Goal: Task Accomplishment & Management: Manage account settings

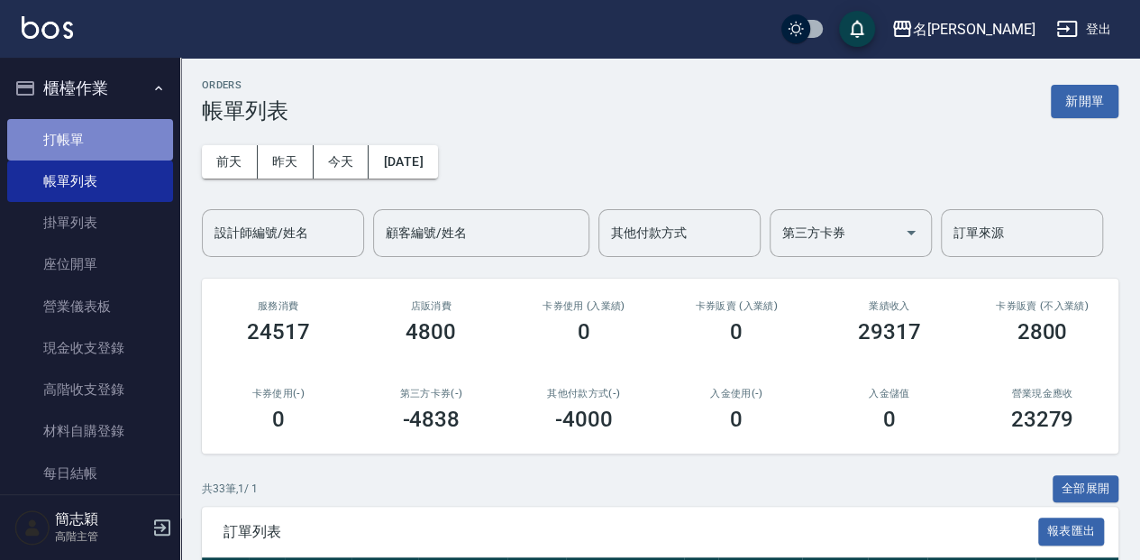
click at [149, 133] on link "打帳單" at bounding box center [90, 139] width 166 height 41
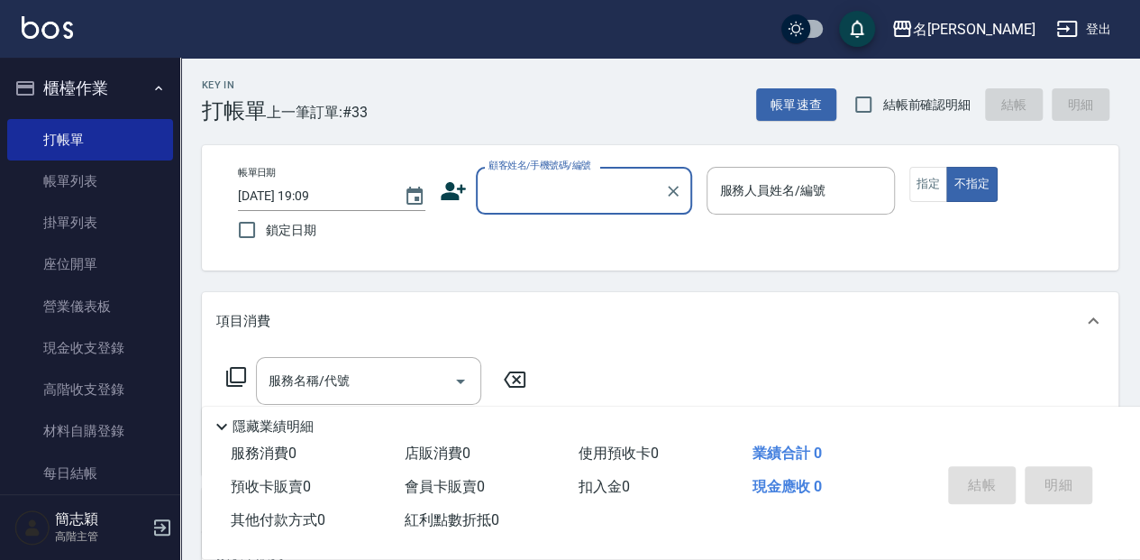
click at [571, 190] on input "顧客姓名/手機號碼/編號" at bounding box center [570, 191] width 173 height 32
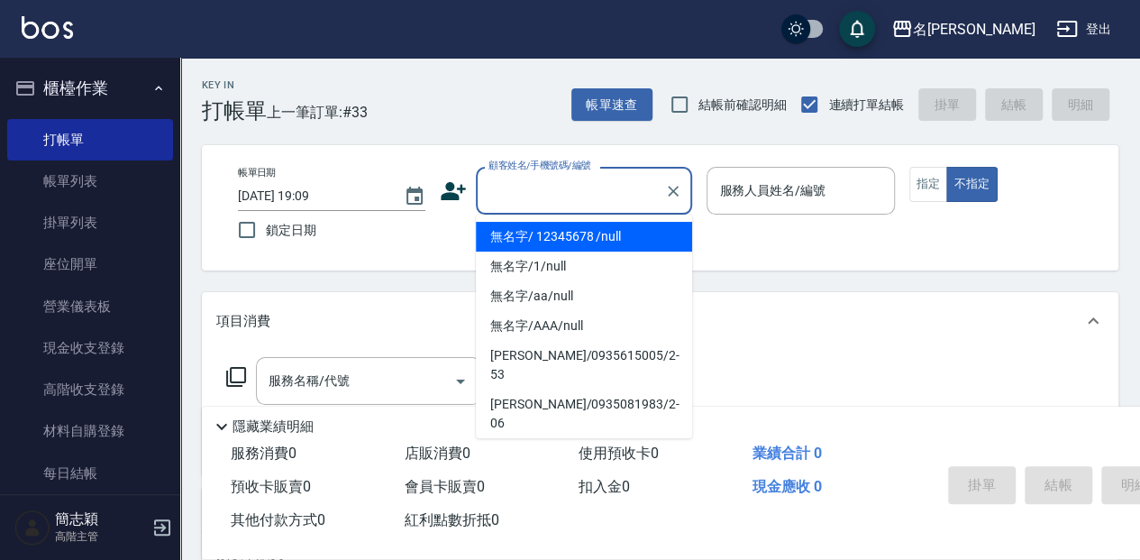
click at [561, 238] on li "無名字/ 12345678 /null" at bounding box center [584, 237] width 216 height 30
type input "無名字/ 12345678 /null"
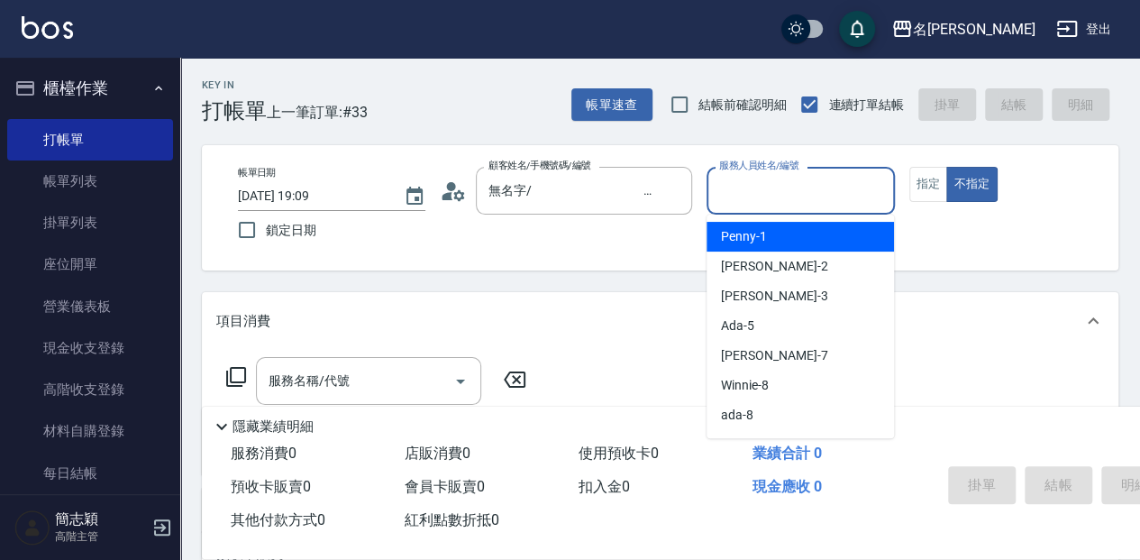
click at [813, 195] on input "服務人員姓名/編號" at bounding box center [800, 191] width 171 height 32
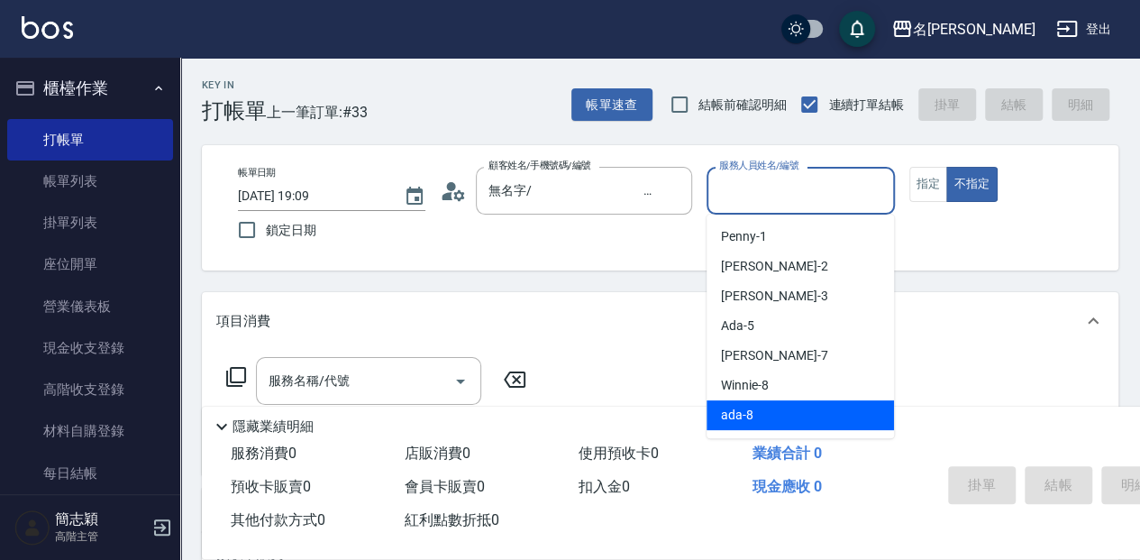
drag, startPoint x: 818, startPoint y: 377, endPoint x: 807, endPoint y: 413, distance: 37.6
click at [807, 413] on ul "Penny -1 Julie -2 江嘉麗 -3 Ada -5 Jessica -7 Winnie -8 ada -8 Anna -9 家綸 -11 涵涵 -…" at bounding box center [800, 326] width 187 height 224
click at [807, 413] on div "ada -8" at bounding box center [800, 415] width 187 height 30
type input "ada-8"
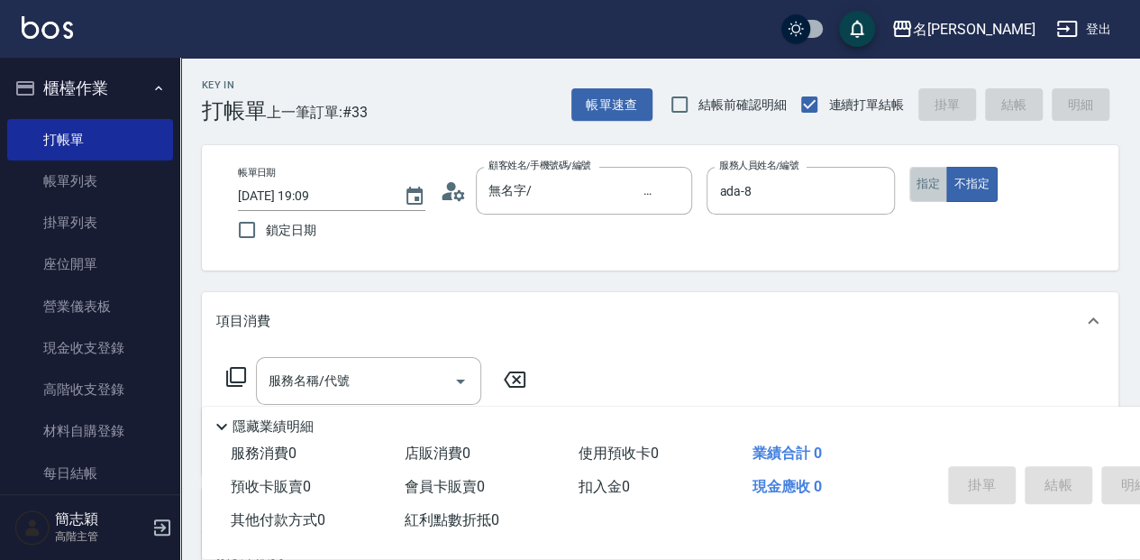
click at [919, 195] on button "指定" at bounding box center [928, 184] width 39 height 35
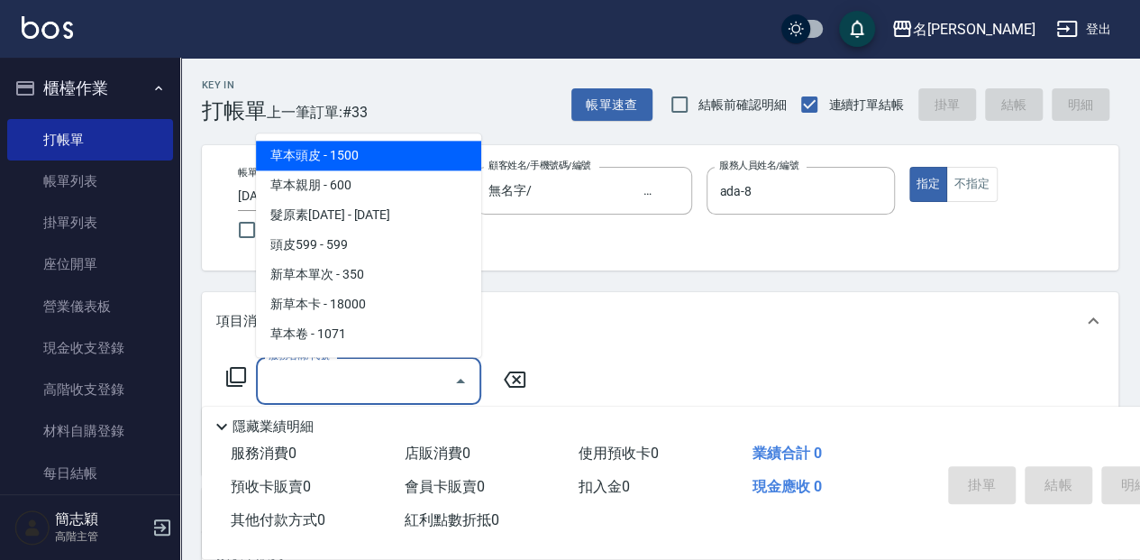
click at [352, 370] on input "服務名稱/代號" at bounding box center [355, 381] width 182 height 32
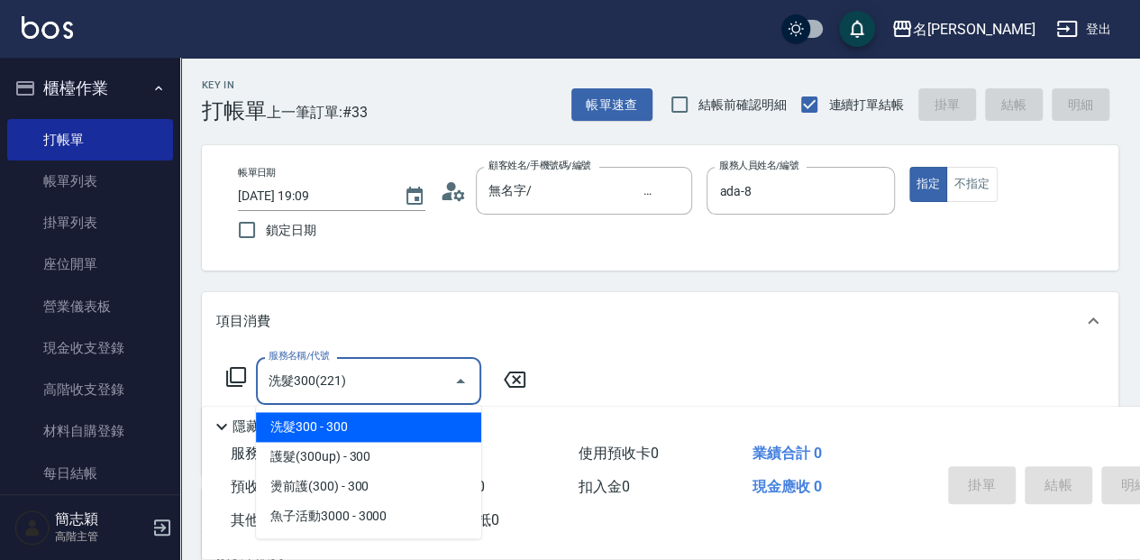
type input "洗髮300(221)"
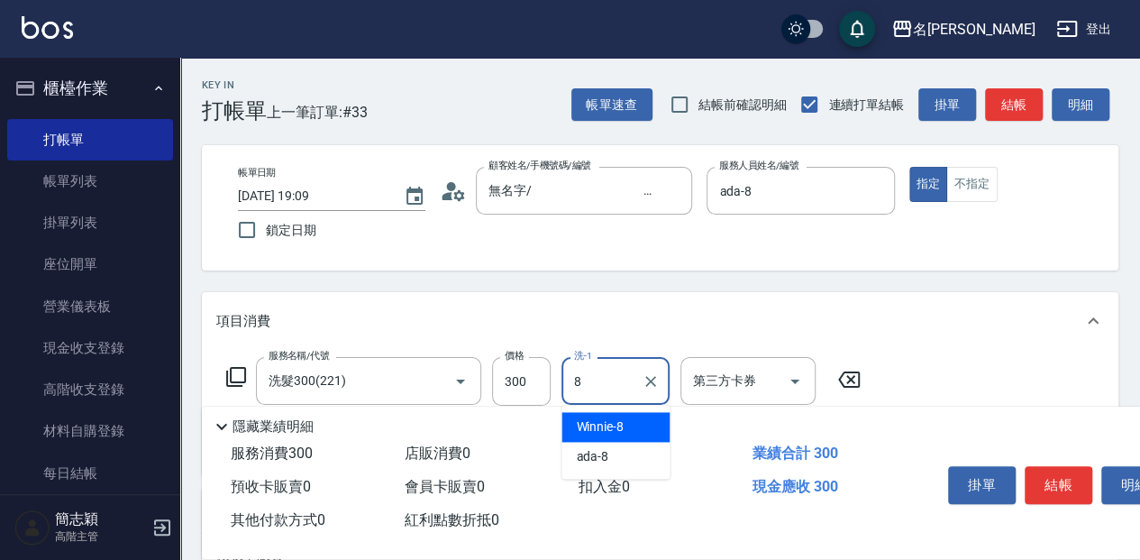
type input "Winnie-8"
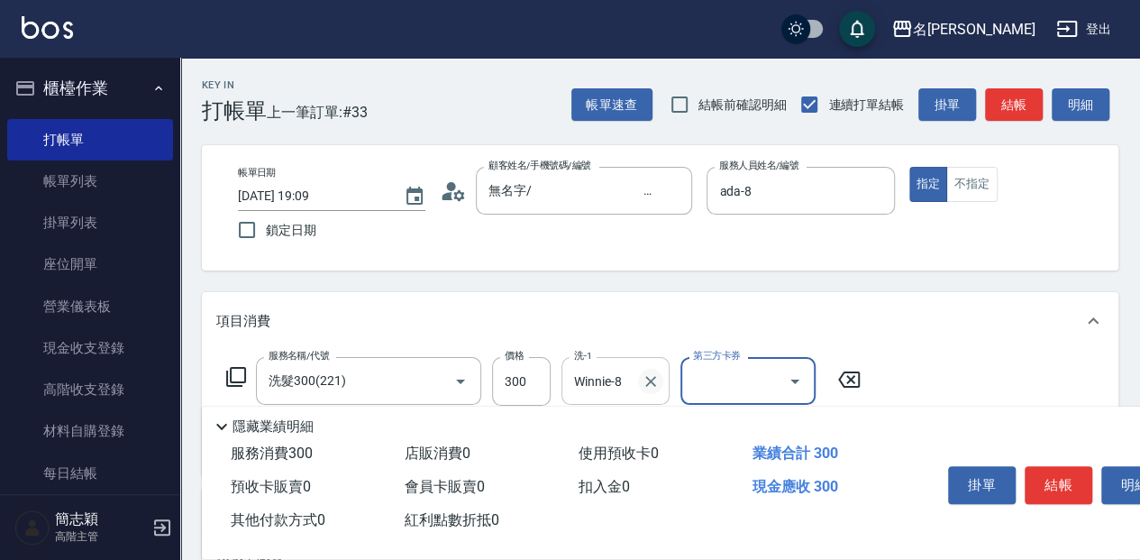
click at [639, 385] on button "Clear" at bounding box center [650, 381] width 25 height 25
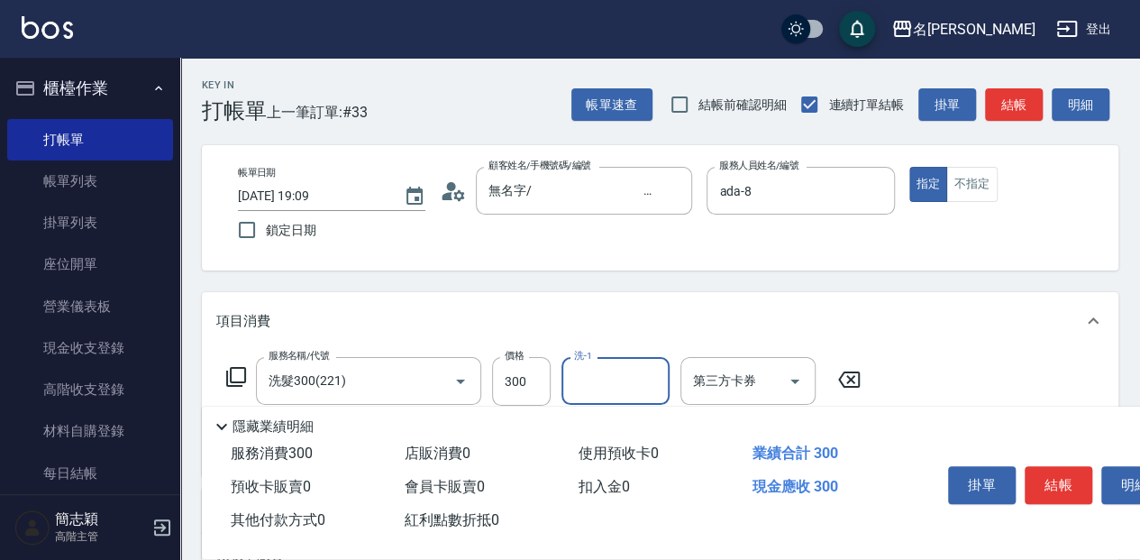
click at [607, 382] on input "洗-1" at bounding box center [616, 381] width 92 height 32
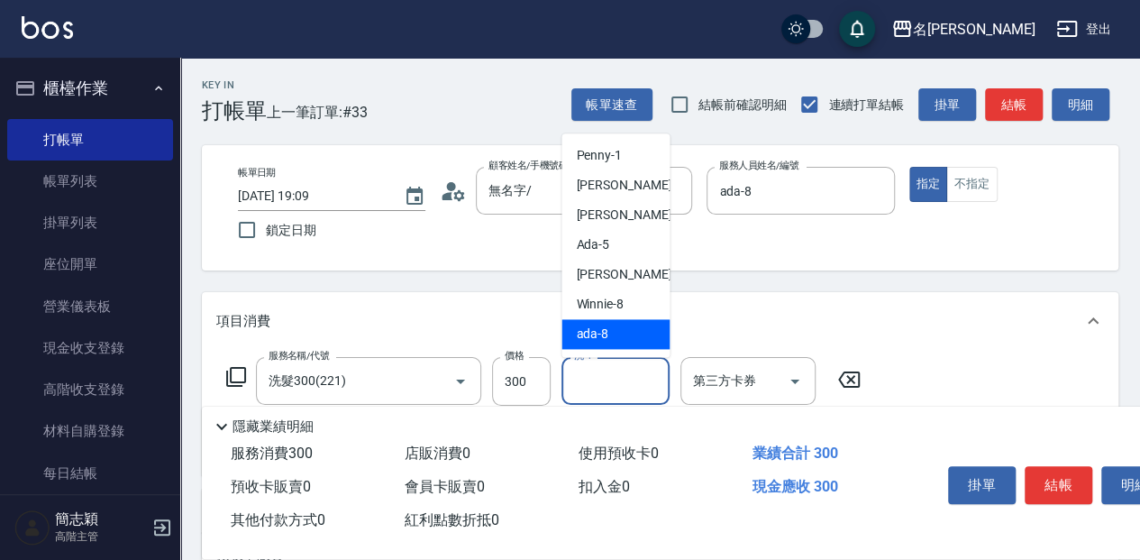
click at [615, 346] on div "ada -8" at bounding box center [615, 334] width 108 height 30
type input "ada-8"
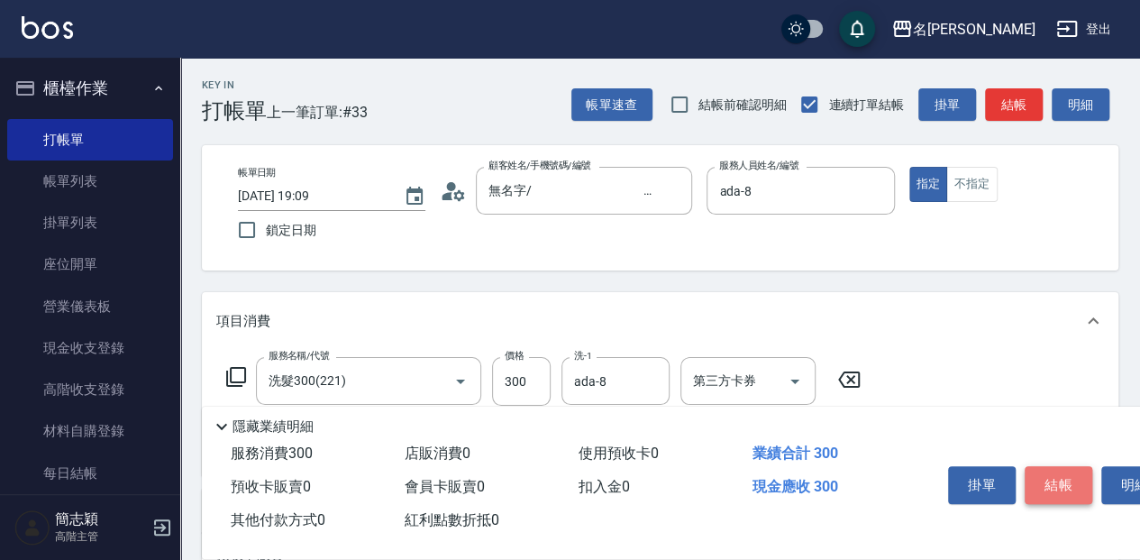
click at [1049, 485] on button "結帳" at bounding box center [1059, 485] width 68 height 38
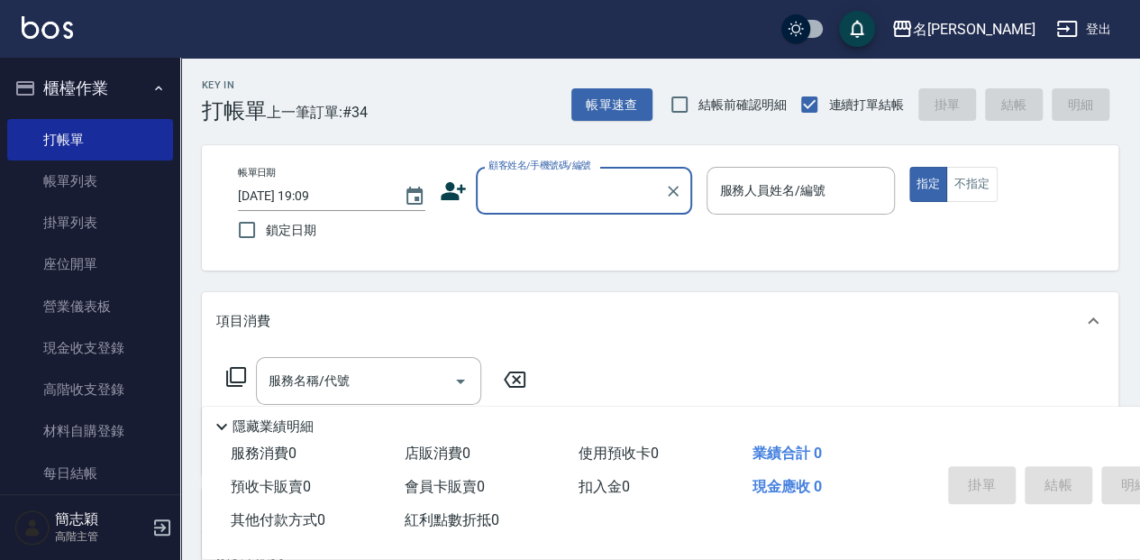
click at [519, 188] on input "顧客姓名/手機號碼/編號" at bounding box center [570, 191] width 173 height 32
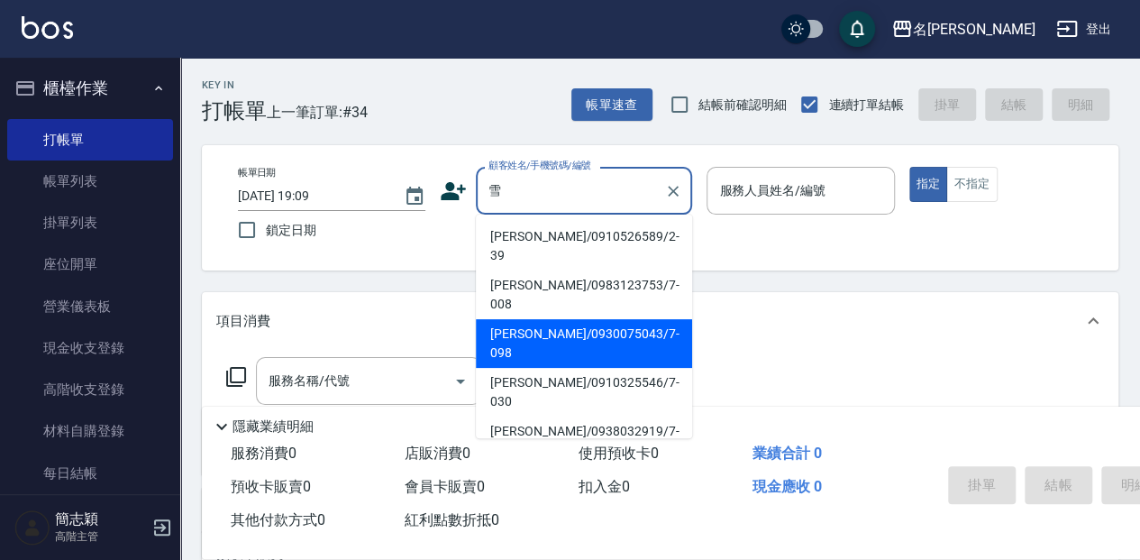
drag, startPoint x: 566, startPoint y: 289, endPoint x: 635, endPoint y: 256, distance: 77.0
click at [566, 319] on li "王雪燕/0930075043/7-098" at bounding box center [584, 343] width 216 height 49
type input "王雪燕/0930075043/7-098"
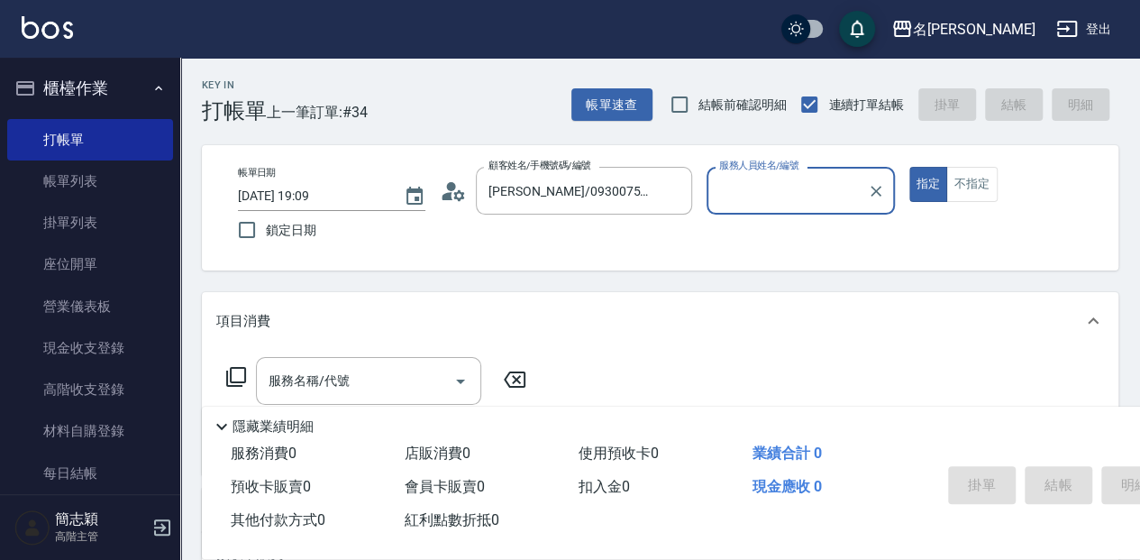
type input "Jessica-7"
click at [350, 378] on input "服務名稱/代號" at bounding box center [355, 381] width 182 height 32
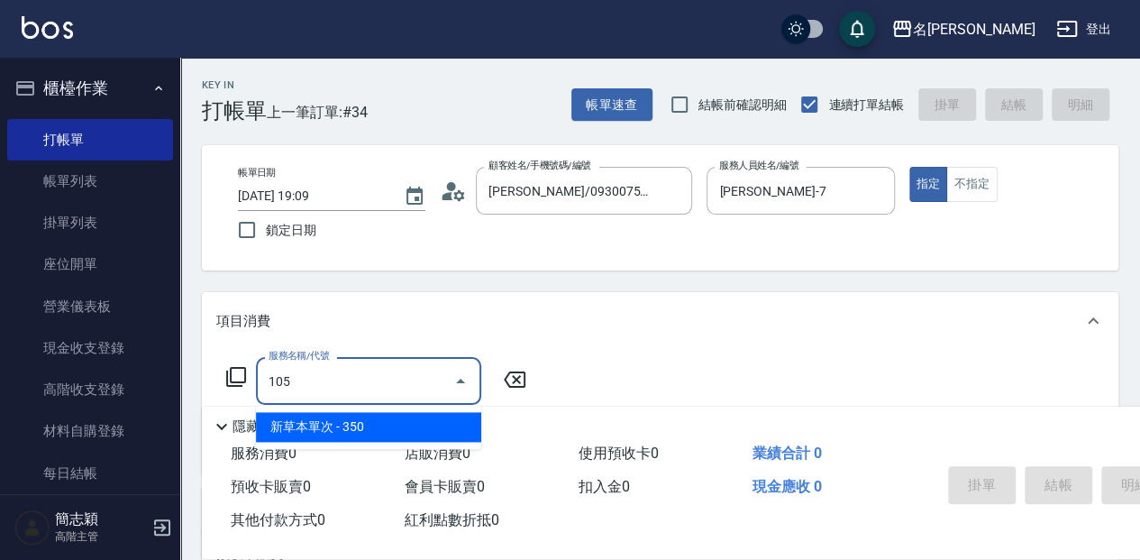
type input "新草本單次(105)"
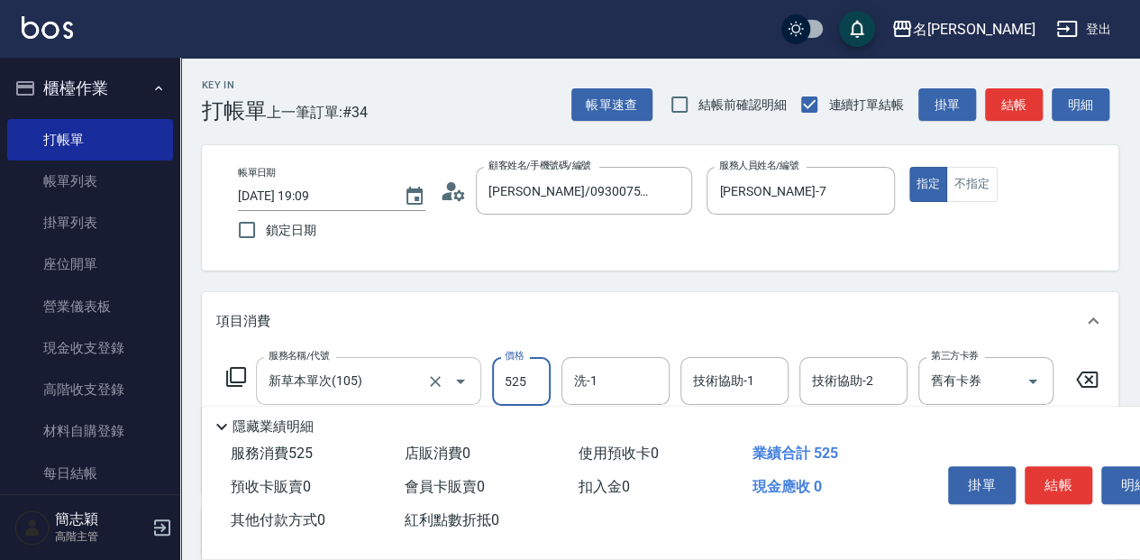
type input "525"
type input "7"
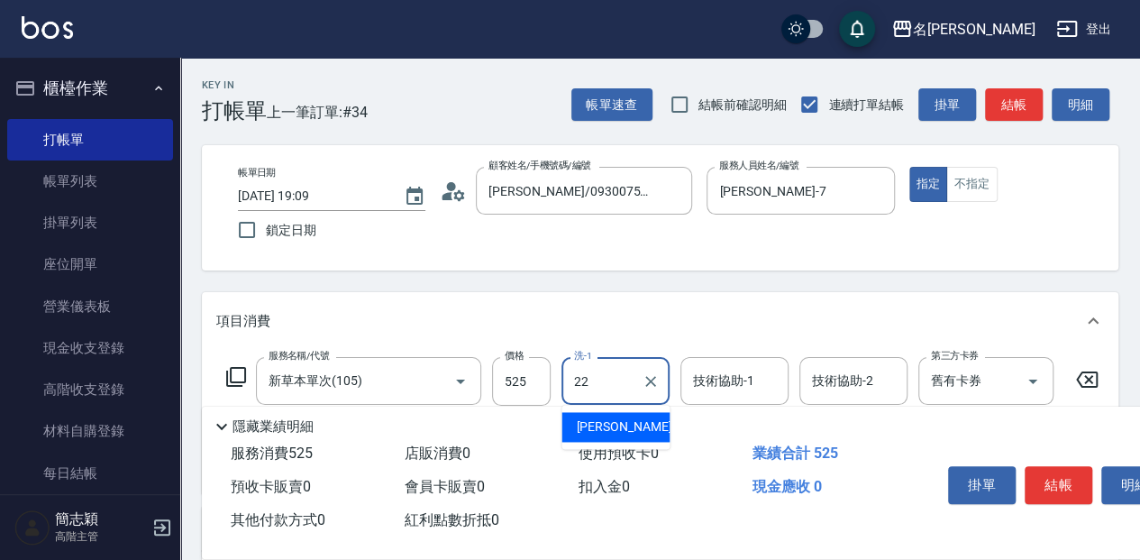
type input "品潔-22"
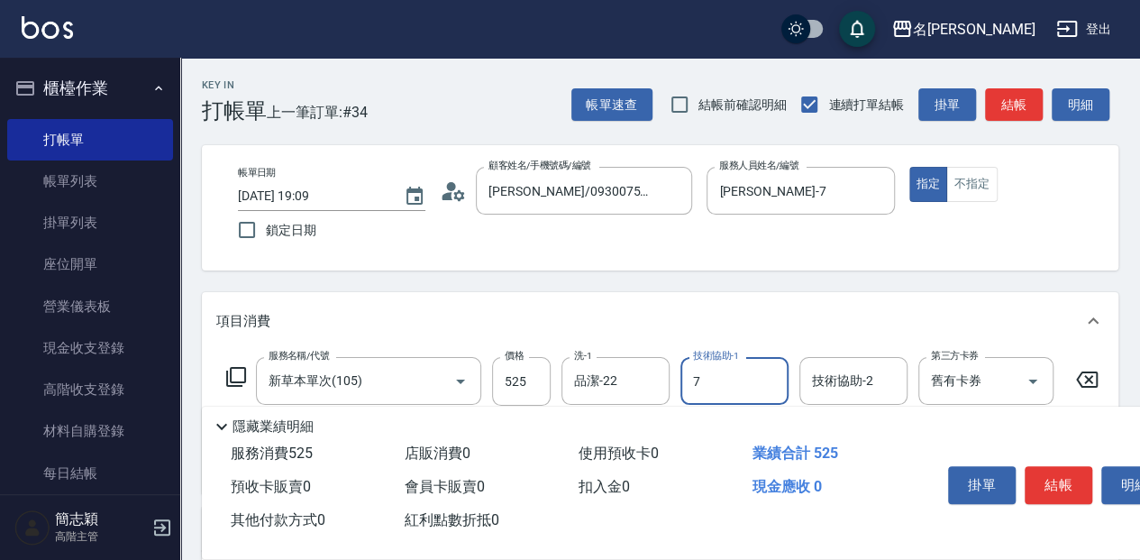
type input "Jessica-7"
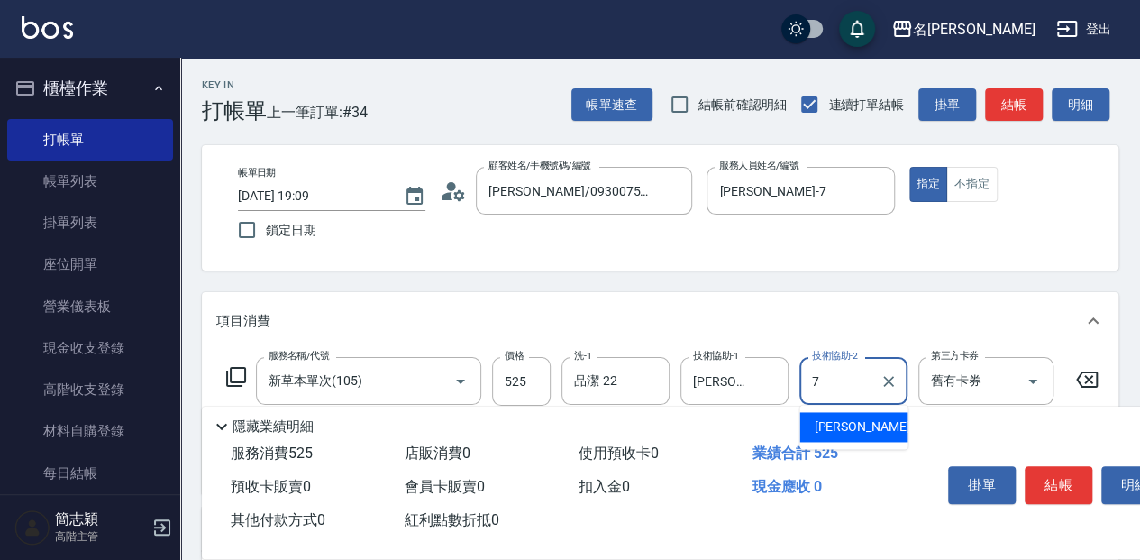
type input "Jessica-7"
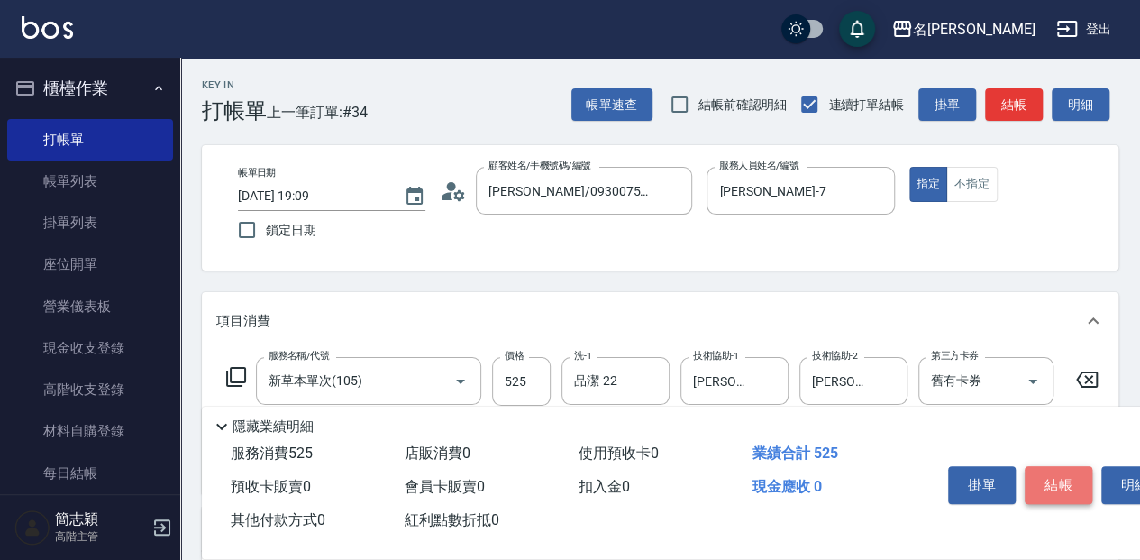
drag, startPoint x: 1045, startPoint y: 470, endPoint x: 1074, endPoint y: 310, distance: 163.0
click at [1045, 470] on button "結帳" at bounding box center [1059, 485] width 68 height 38
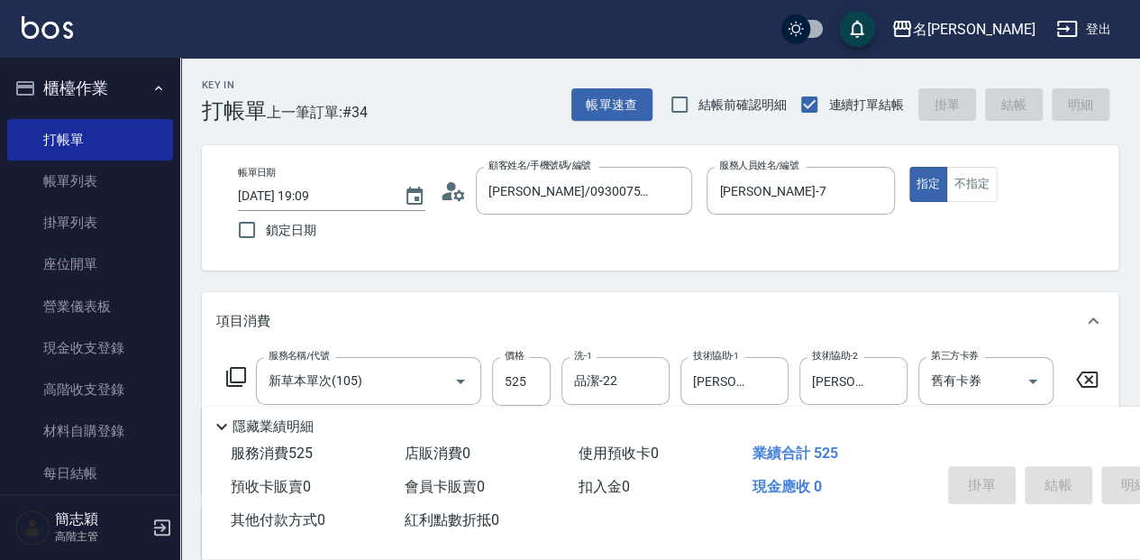
type input "2025/08/14 19:10"
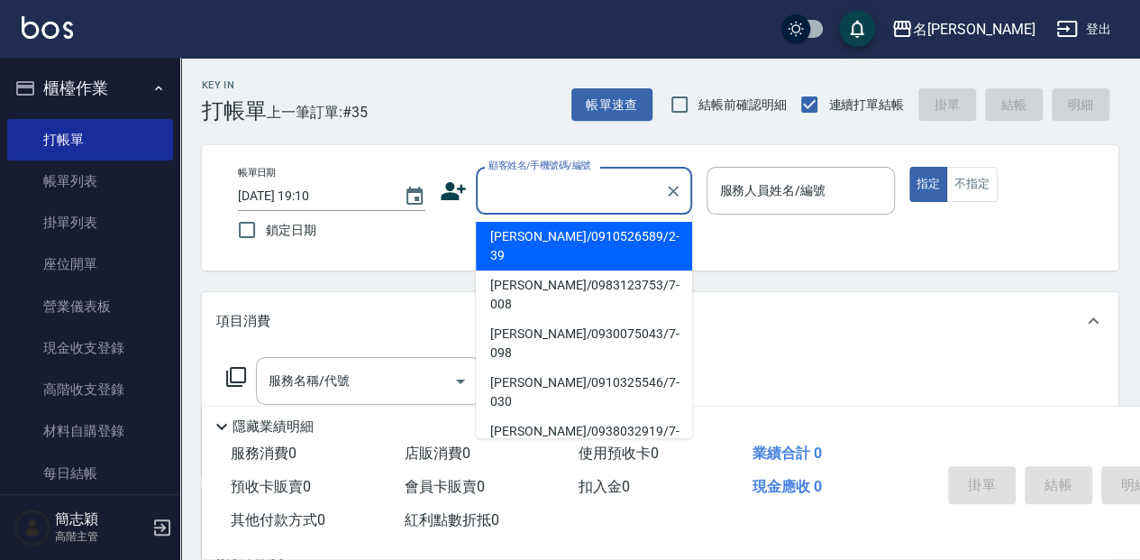
click at [543, 182] on input "顧客姓名/手機號碼/編號" at bounding box center [570, 191] width 173 height 32
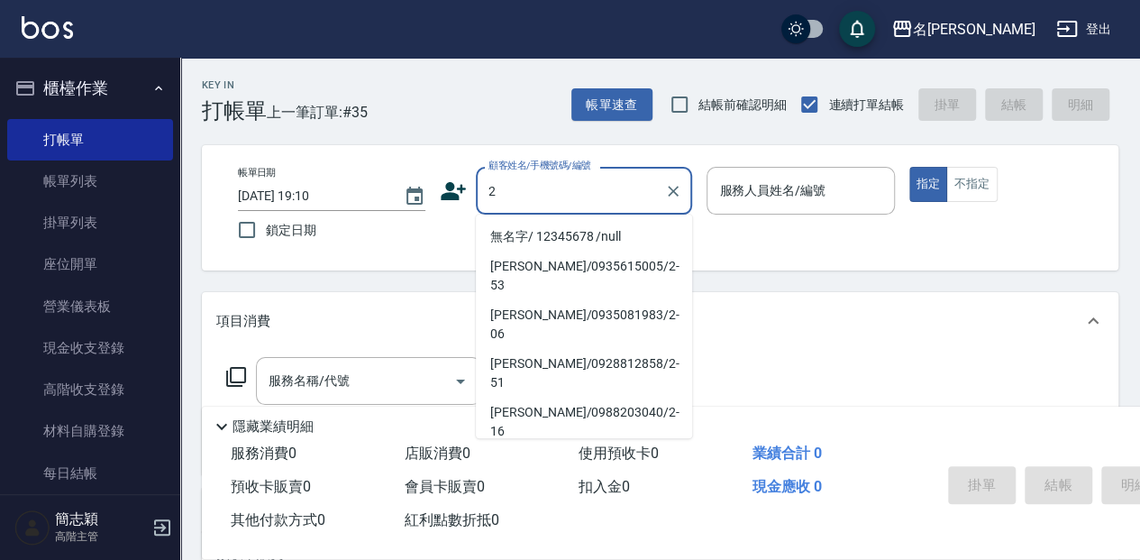
click at [596, 240] on li "無名字/ 12345678 /null" at bounding box center [584, 237] width 216 height 30
type input "無名字/ 12345678 /null"
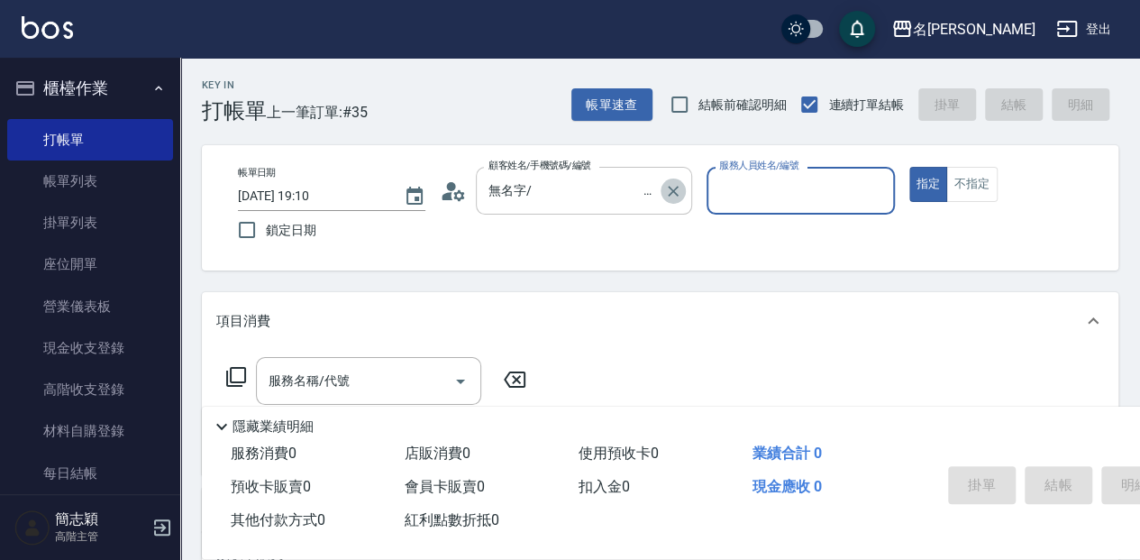
click at [664, 189] on icon "Clear" at bounding box center [673, 191] width 18 height 18
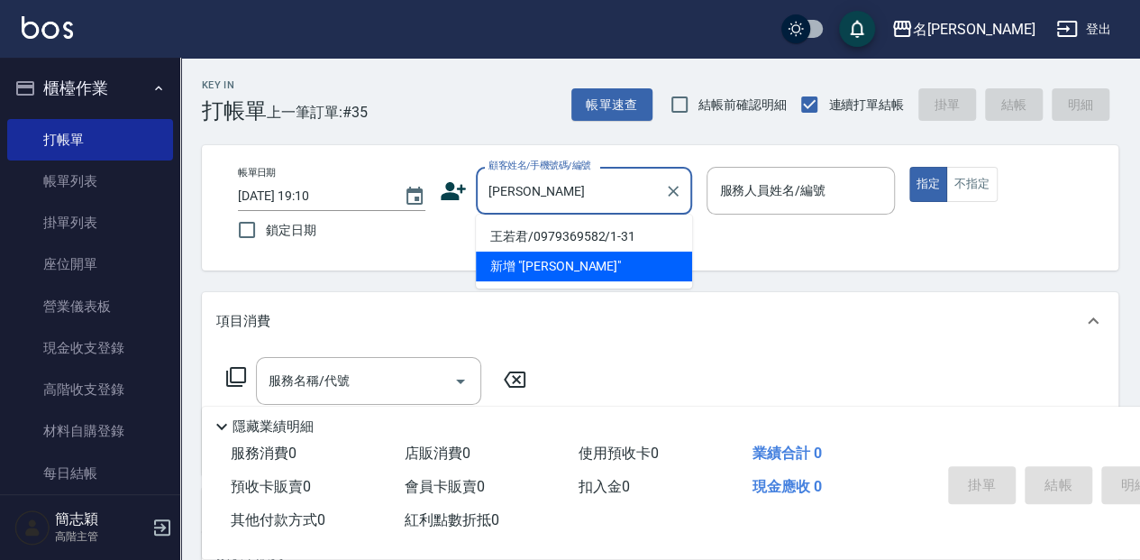
click at [581, 243] on li "王若君/0979369582/1-31" at bounding box center [584, 237] width 216 height 30
type input "王若君/0979369582/1-31"
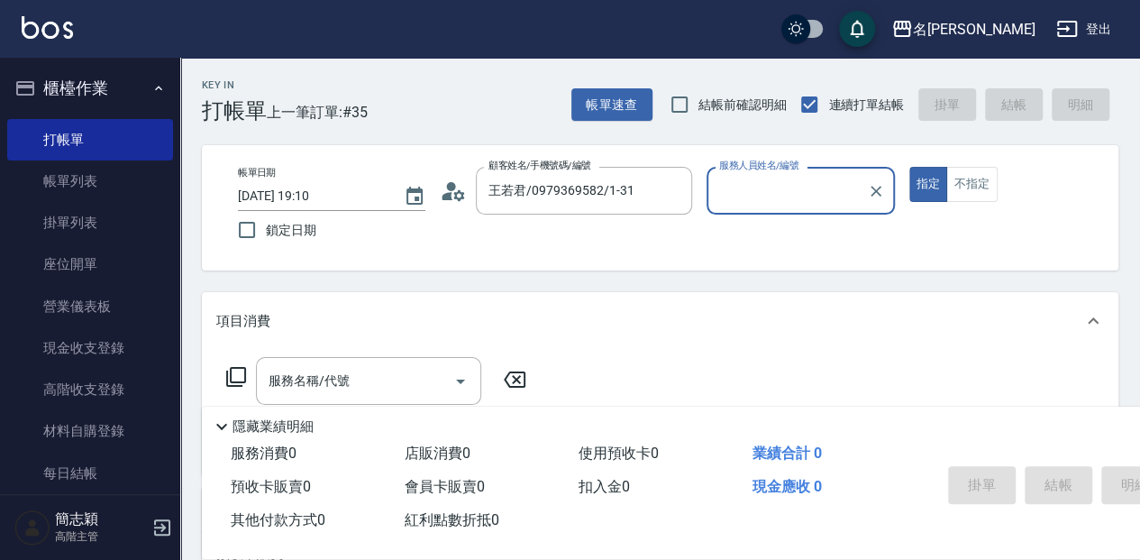
type input "Penny-1"
click at [867, 190] on icon "Clear" at bounding box center [876, 191] width 18 height 18
click at [813, 203] on input "服務人員姓名/編號" at bounding box center [800, 191] width 171 height 32
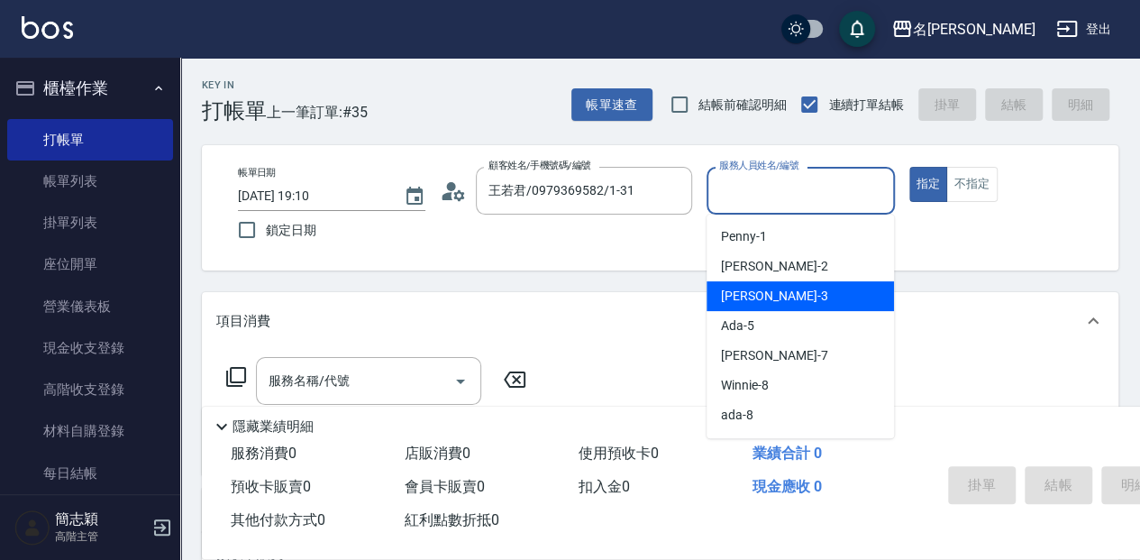
click at [781, 297] on div "江嘉麗 -3" at bounding box center [800, 296] width 187 height 30
type input "江嘉麗-3"
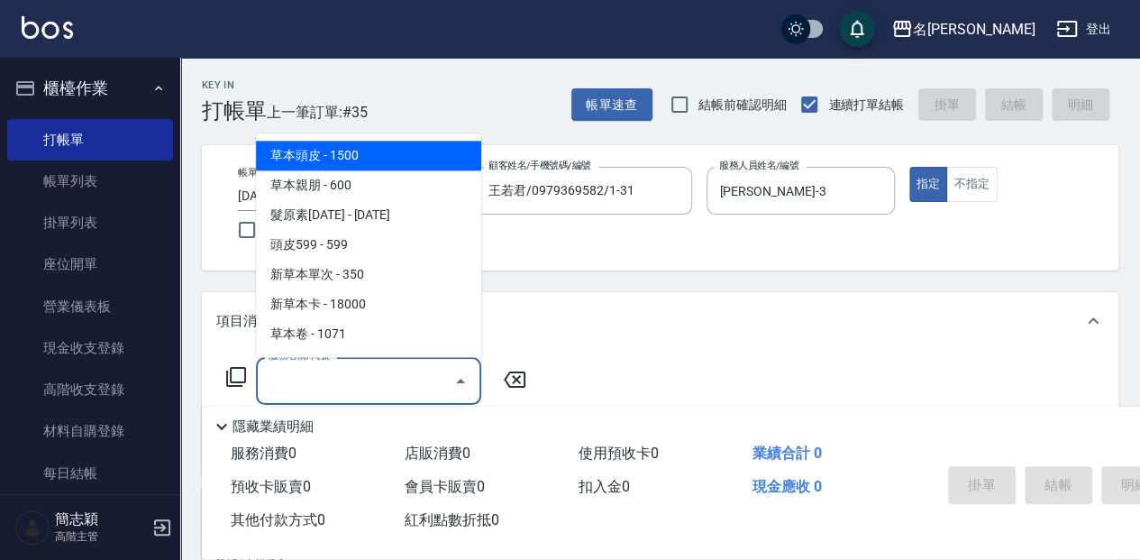
click at [330, 382] on input "服務名稱/代號" at bounding box center [355, 381] width 182 height 32
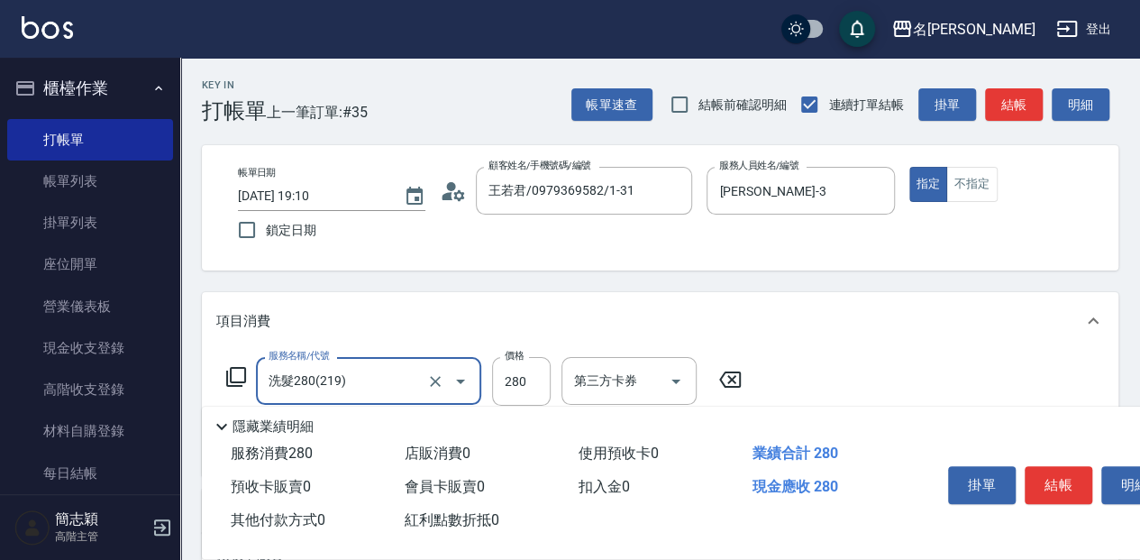
type input "洗髮280(219)"
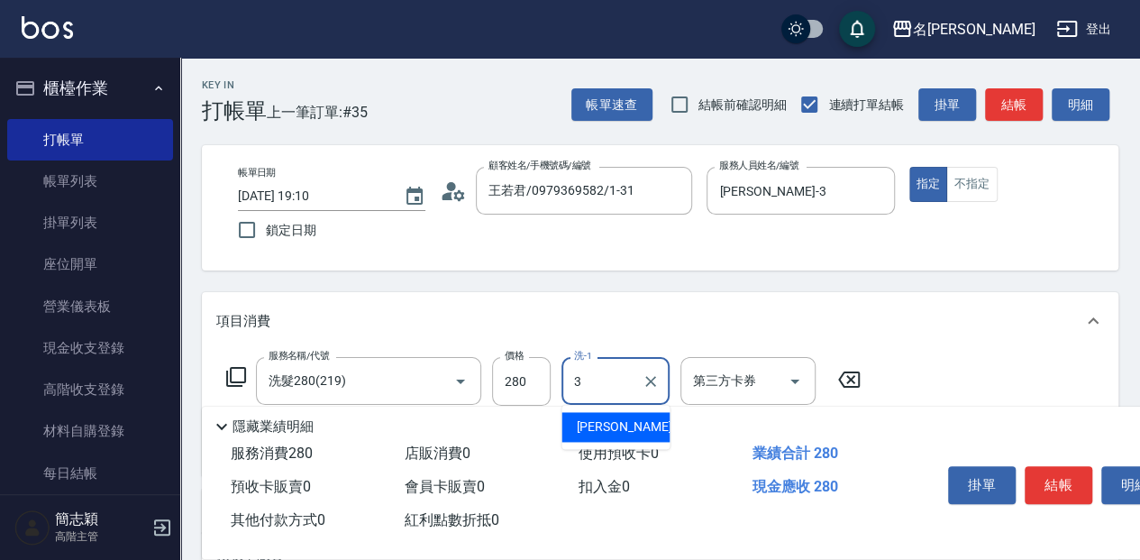
type input "江嘉麗-3"
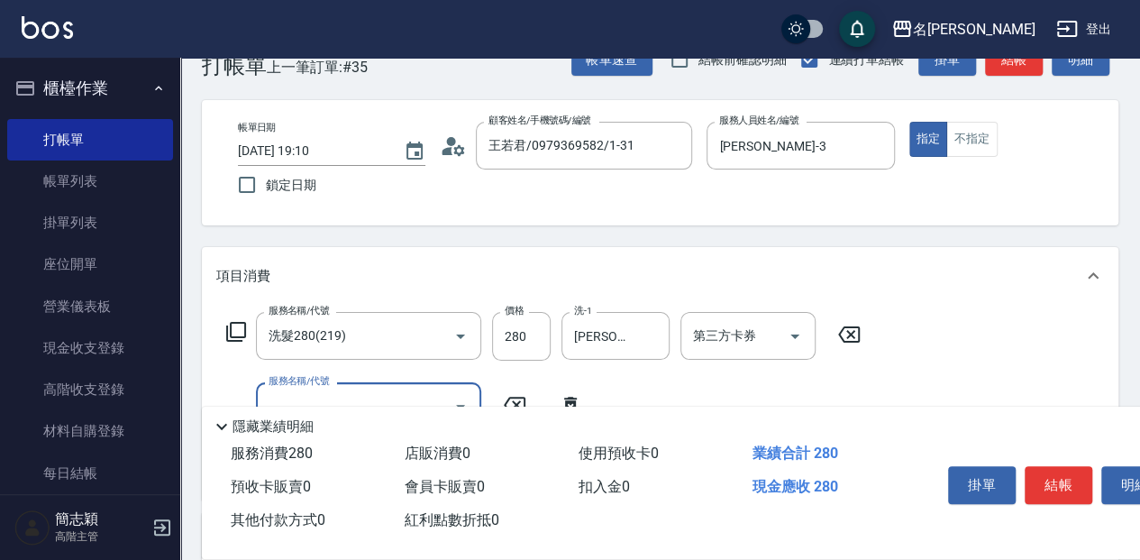
scroll to position [120, 0]
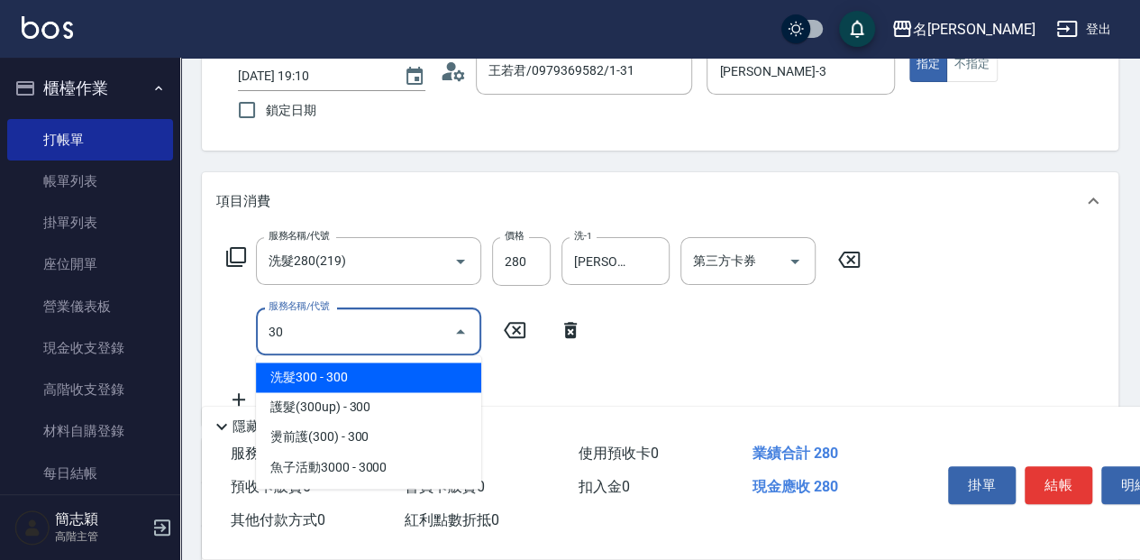
type input "3"
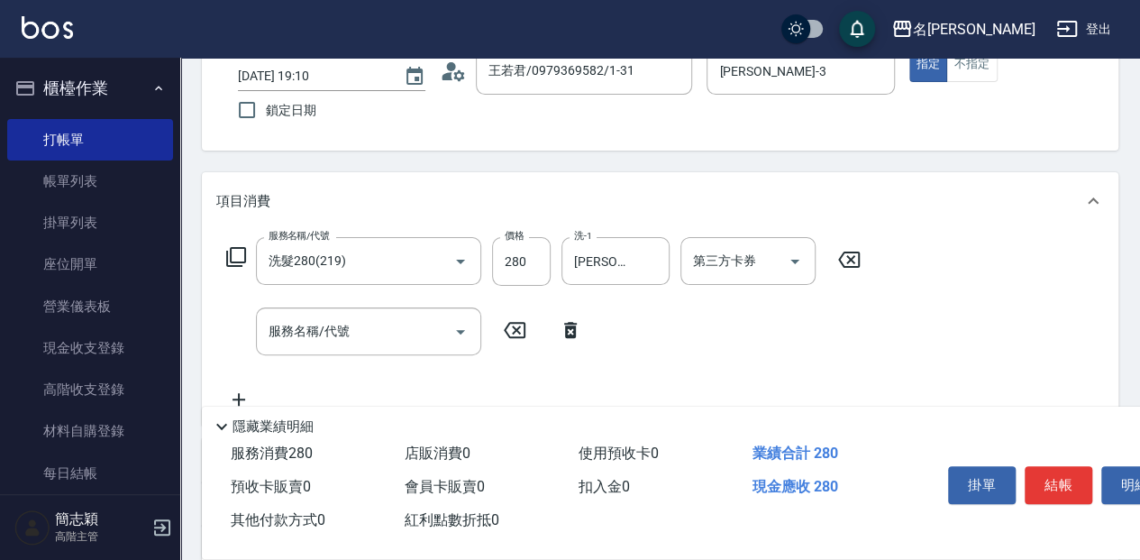
click at [243, 254] on icon at bounding box center [236, 257] width 22 height 22
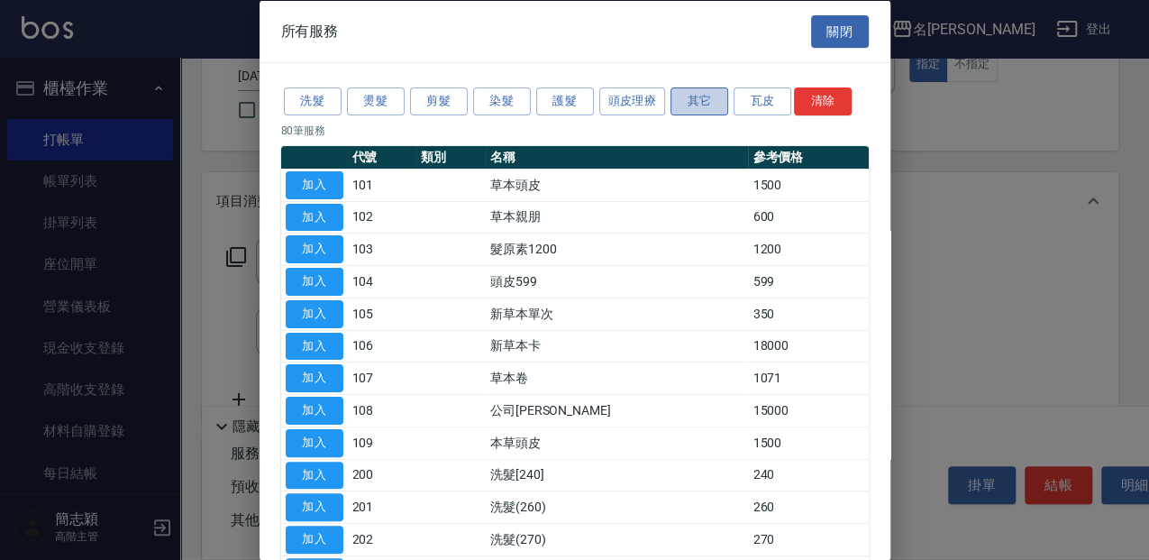
click at [694, 101] on button "其它" at bounding box center [700, 101] width 58 height 28
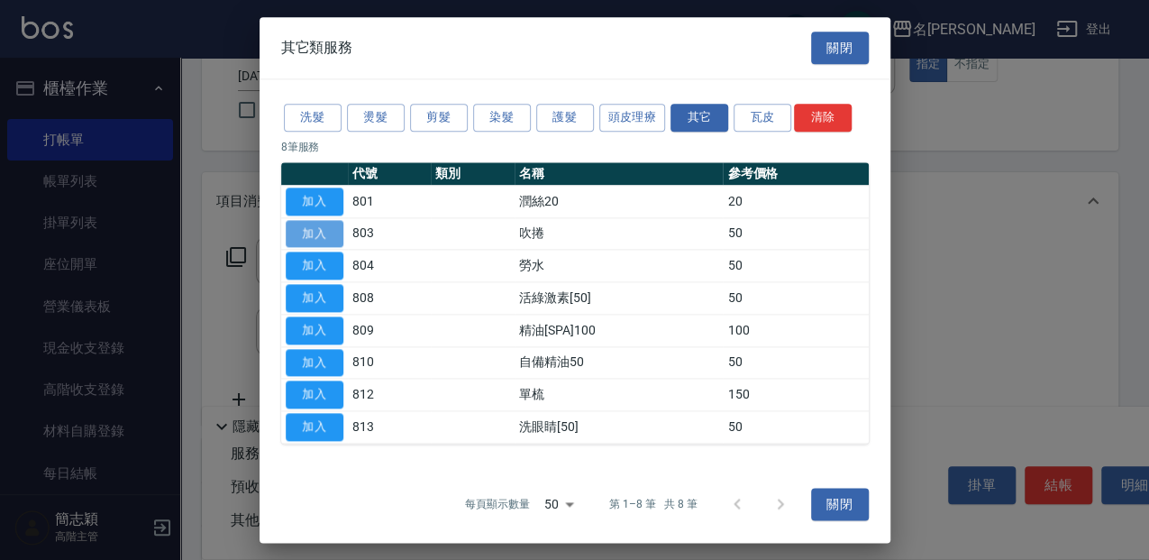
click at [315, 230] on button "加入" at bounding box center [315, 234] width 58 height 28
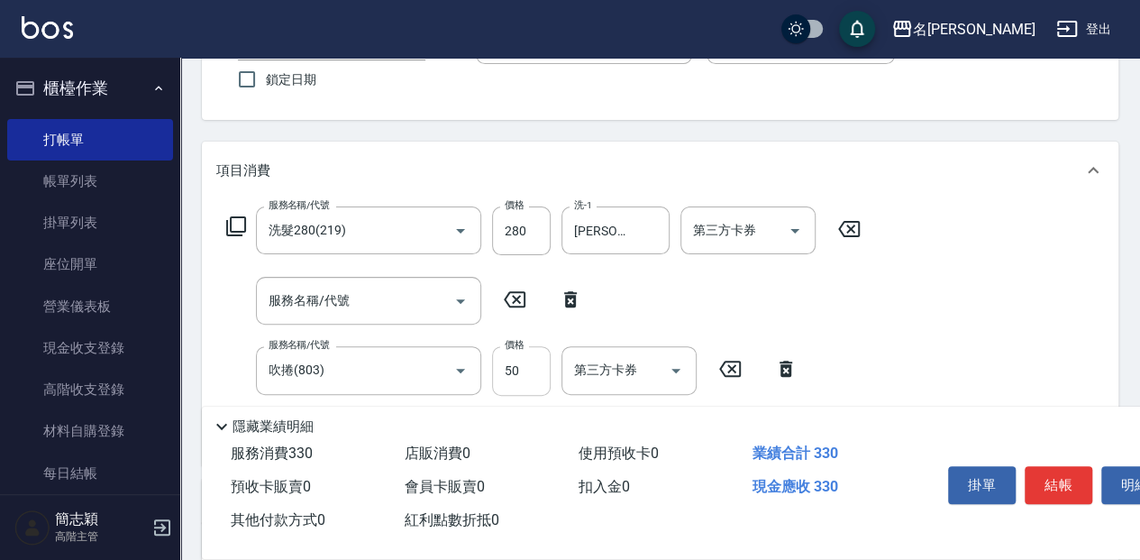
scroll to position [180, 0]
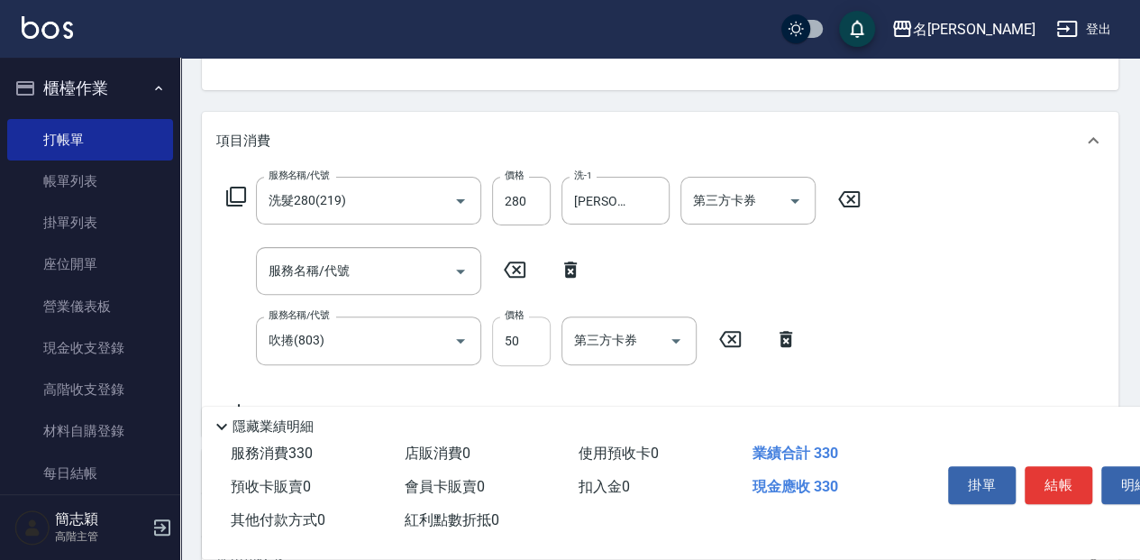
click at [517, 333] on input "50" at bounding box center [521, 340] width 59 height 49
click at [531, 360] on input "30" at bounding box center [521, 340] width 59 height 49
type input "300"
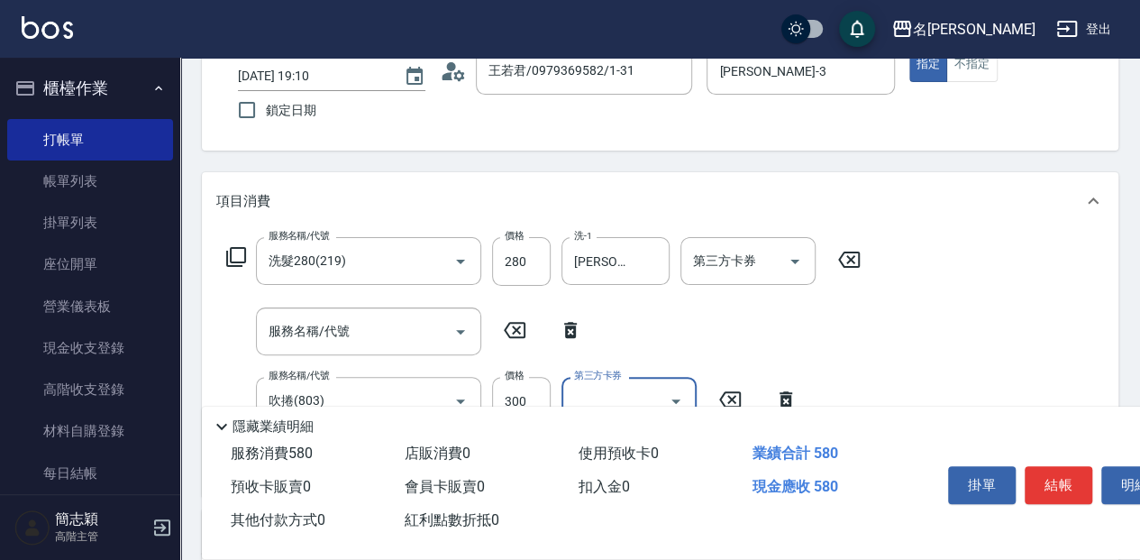
scroll to position [0, 0]
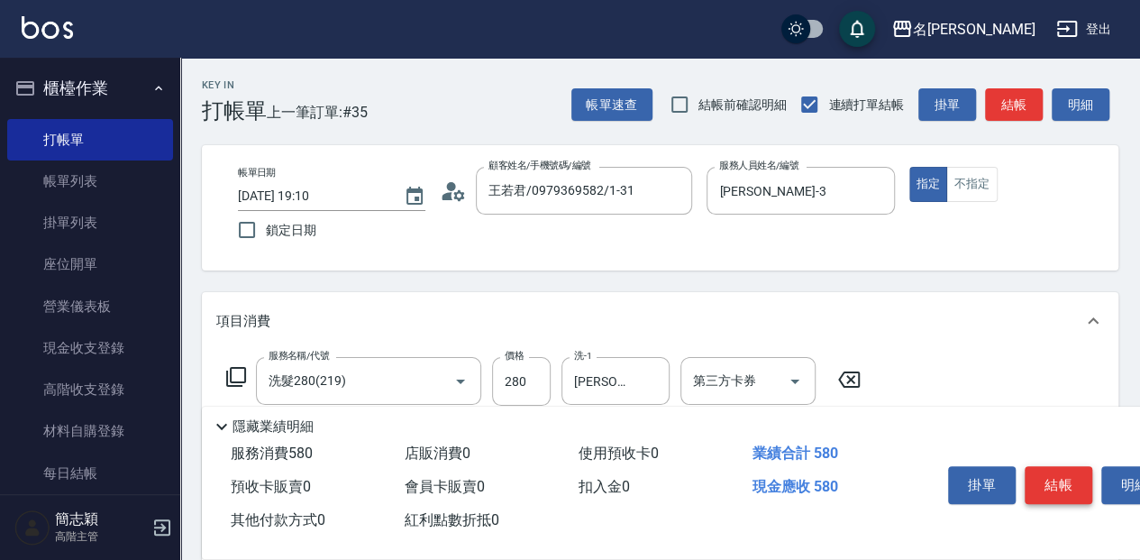
click at [1063, 488] on button "結帳" at bounding box center [1059, 485] width 68 height 38
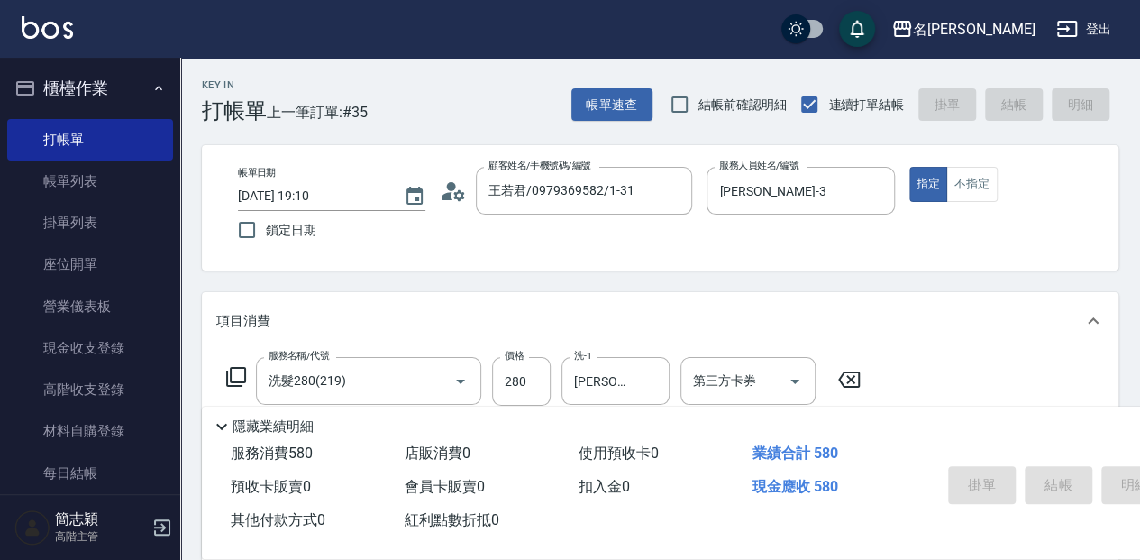
type input "2025/08/14 19:12"
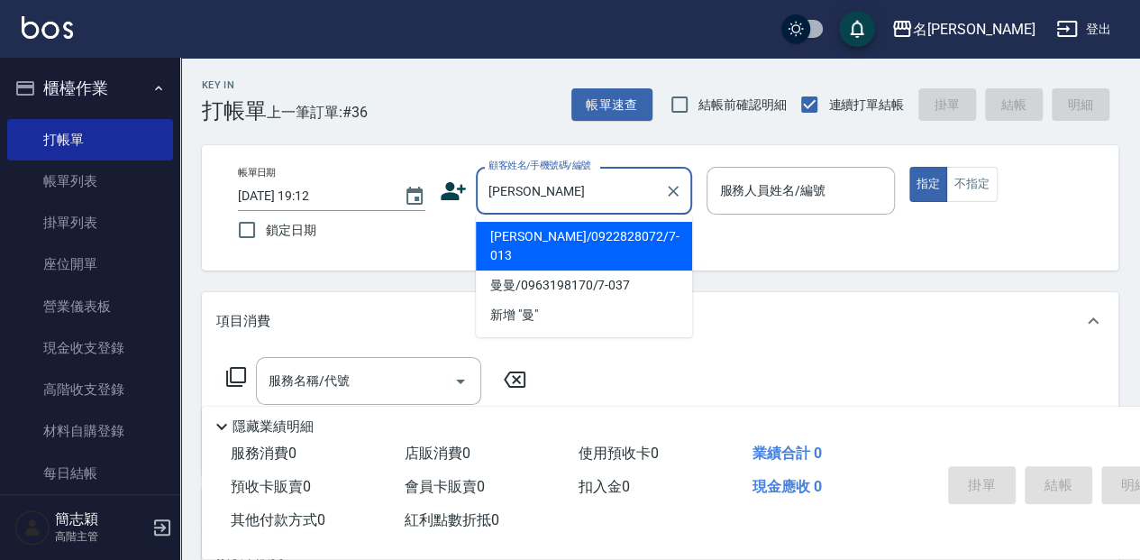
click at [550, 225] on li "文曼君/0922828072/7-013" at bounding box center [584, 246] width 216 height 49
type input "文曼君/0922828072/7-013"
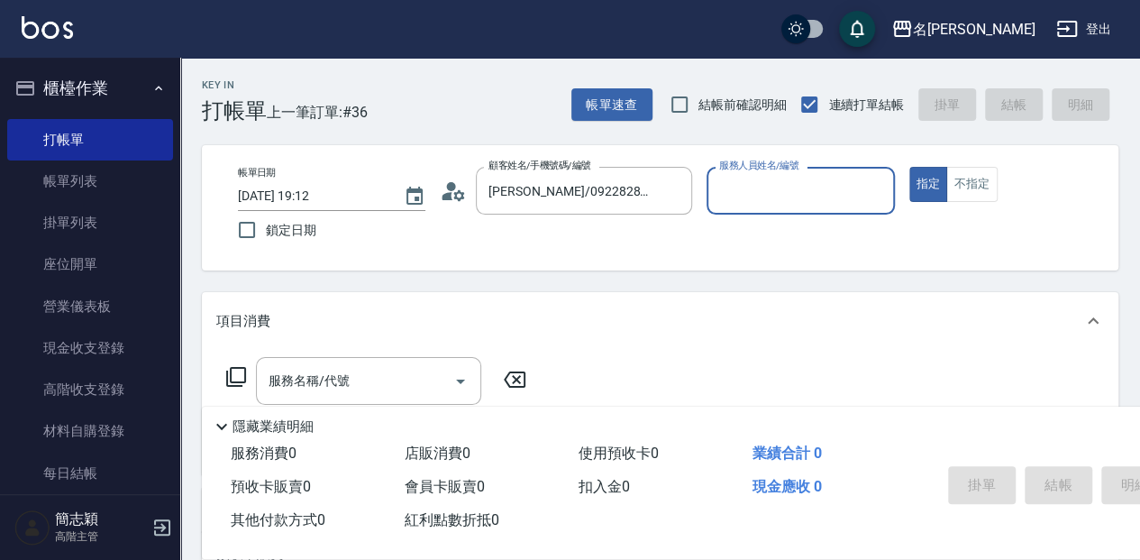
type input "Jessica-7"
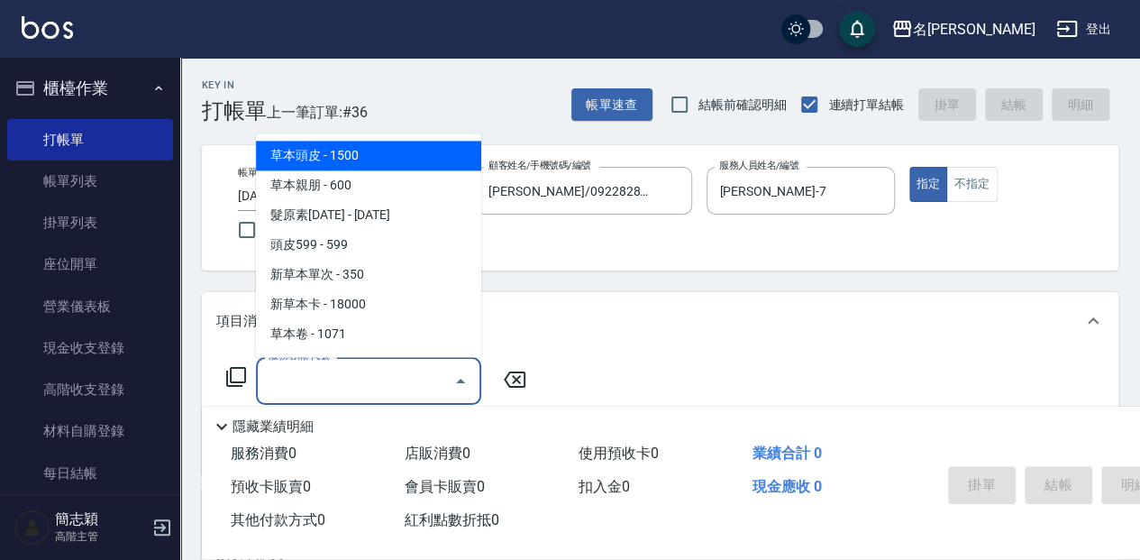
click at [402, 375] on input "服務名稱/代號" at bounding box center [355, 381] width 182 height 32
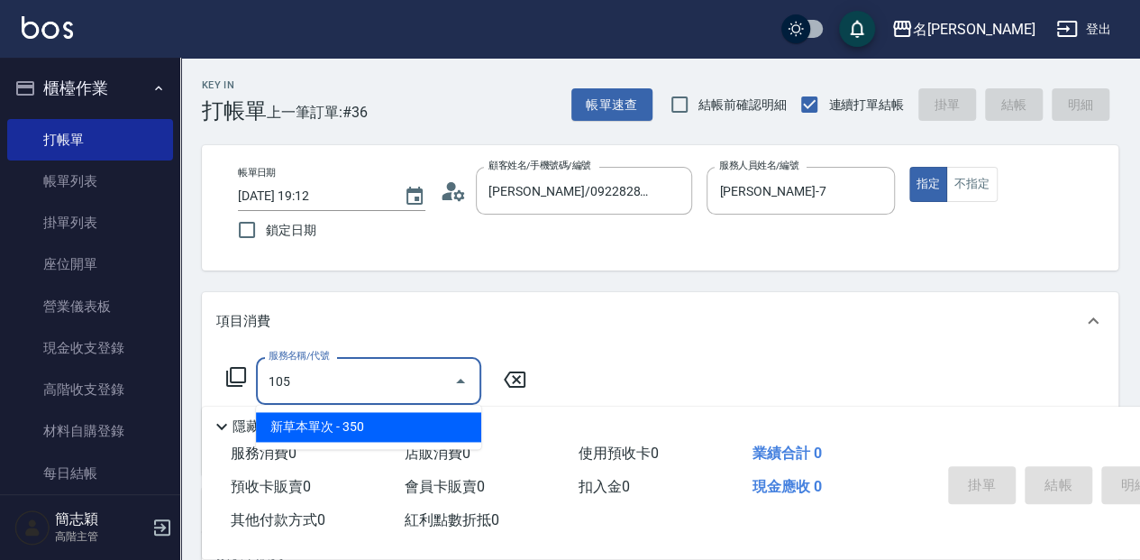
type input "新草本單次(105)"
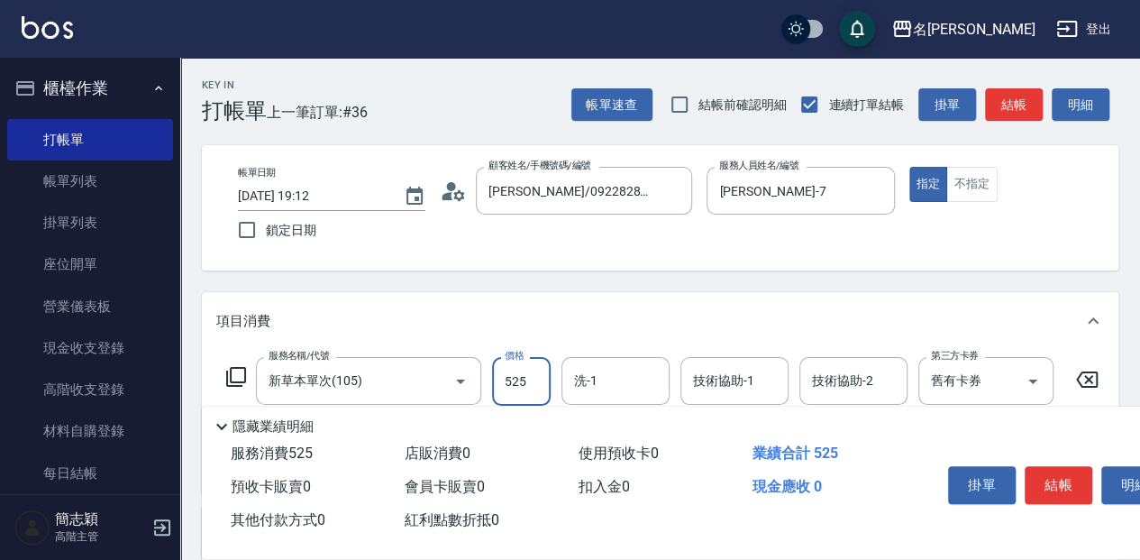
type input "525"
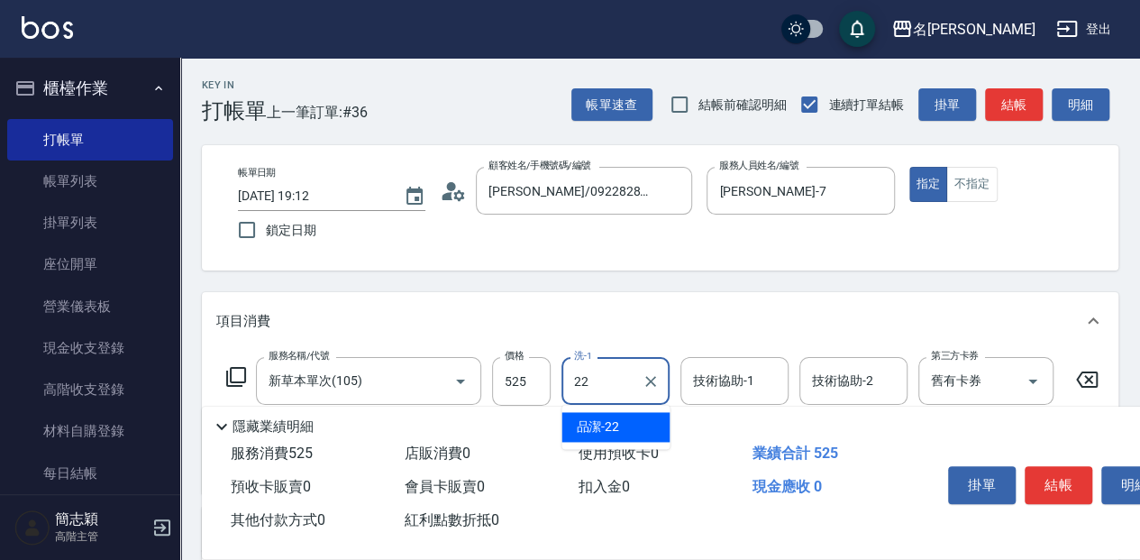
type input "品潔-22"
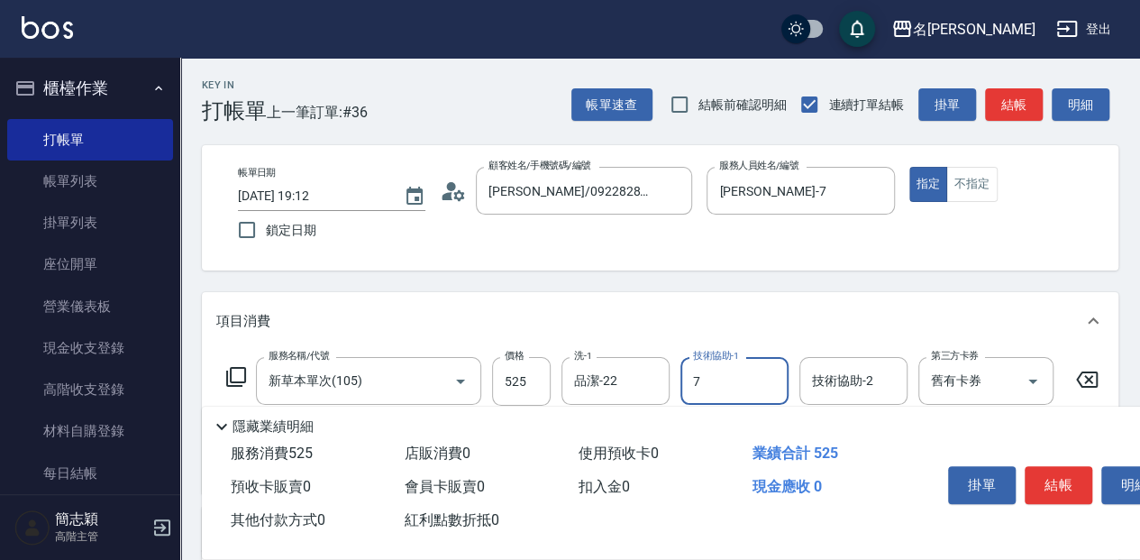
type input "Jessica-7"
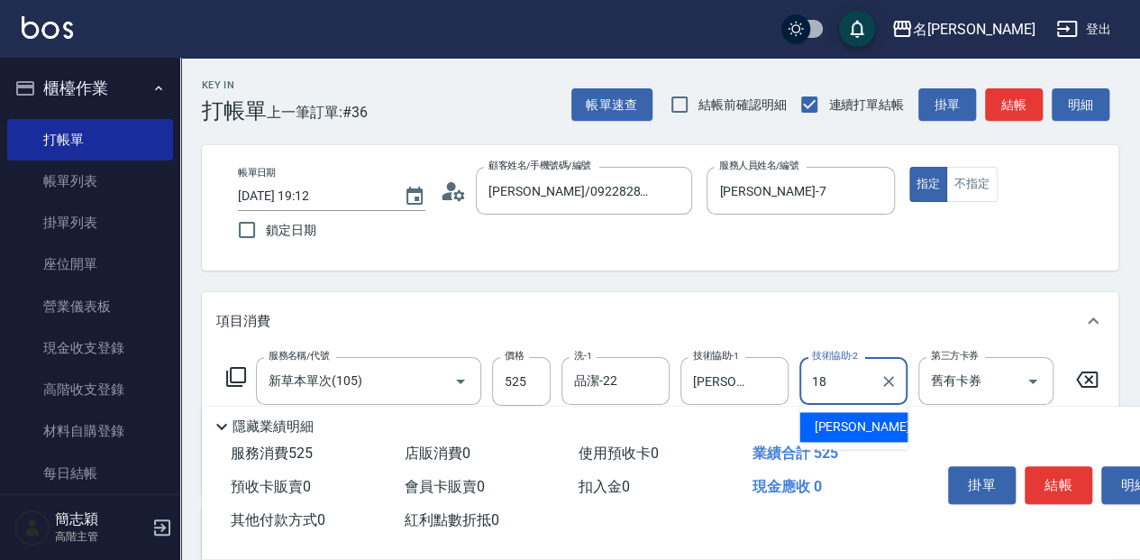
type input "沛岑-18"
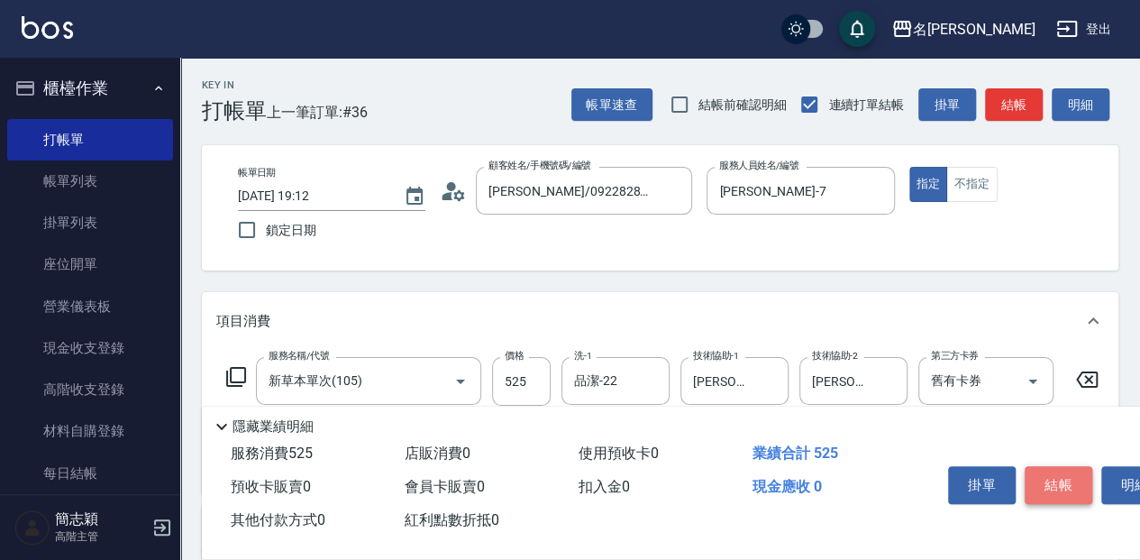
click at [1047, 467] on button "結帳" at bounding box center [1059, 485] width 68 height 38
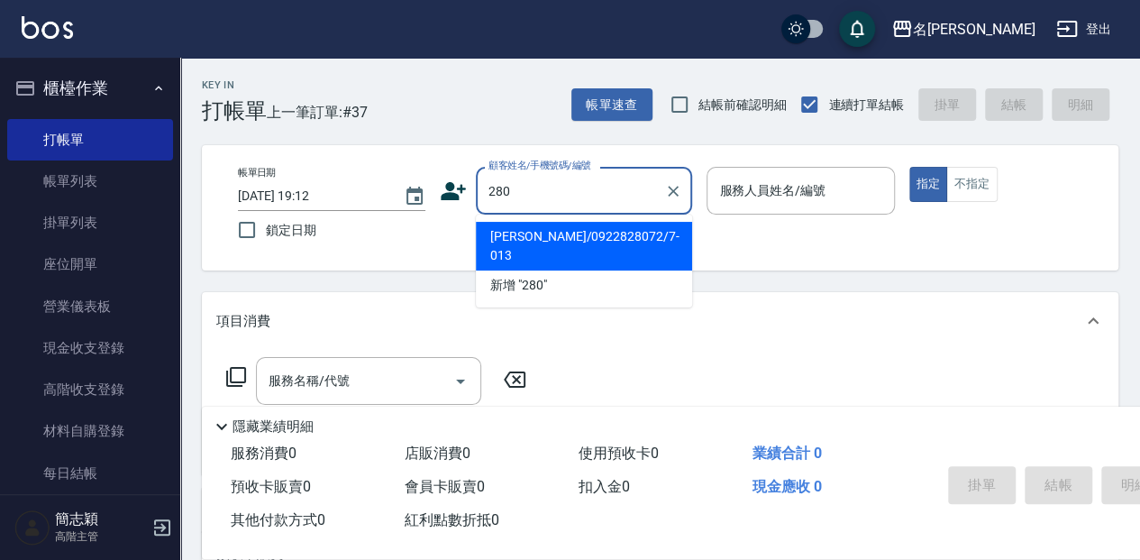
type input "文曼君/0922828072/7-013"
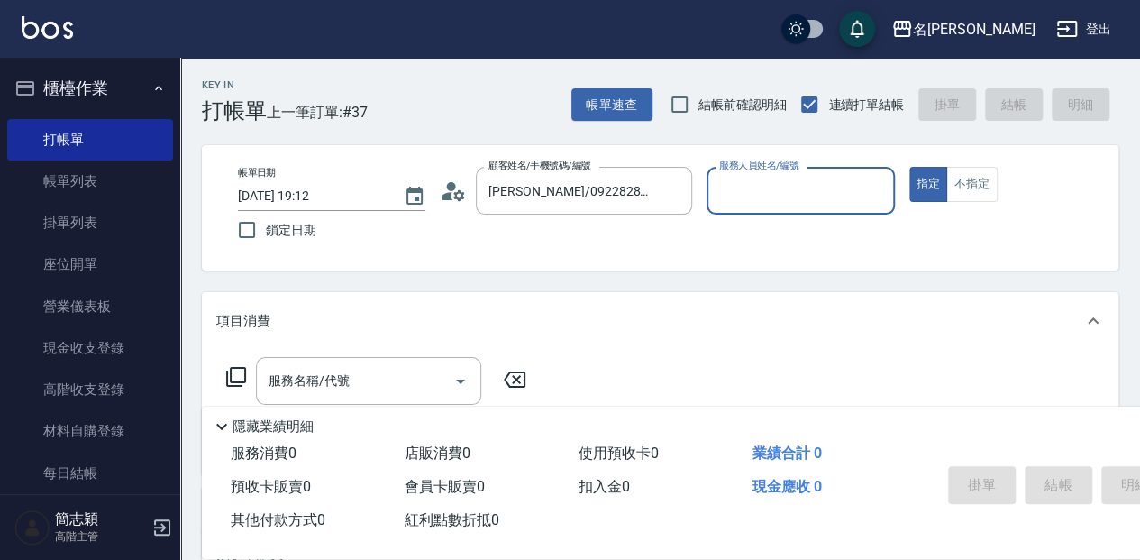
type input "Jessica-7"
click at [678, 202] on div at bounding box center [672, 191] width 23 height 48
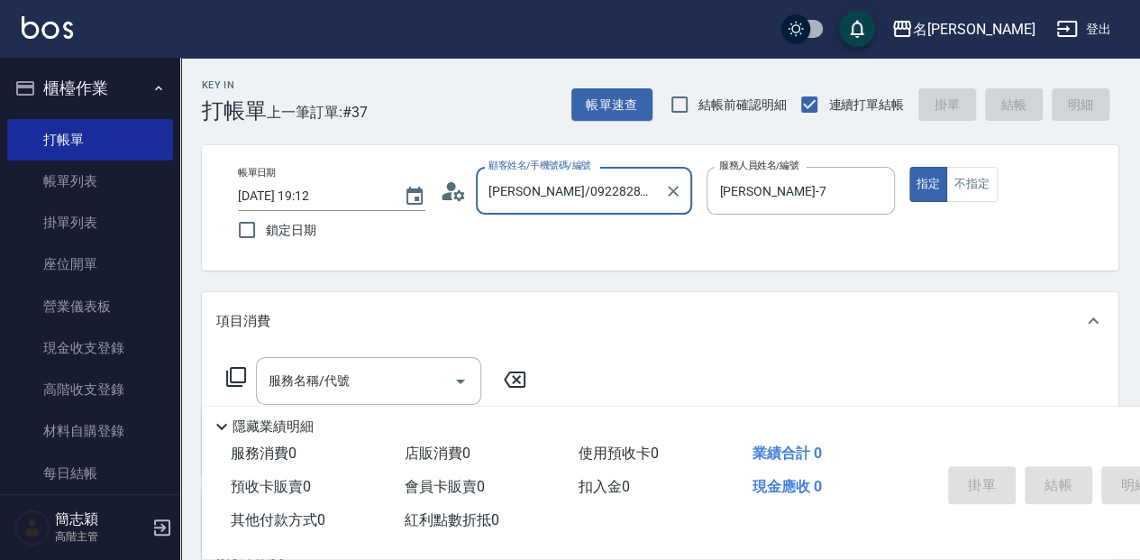
click at [624, 195] on input "文曼君/0922828072/7-013" at bounding box center [570, 191] width 173 height 32
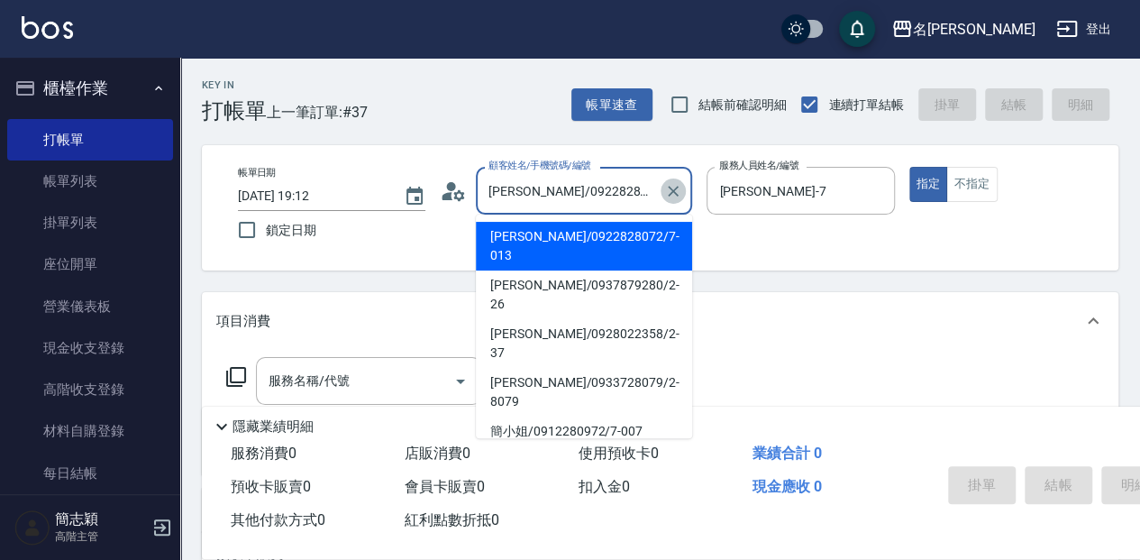
click at [667, 200] on button "Clear" at bounding box center [673, 190] width 25 height 25
click at [618, 186] on input "顧客姓名/手機號碼/編號" at bounding box center [570, 191] width 173 height 32
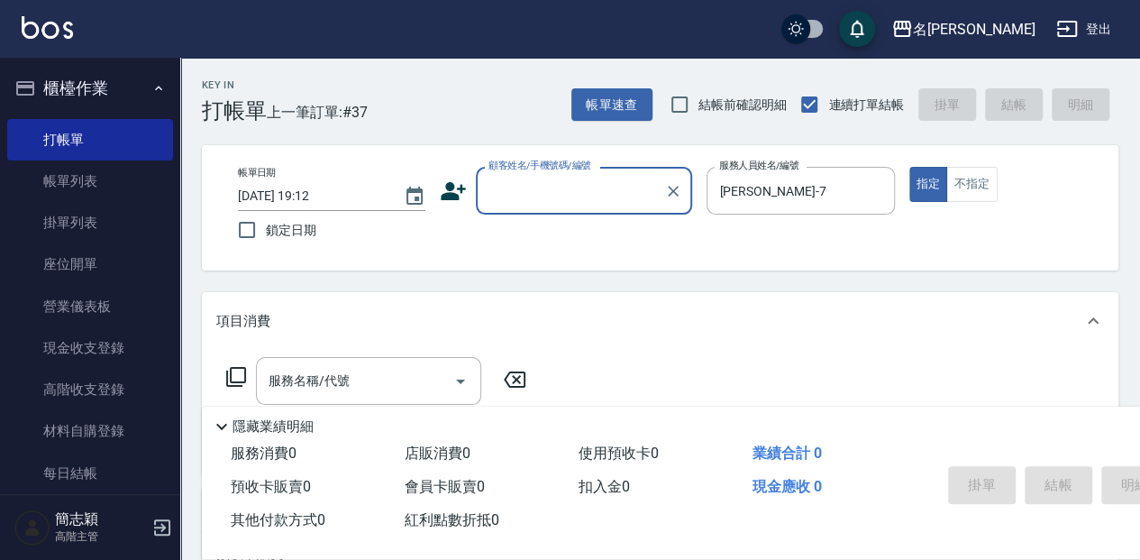
click at [616, 191] on input "顧客姓名/手機號碼/編號" at bounding box center [570, 191] width 173 height 32
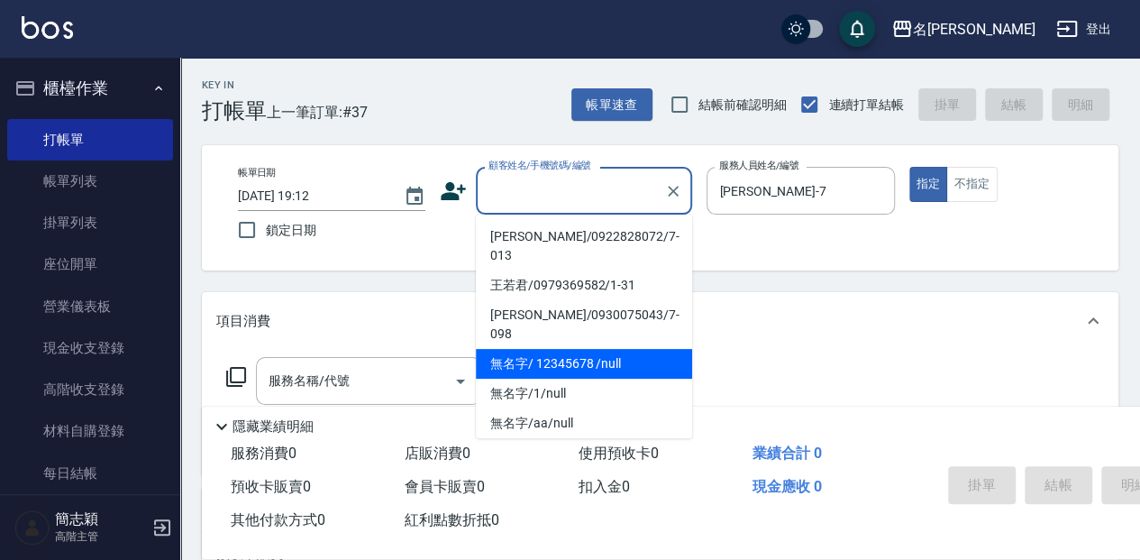
click at [585, 349] on li "無名字/ 12345678 /null" at bounding box center [584, 364] width 216 height 30
type input "無名字/ 12345678 /null"
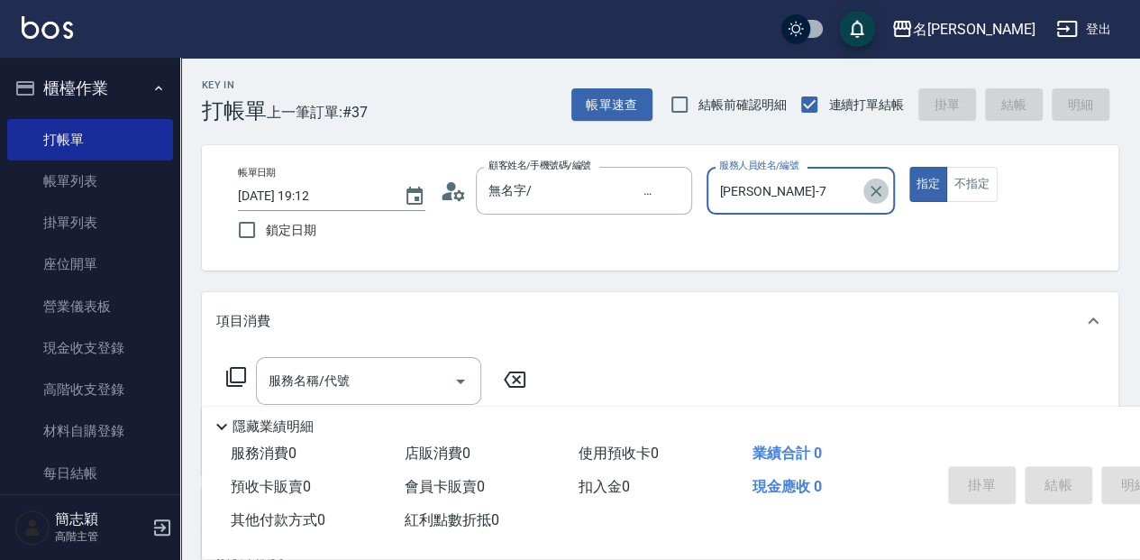
click at [871, 190] on icon "Clear" at bounding box center [876, 191] width 18 height 18
click at [828, 191] on input "服務人員姓名/編號" at bounding box center [800, 191] width 171 height 32
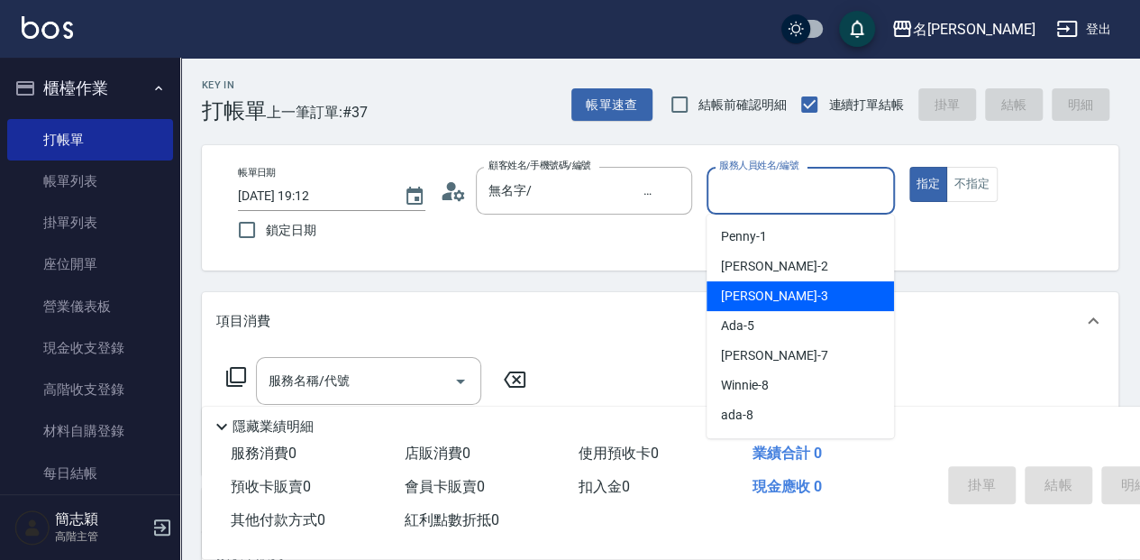
click at [792, 294] on div "江嘉麗 -3" at bounding box center [800, 296] width 187 height 30
type input "江嘉麗-3"
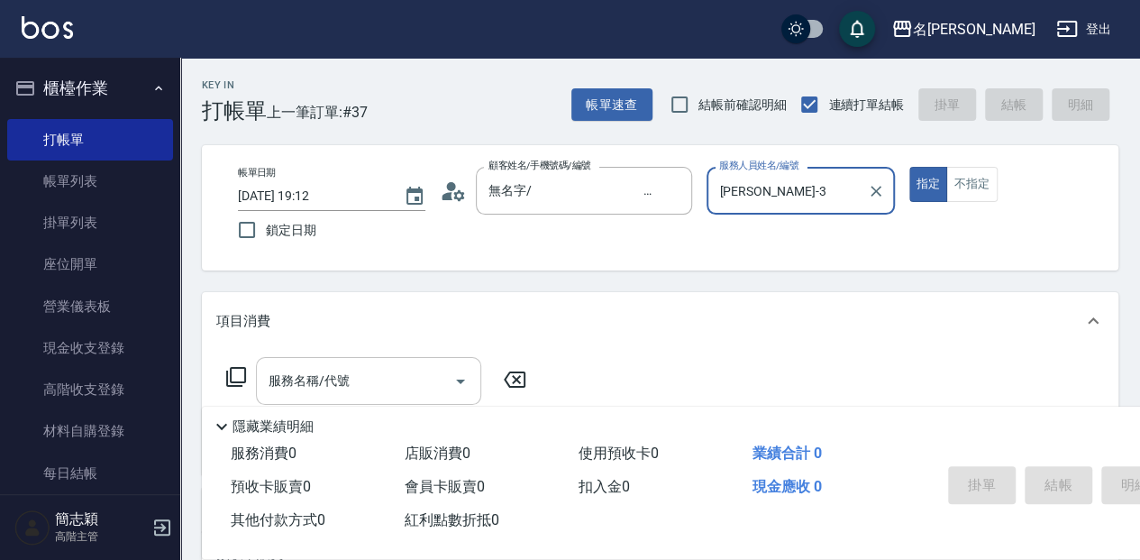
click at [303, 369] on input "服務名稱/代號" at bounding box center [355, 381] width 182 height 32
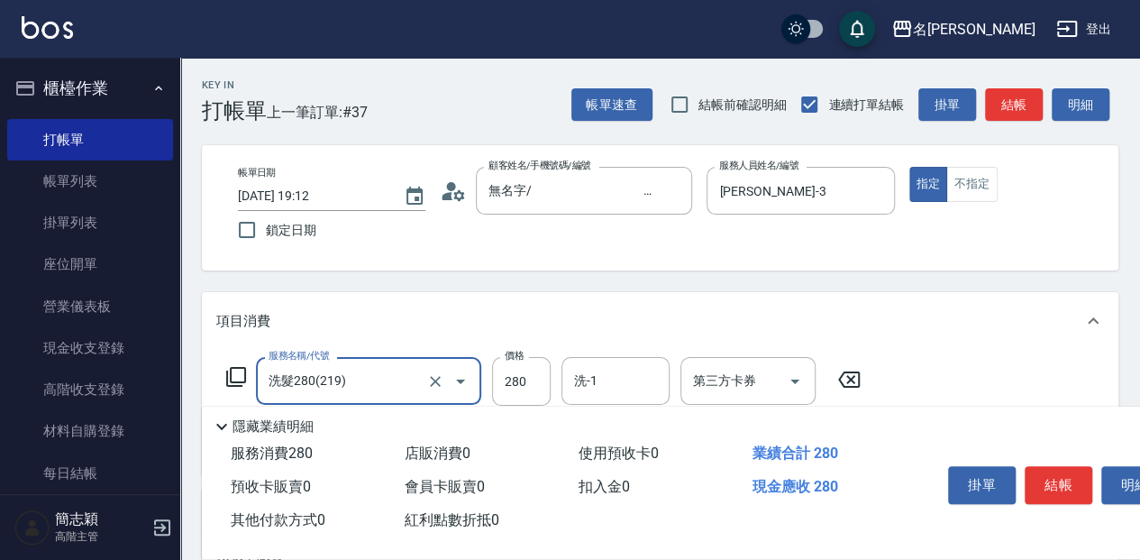
type input "洗髮280(219)"
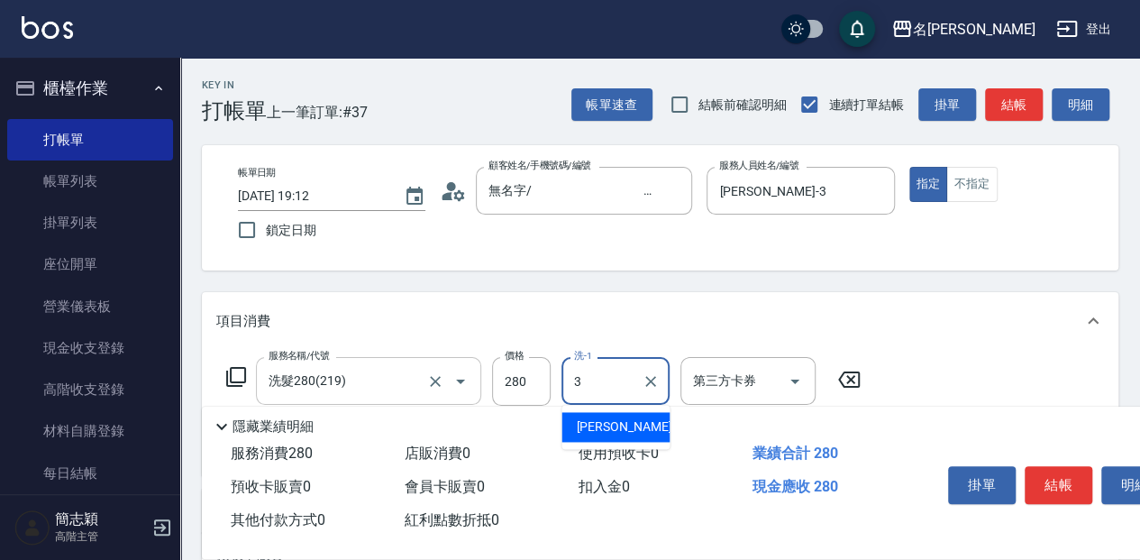
type input "江嘉麗-3"
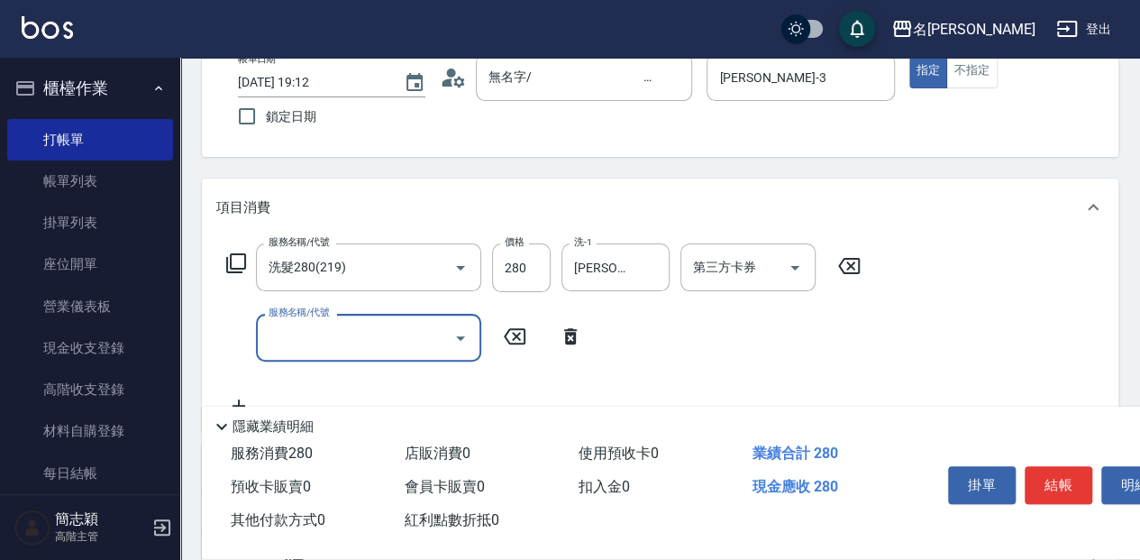
scroll to position [120, 0]
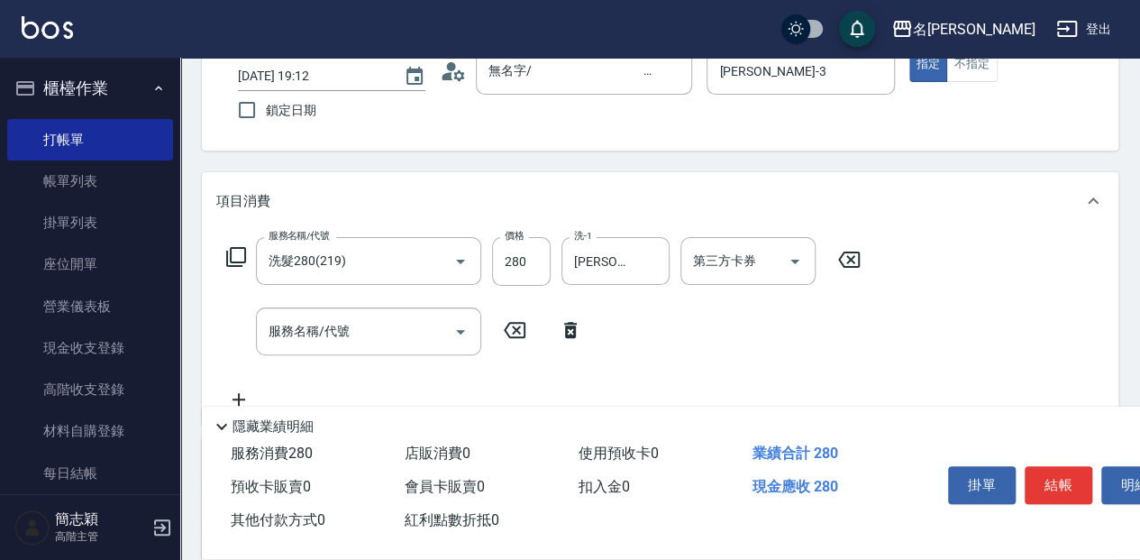
click at [231, 267] on icon at bounding box center [236, 257] width 22 height 22
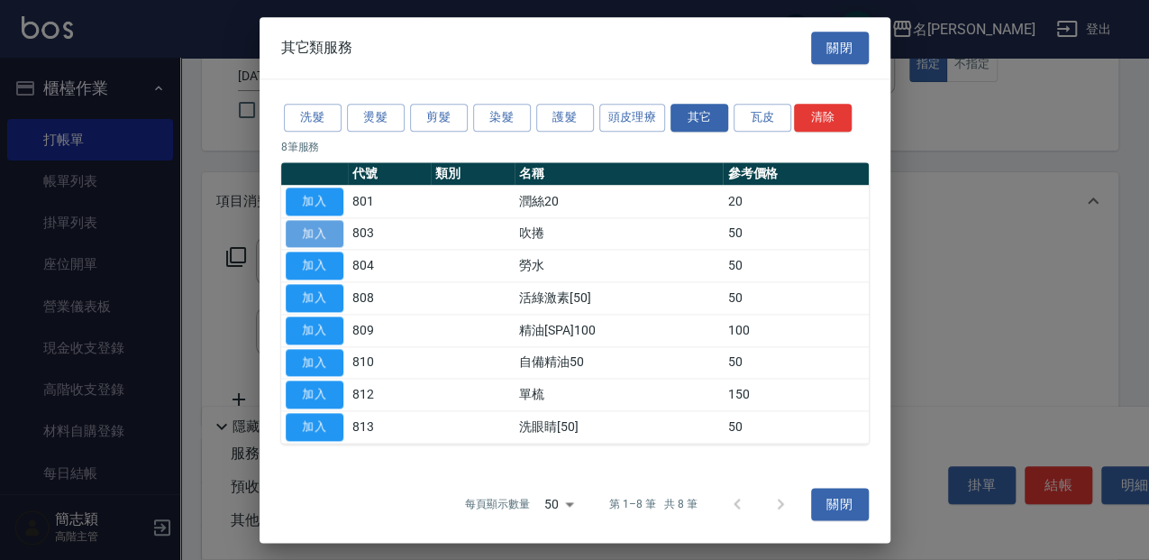
click at [336, 230] on button "加入" at bounding box center [315, 234] width 58 height 28
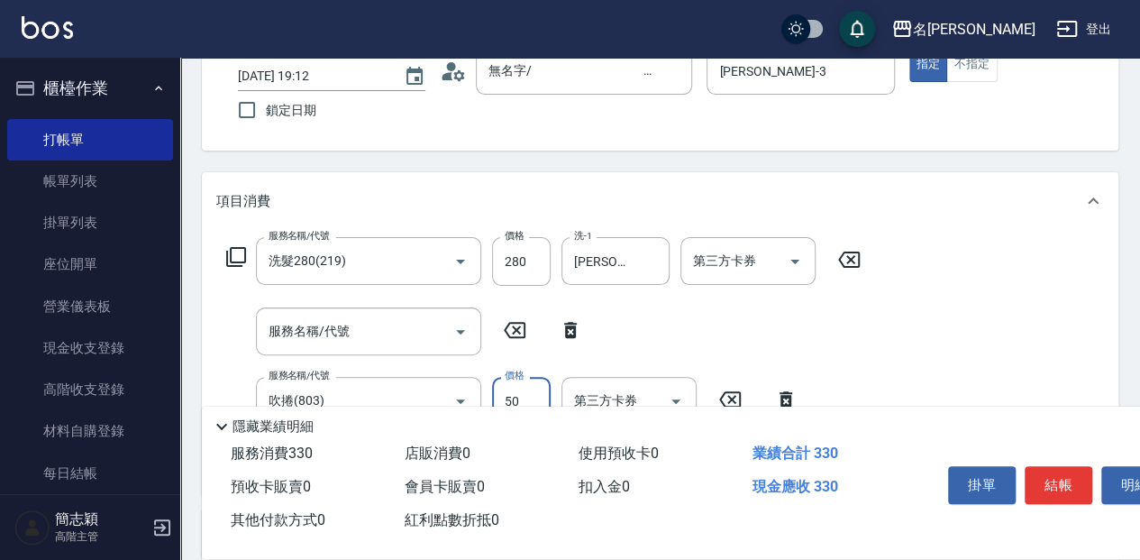
click at [541, 395] on input "50" at bounding box center [521, 401] width 59 height 49
type input "300"
click at [354, 333] on input "服務名稱/代號" at bounding box center [355, 331] width 182 height 32
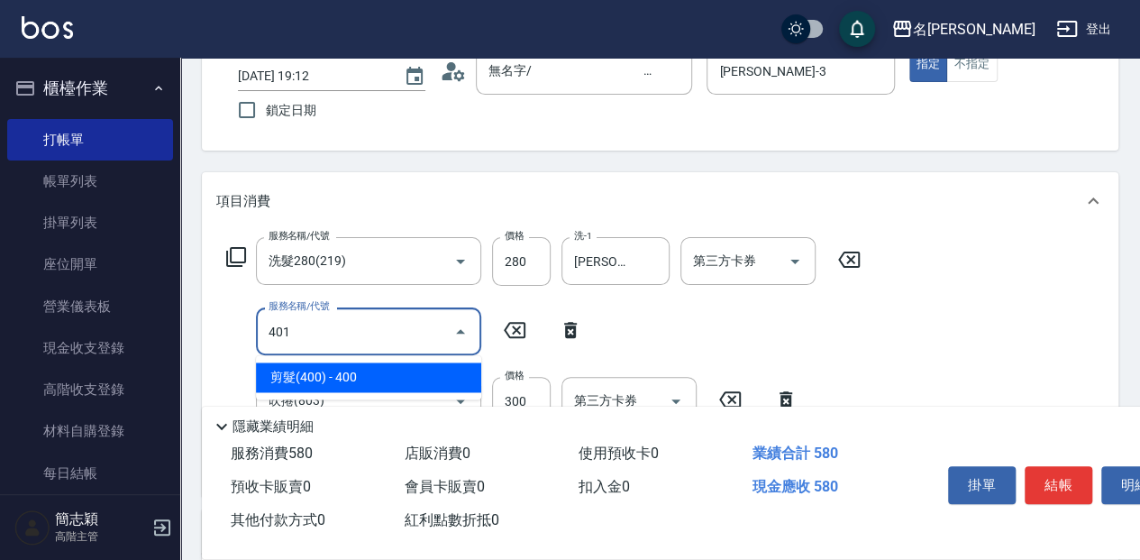
type input "剪髮(400)(401)"
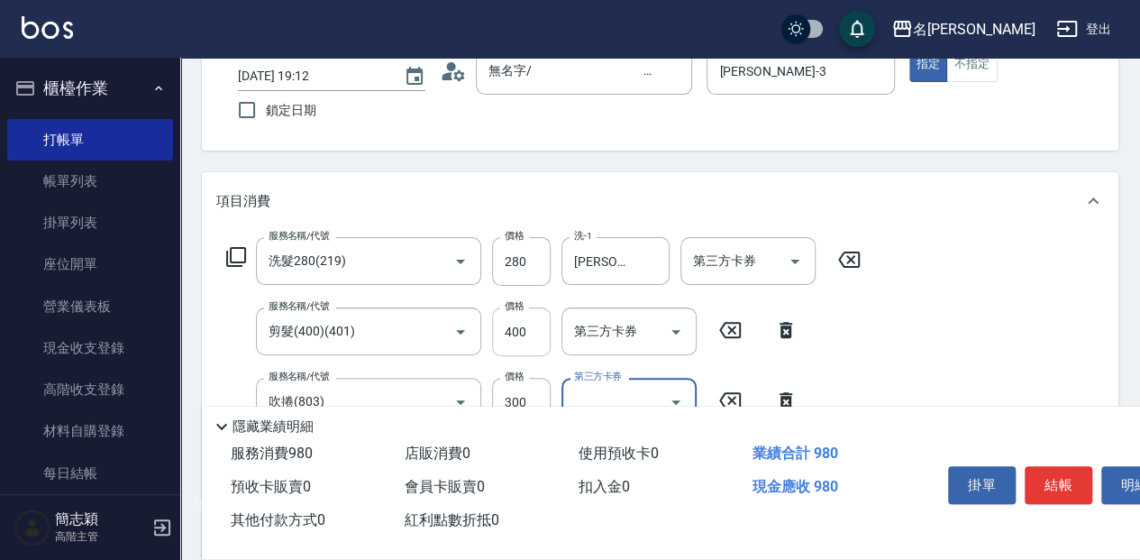
click at [523, 330] on input "400" at bounding box center [521, 331] width 59 height 49
click at [526, 319] on input "400" at bounding box center [521, 331] width 59 height 49
type input "100"
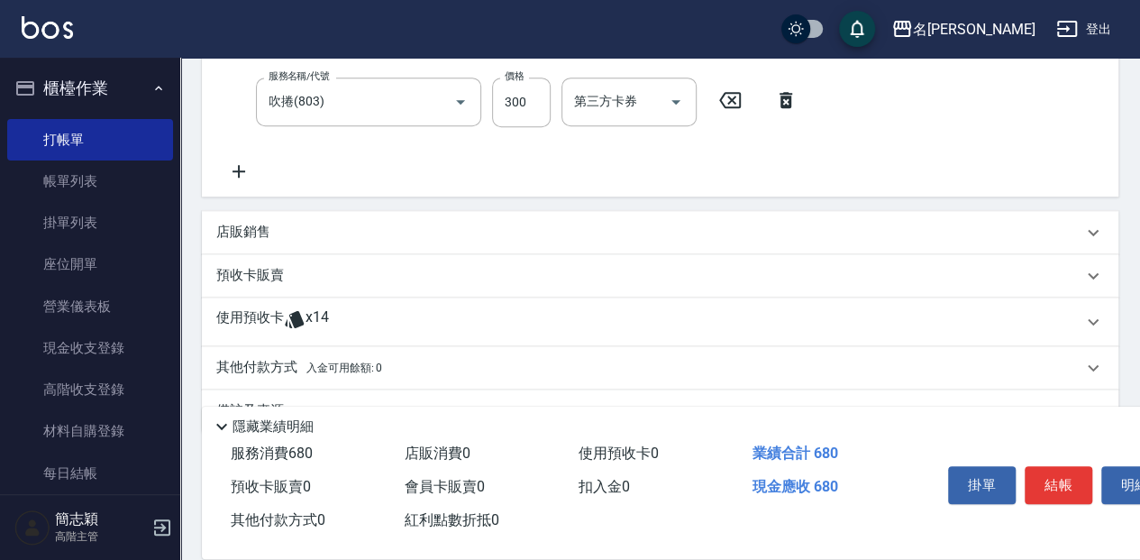
scroll to position [463, 0]
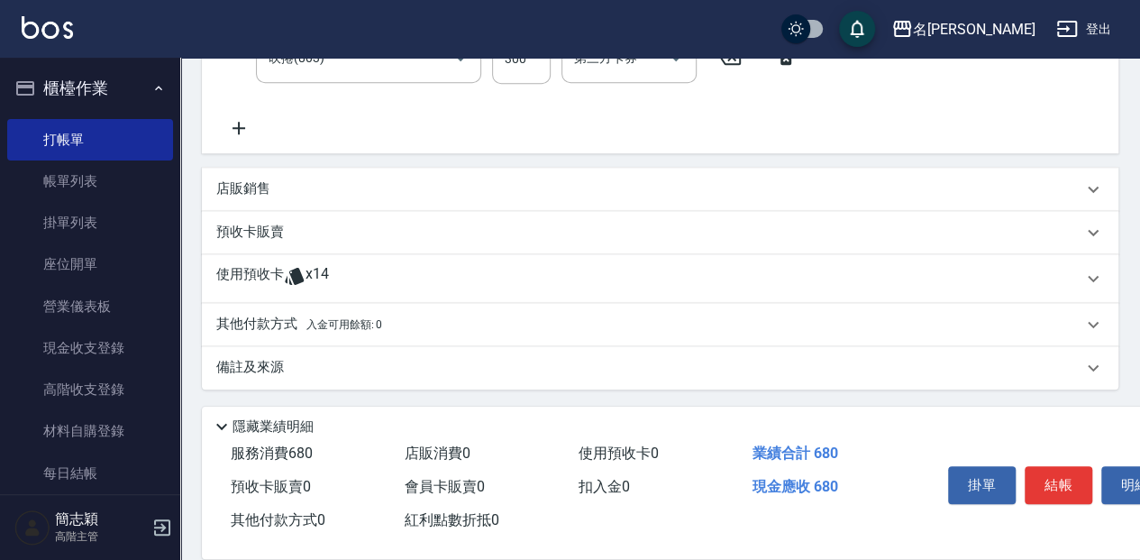
click at [256, 178] on div "店販銷售" at bounding box center [660, 189] width 917 height 43
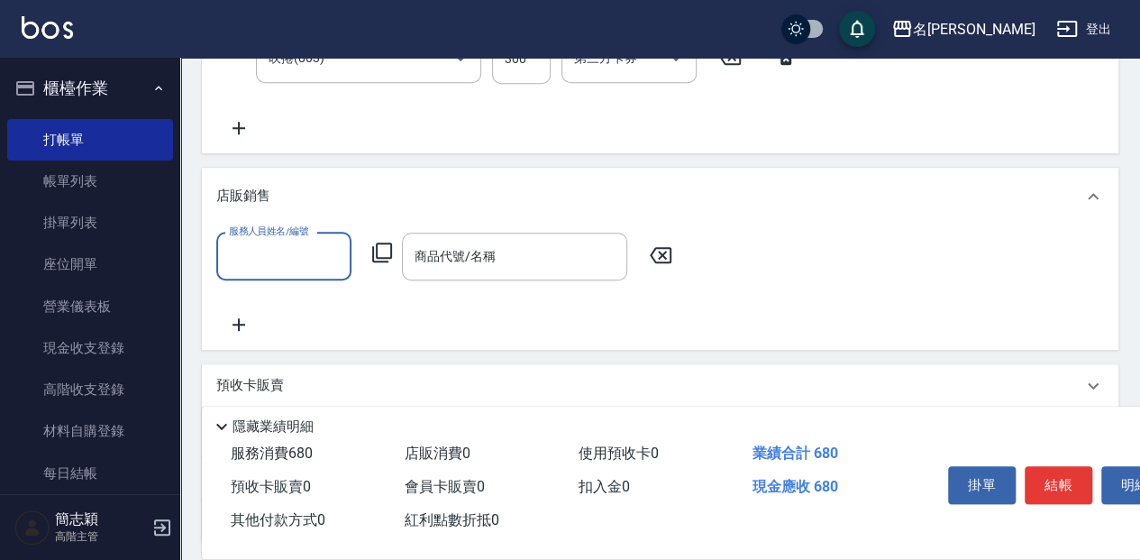
scroll to position [0, 0]
click at [292, 239] on div "服務人員姓名/編號" at bounding box center [283, 257] width 135 height 48
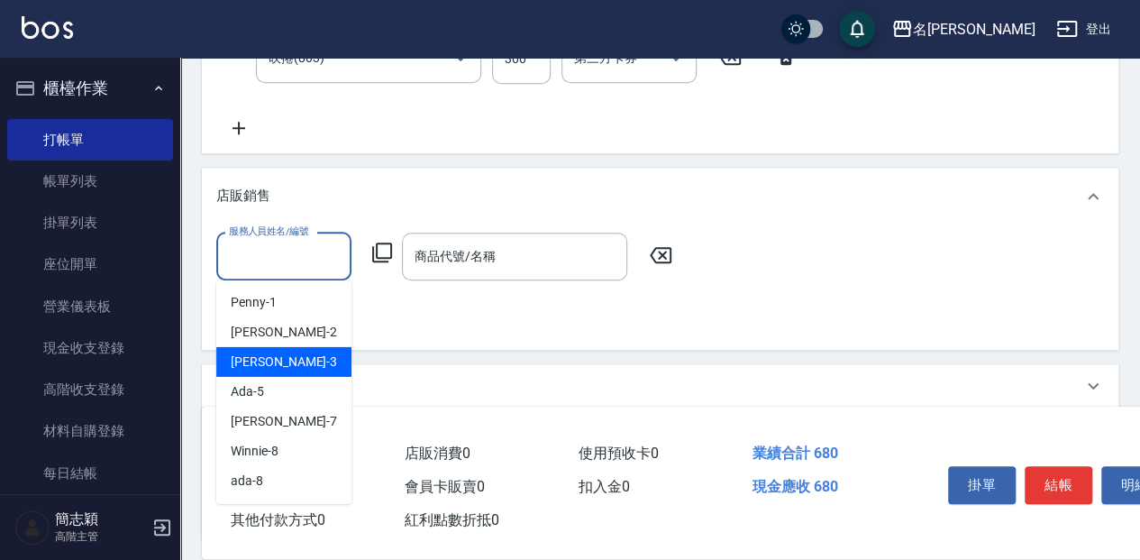
click at [287, 362] on div "江嘉麗 -3" at bounding box center [283, 362] width 135 height 30
type input "江嘉麗-3"
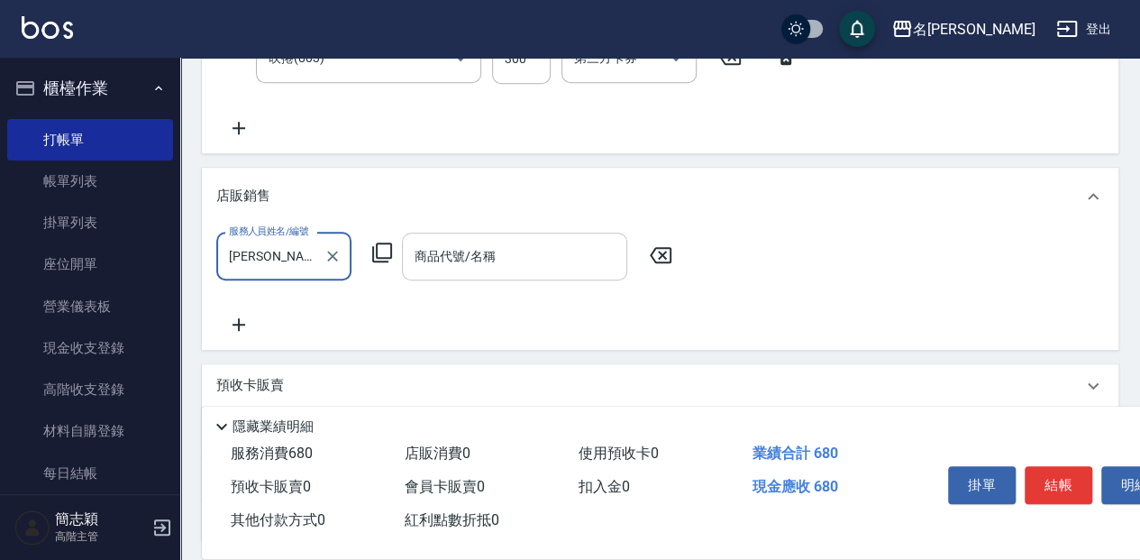
click at [433, 274] on div "商品代號/名稱" at bounding box center [514, 257] width 225 height 48
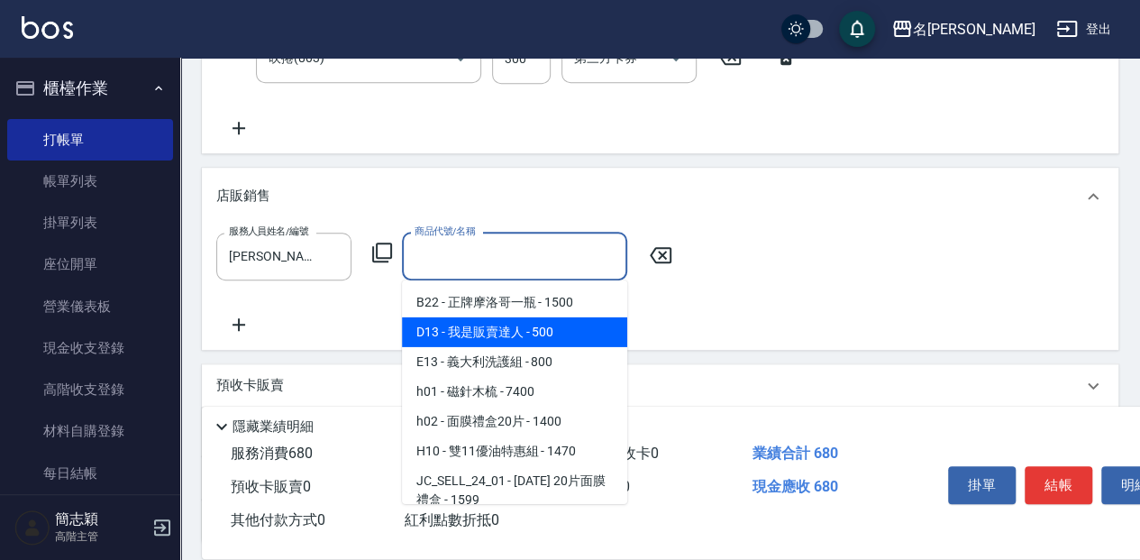
click at [479, 325] on span "D13 - 我是販賣達人 - 500" at bounding box center [514, 332] width 225 height 30
type input "我是販賣達人"
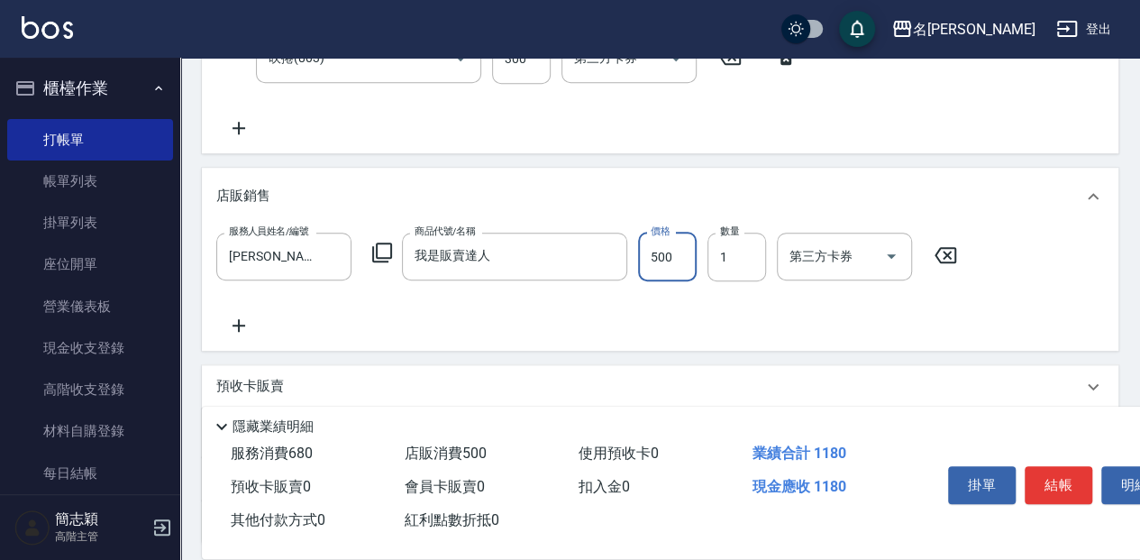
click at [657, 267] on input "500" at bounding box center [667, 257] width 59 height 49
type input "528"
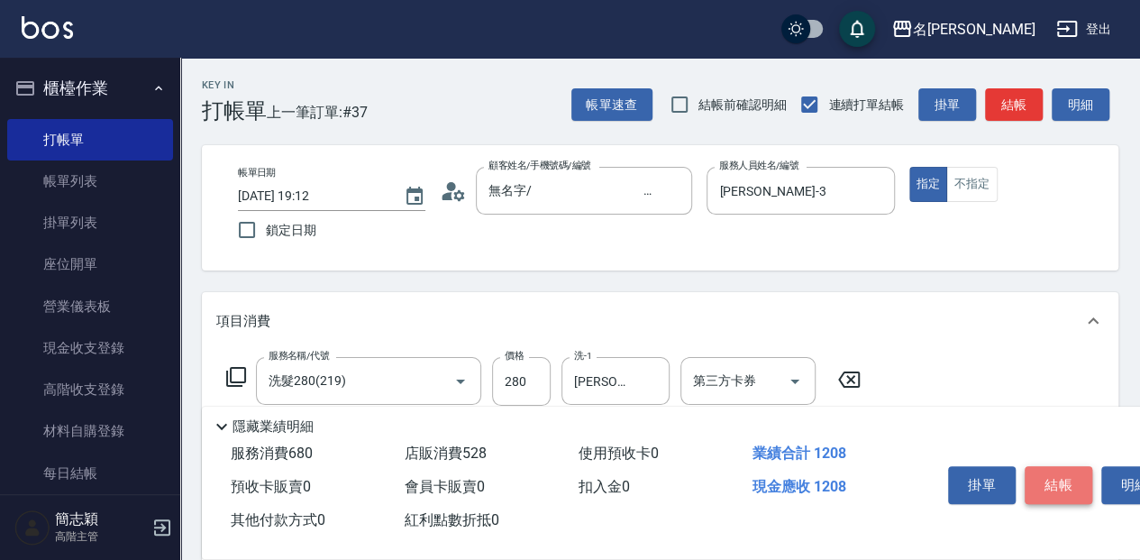
click at [1065, 484] on button "結帳" at bounding box center [1059, 485] width 68 height 38
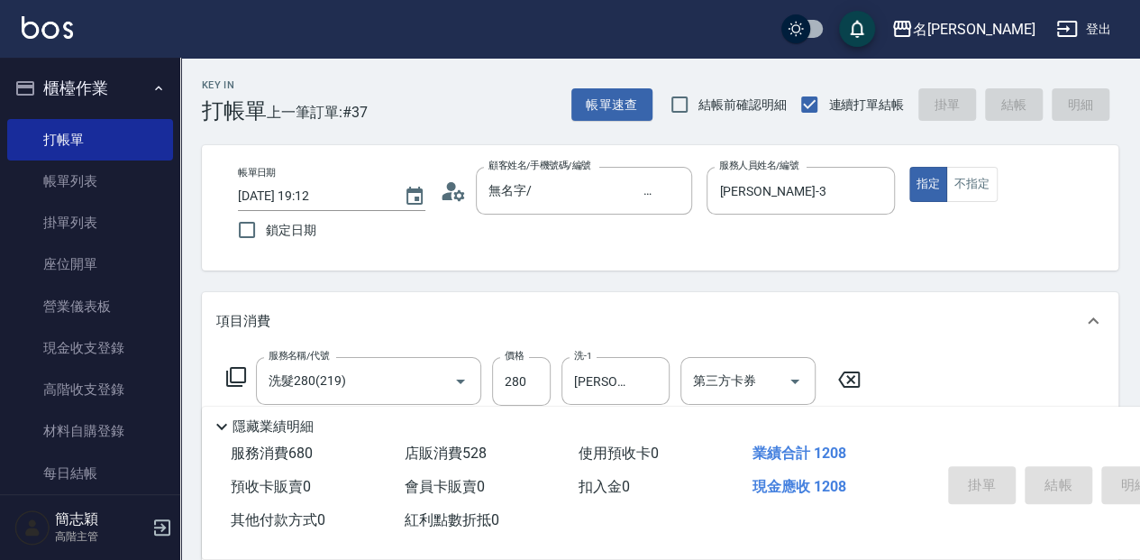
type input "2025/08/14 19:14"
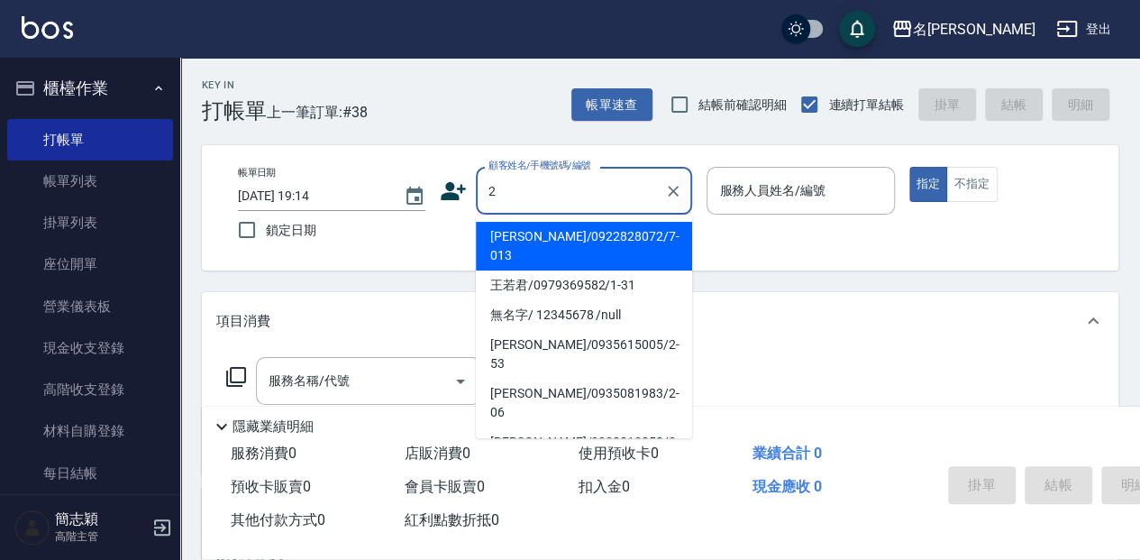
type input "文曼君/0922828072/7-013"
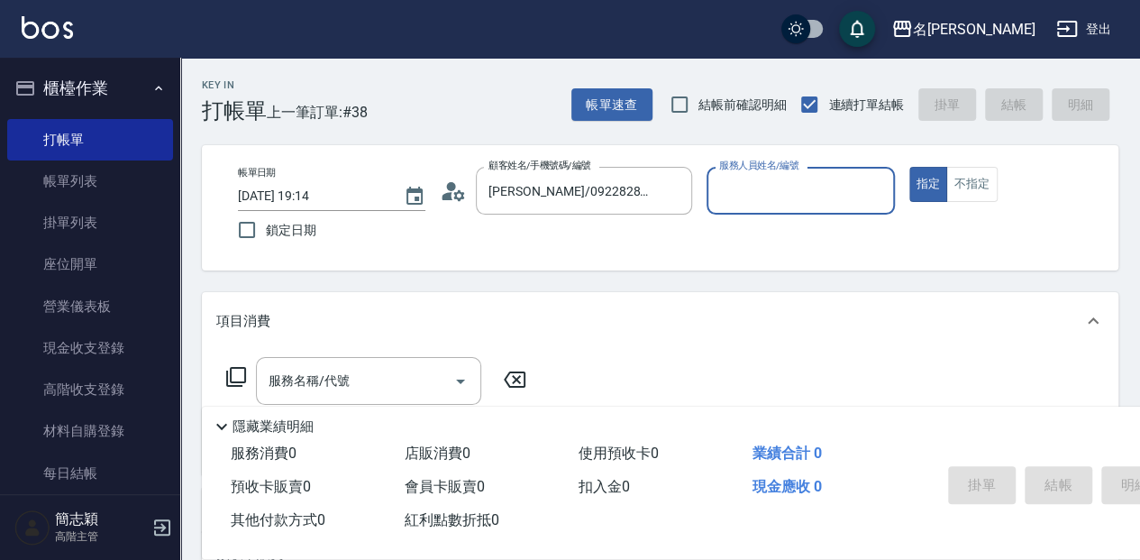
type input "Jessica-7"
click at [672, 196] on icon "Clear" at bounding box center [673, 191] width 18 height 18
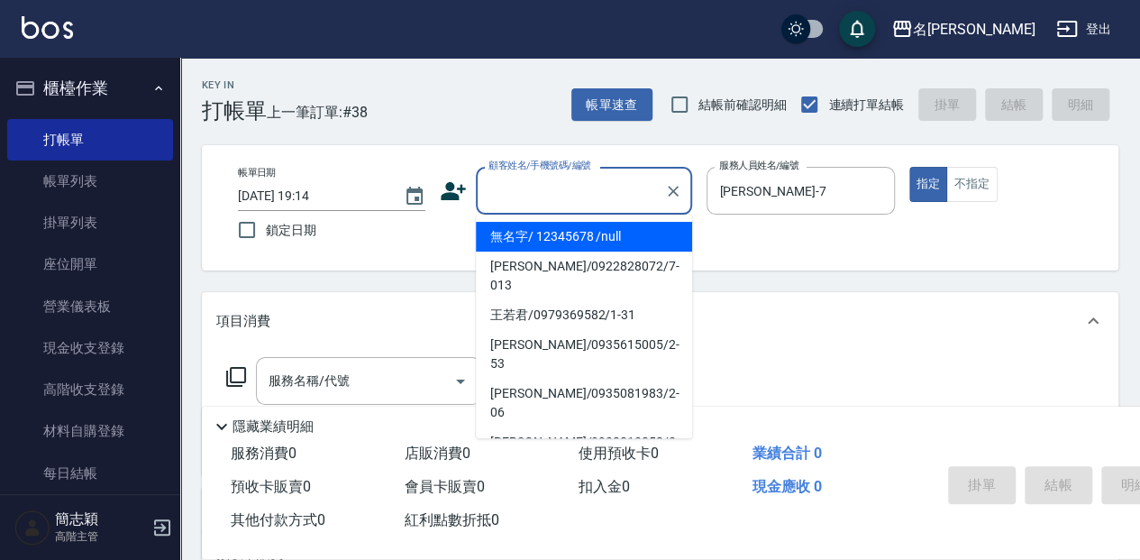
click at [513, 195] on input "顧客姓名/手機號碼/編號" at bounding box center [570, 191] width 173 height 32
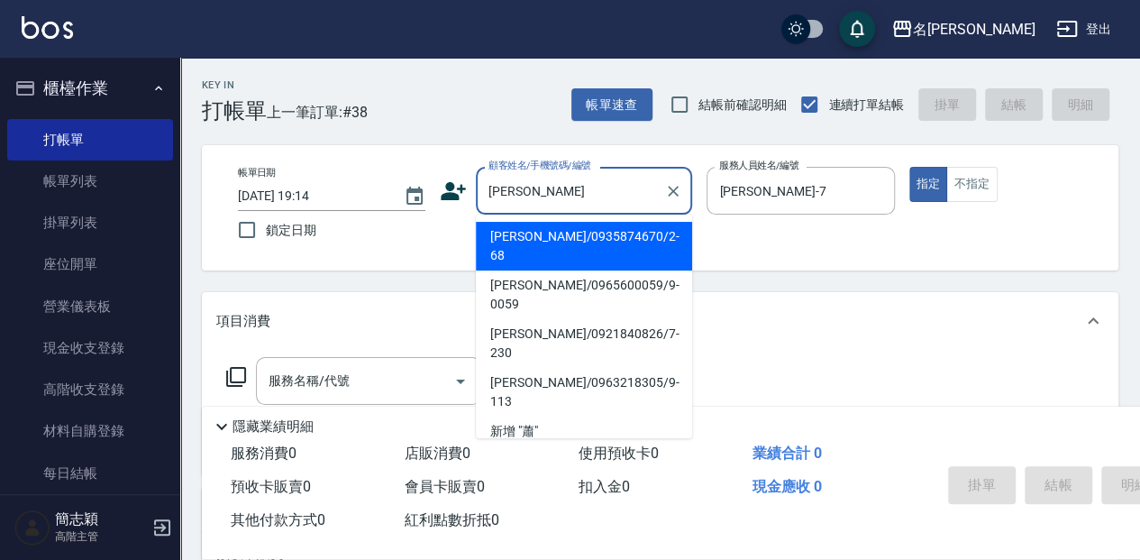
click at [506, 243] on li "蕭曉郁/0935874670/2-68" at bounding box center [584, 246] width 216 height 49
type input "蕭曉郁/0935874670/2-68"
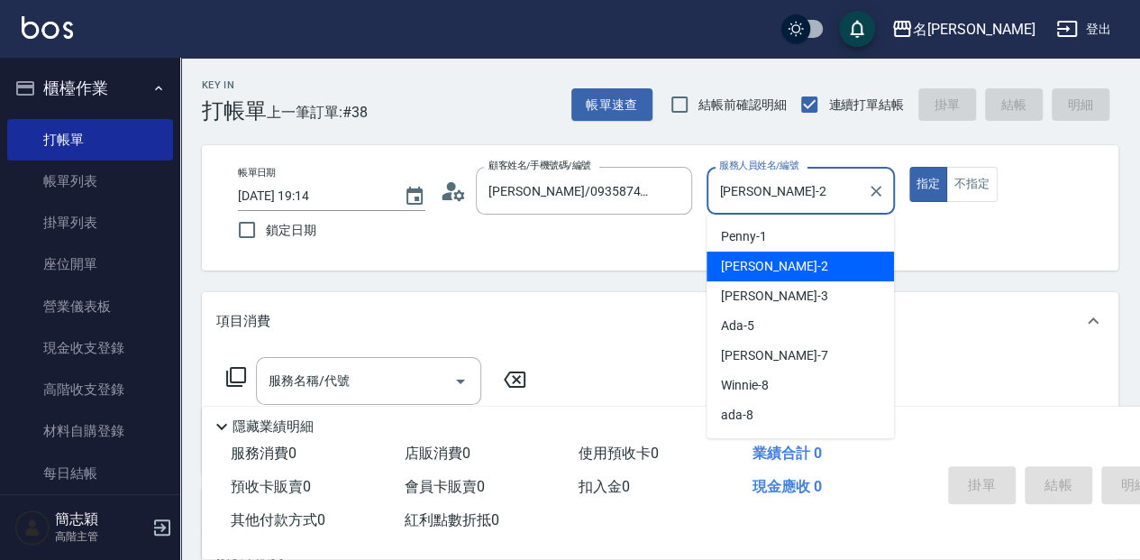
click at [835, 193] on input "Julie-2" at bounding box center [787, 191] width 144 height 32
drag, startPoint x: 833, startPoint y: 193, endPoint x: 687, endPoint y: 190, distance: 146.0
click at [687, 190] on div "帳單日期 2025/08/14 19:14 鎖定日期 顧客姓名/手機號碼/編號 蕭曉郁/0935874670/2-68 顧客姓名/手機號碼/編號 服務人員姓名…" at bounding box center [660, 208] width 873 height 82
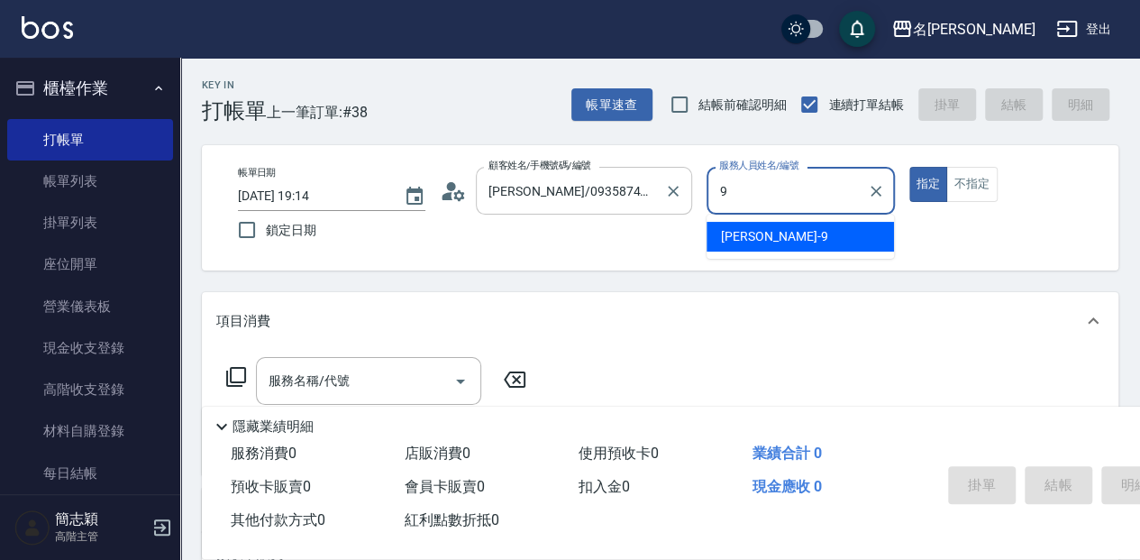
type input "Anna-9"
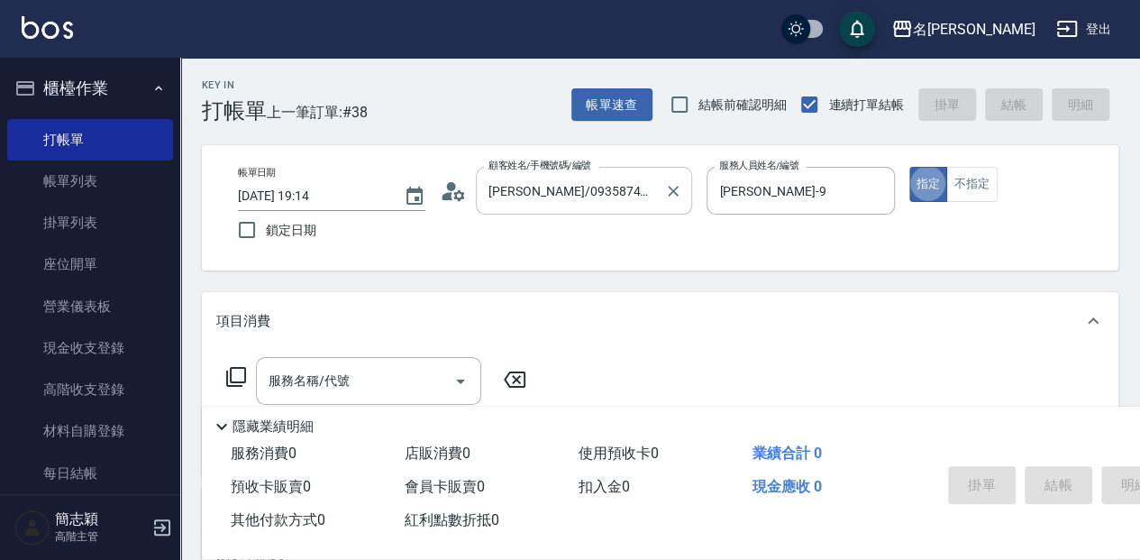
type button "true"
click at [402, 363] on div "服務名稱/代號" at bounding box center [368, 381] width 225 height 48
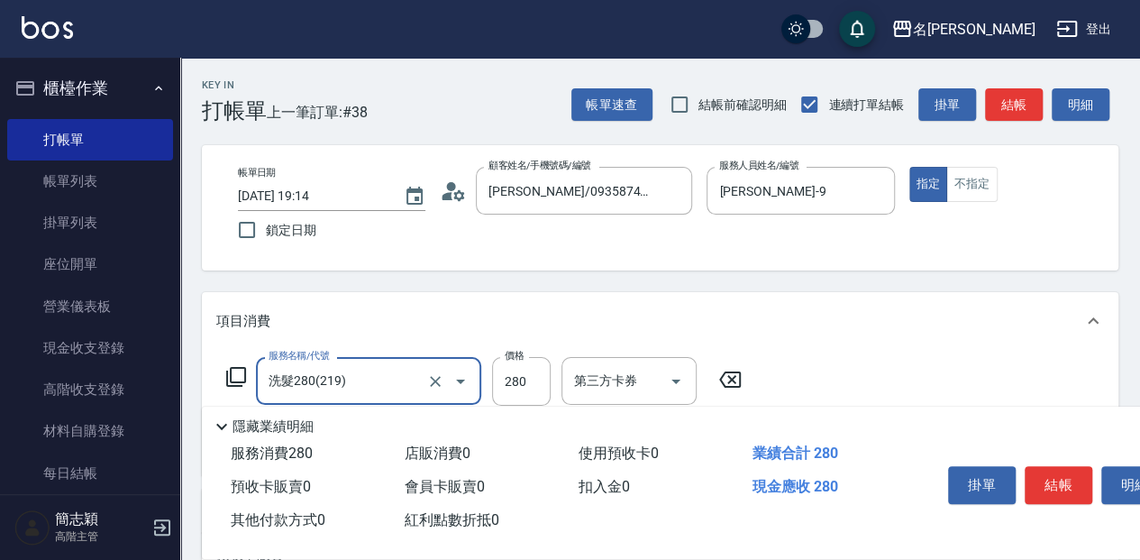
type input "洗髮280(219)"
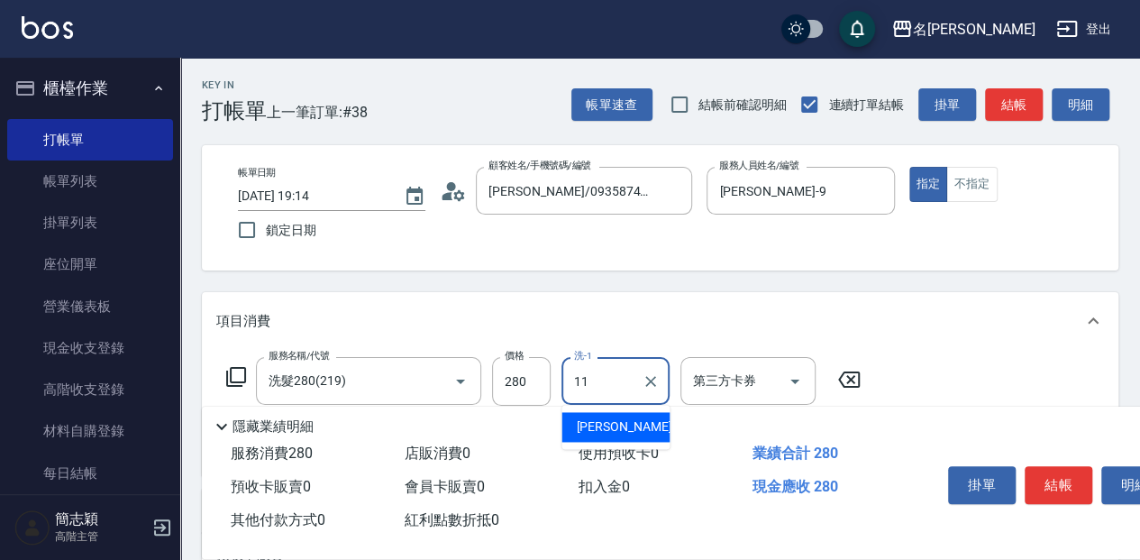
type input "家綸-11"
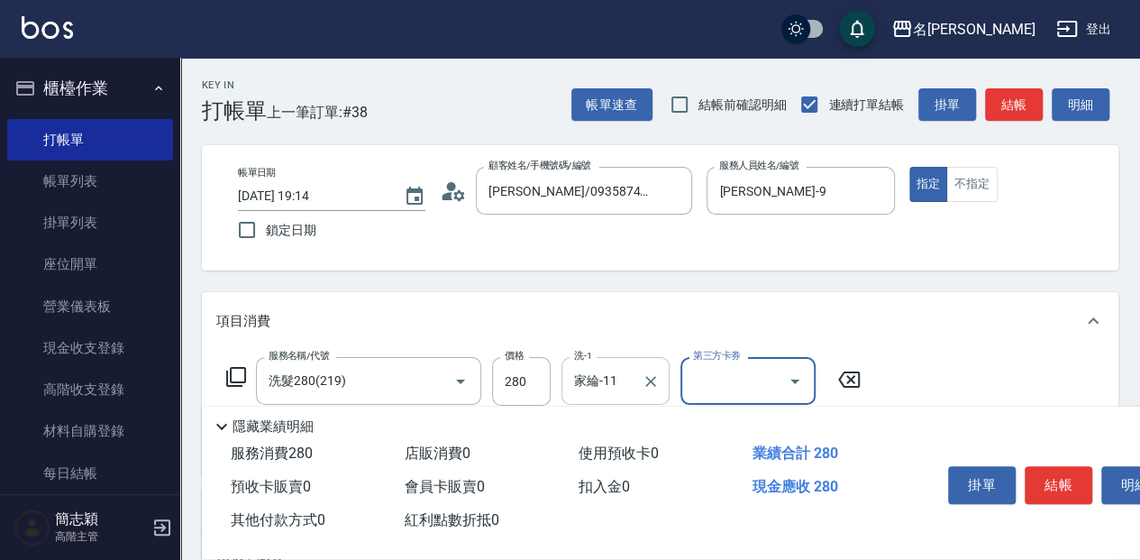
click at [668, 391] on form "洗-1 家綸-11 洗-1" at bounding box center [620, 381] width 119 height 48
drag, startPoint x: 650, startPoint y: 384, endPoint x: 607, endPoint y: 379, distance: 43.5
click at [649, 384] on icon "Clear" at bounding box center [651, 381] width 18 height 18
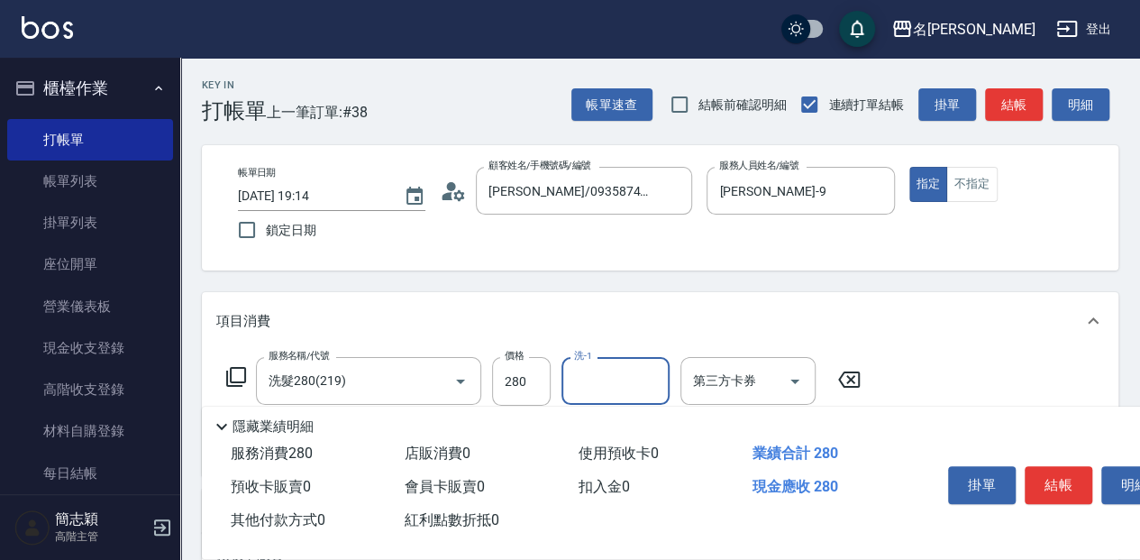
click at [607, 379] on input "洗-1" at bounding box center [616, 381] width 92 height 32
type input "品潔-22"
click at [1060, 476] on button "結帳" at bounding box center [1059, 485] width 68 height 38
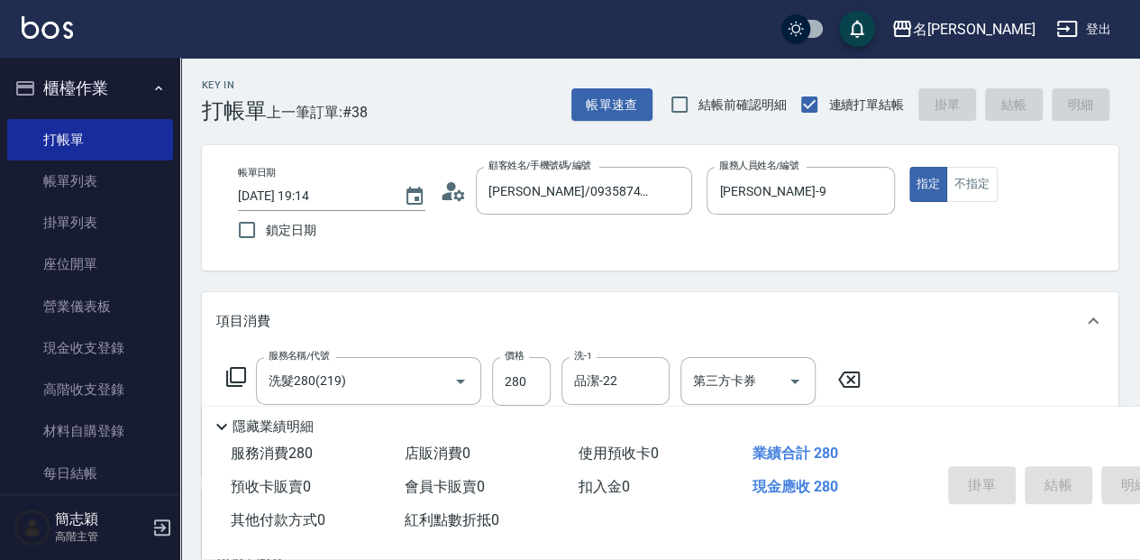
type input "2025/08/14 19:15"
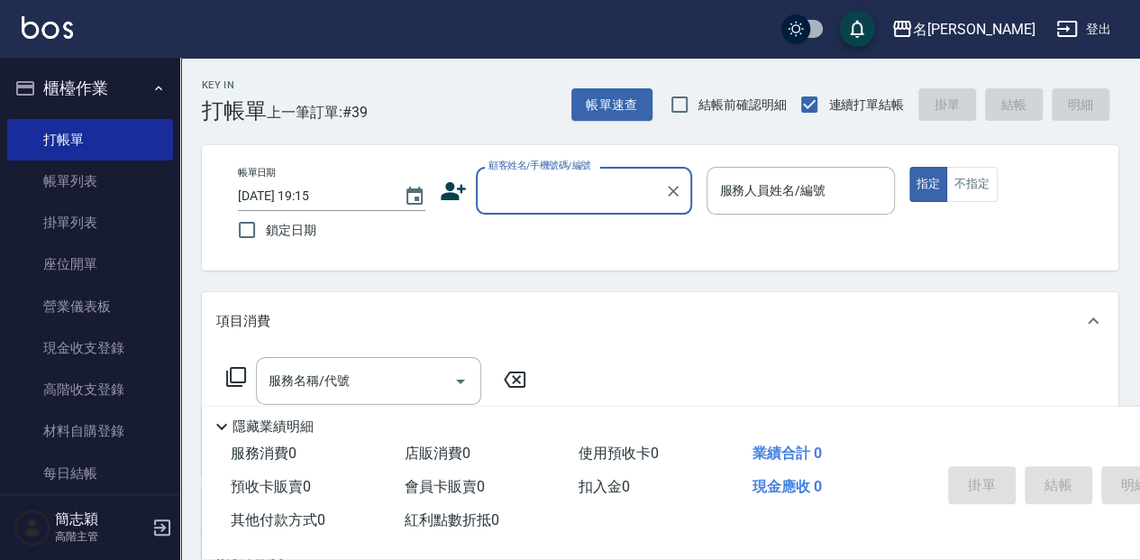
click at [627, 194] on input "顧客姓名/手機號碼/編號" at bounding box center [570, 191] width 173 height 32
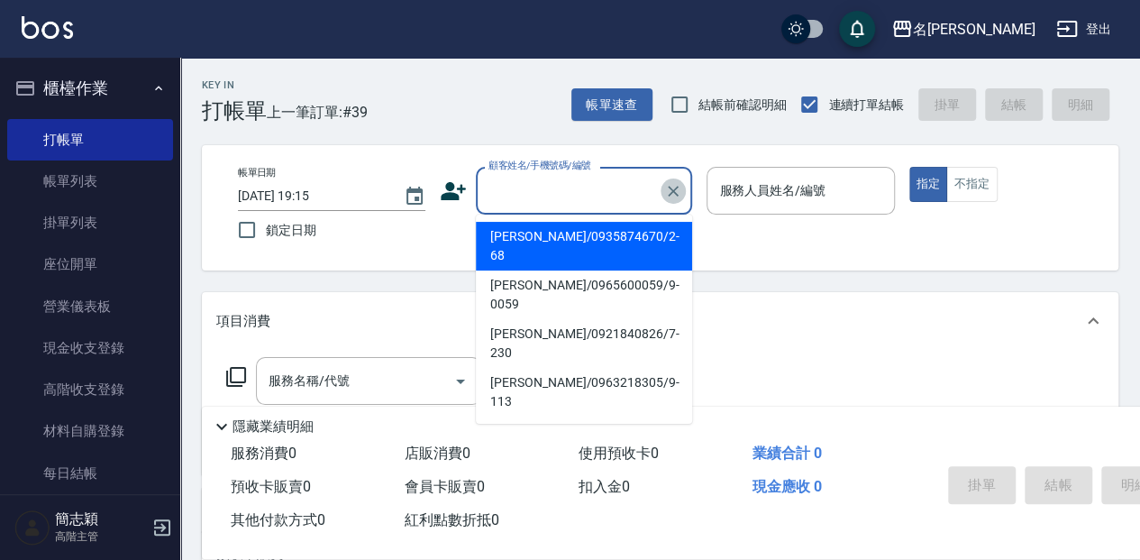
drag, startPoint x: 680, startPoint y: 191, endPoint x: 651, endPoint y: 197, distance: 29.5
click at [678, 191] on icon "Clear" at bounding box center [673, 191] width 18 height 18
click at [647, 198] on input "顧客姓名/手機號碼/編號" at bounding box center [570, 191] width 173 height 32
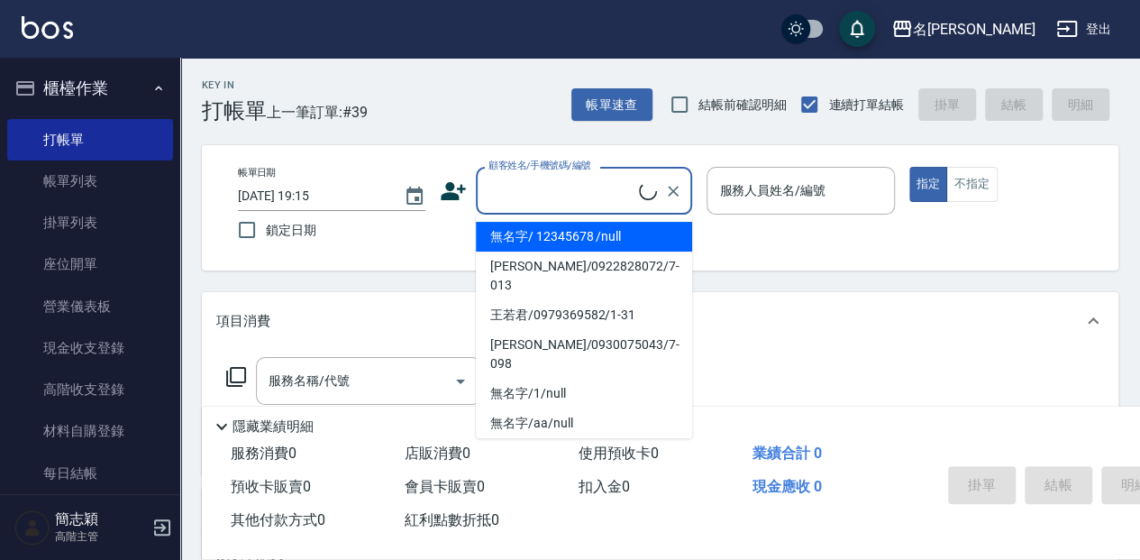
click at [615, 199] on input "顧客姓名/手機號碼/編號" at bounding box center [561, 191] width 155 height 32
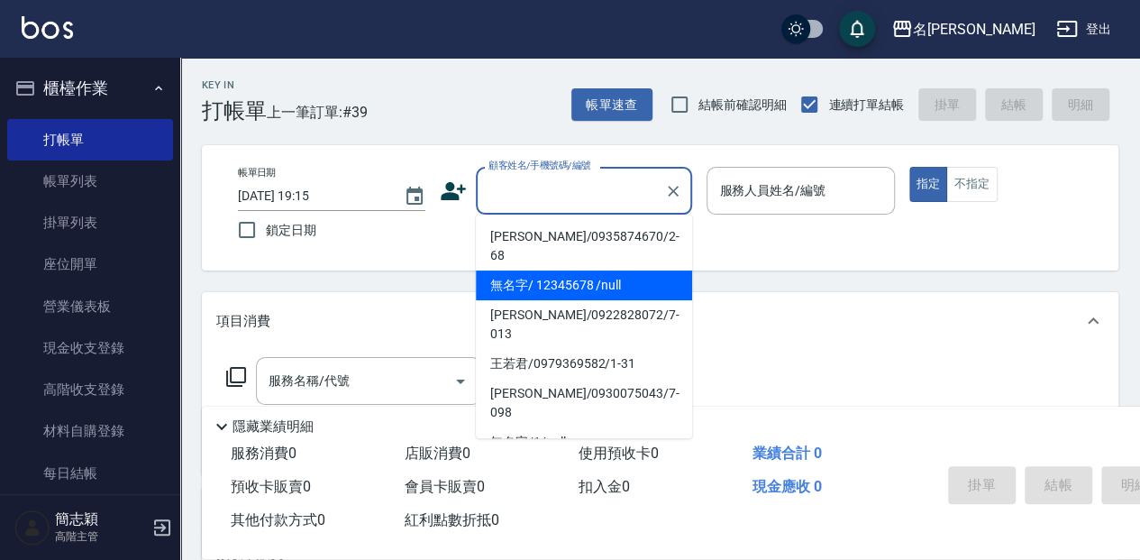
click at [557, 270] on li "無名字/ 12345678 /null" at bounding box center [584, 285] width 216 height 30
type input "無名字/ 12345678 /null"
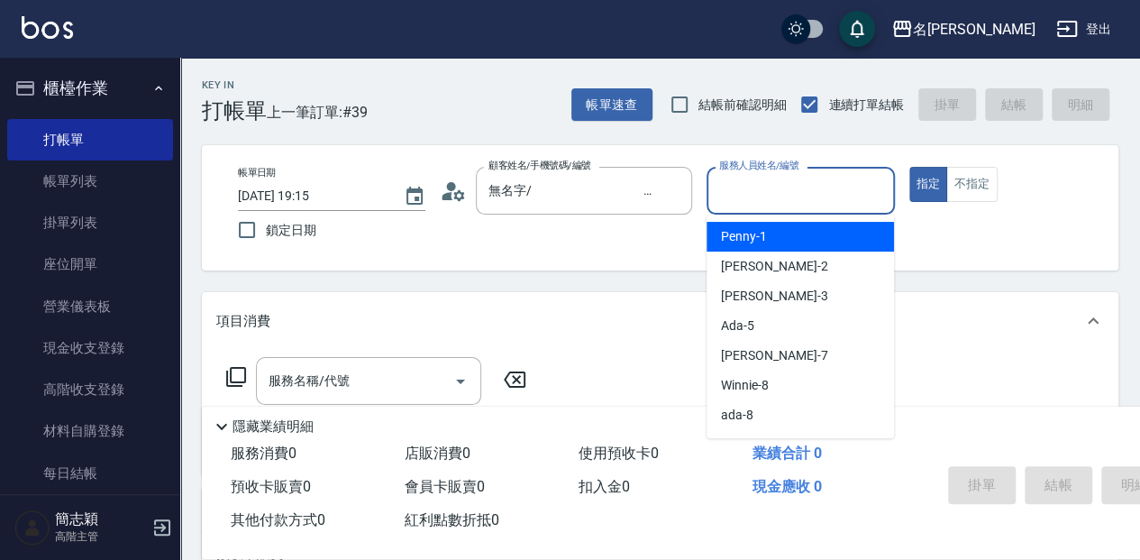
click at [789, 187] on input "服務人員姓名/編號" at bounding box center [800, 191] width 171 height 32
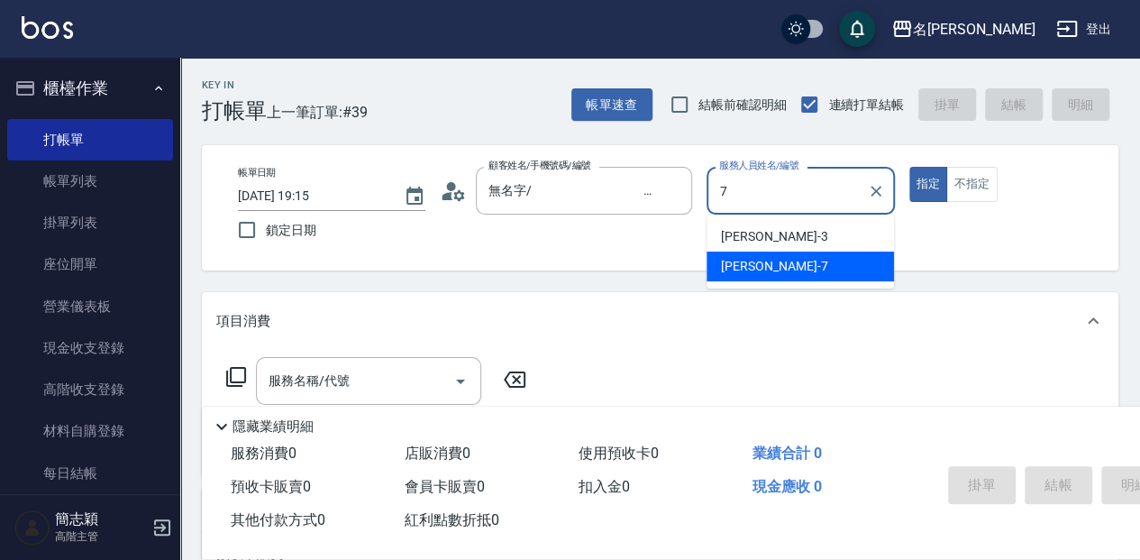
type input "Jessica-7"
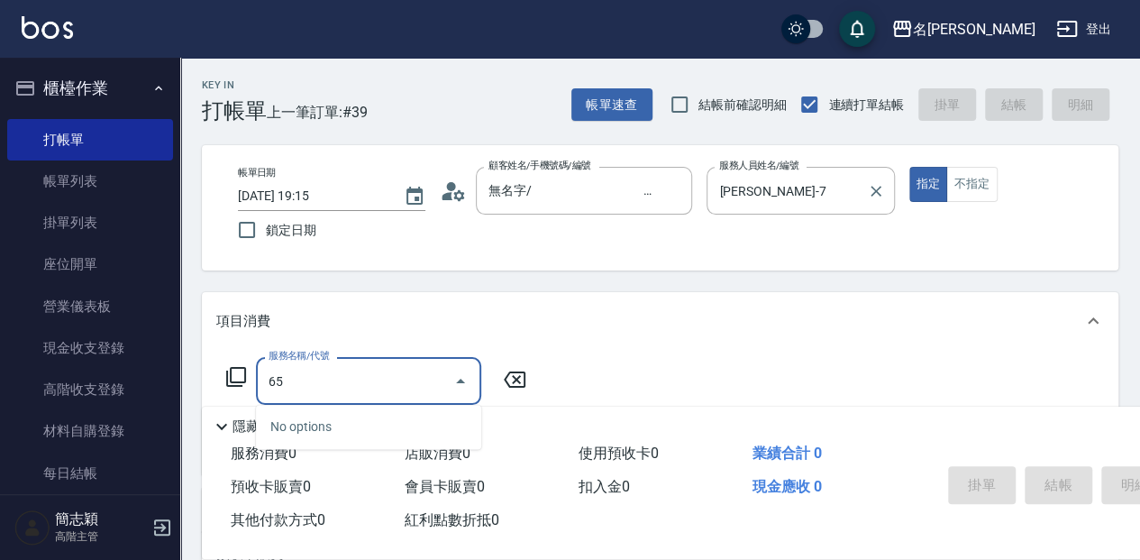
type input "6"
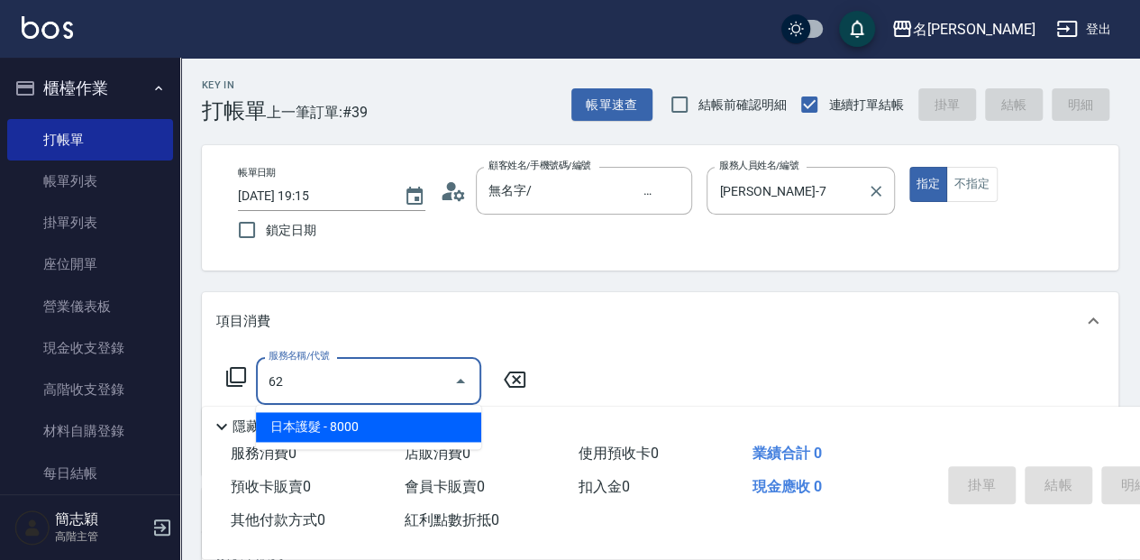
type input "6"
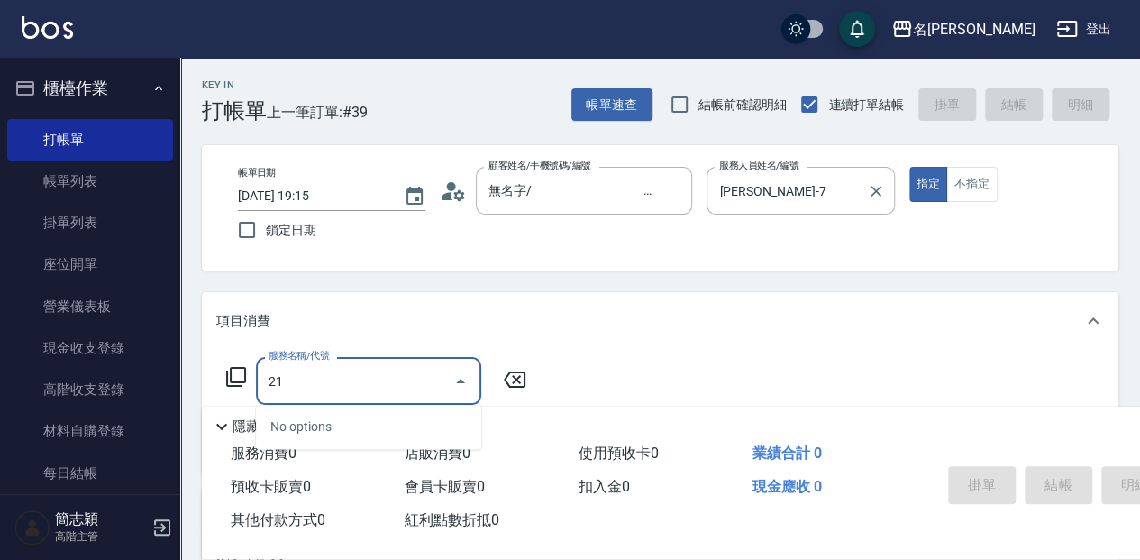
type input "2"
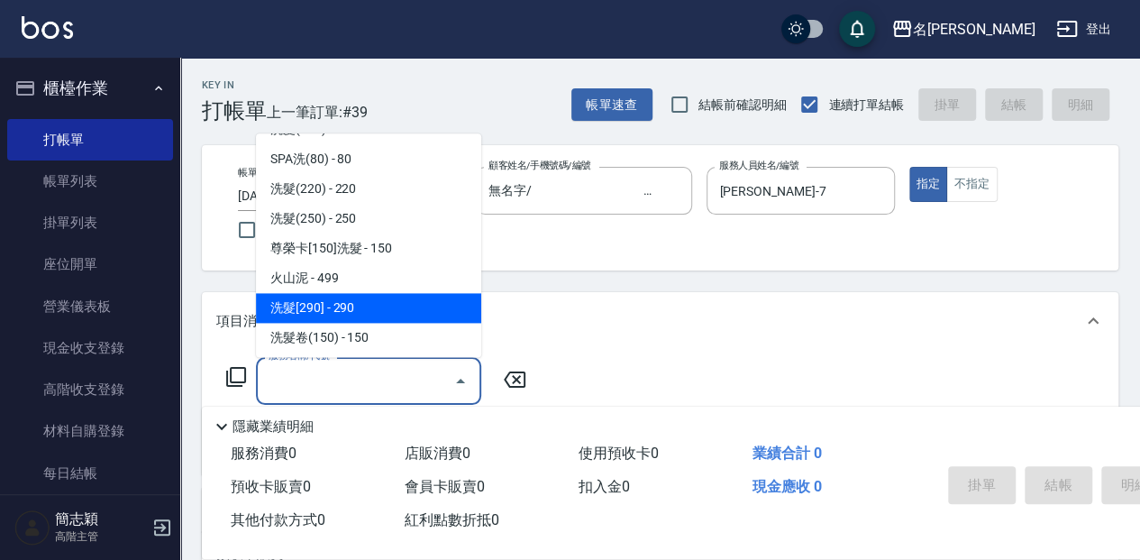
scroll to position [480, 0]
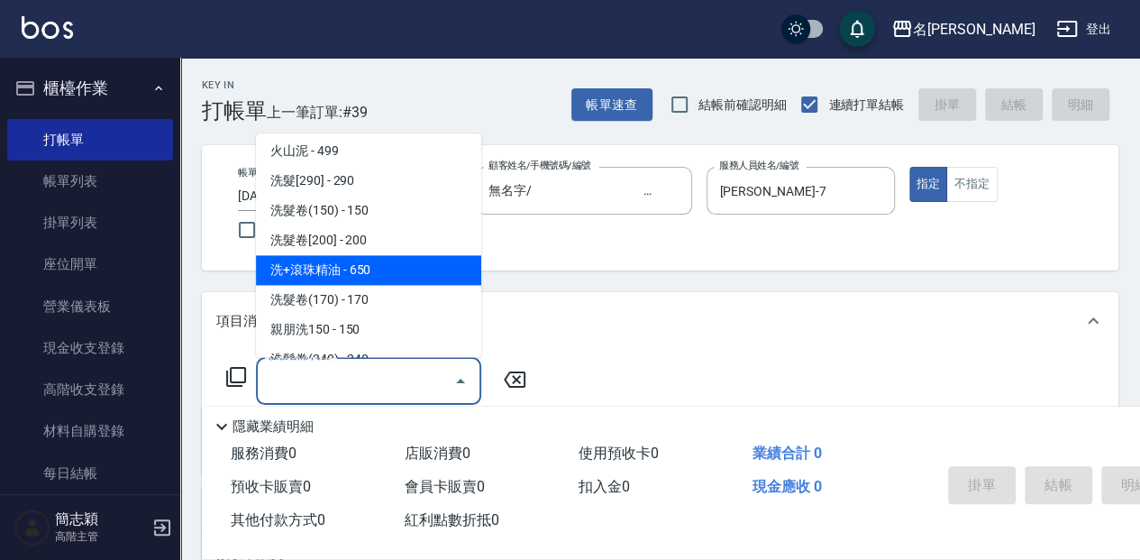
click at [343, 261] on span "洗+滾珠精油 - 650" at bounding box center [368, 270] width 225 height 30
type input "洗+滾珠精油(211)"
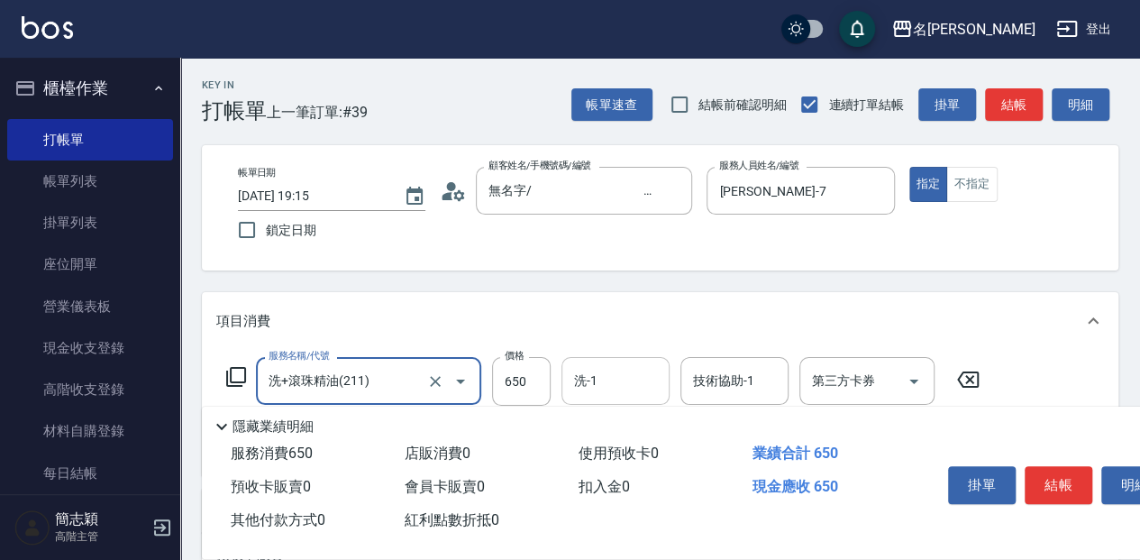
click at [600, 376] on input "洗-1" at bounding box center [616, 381] width 92 height 32
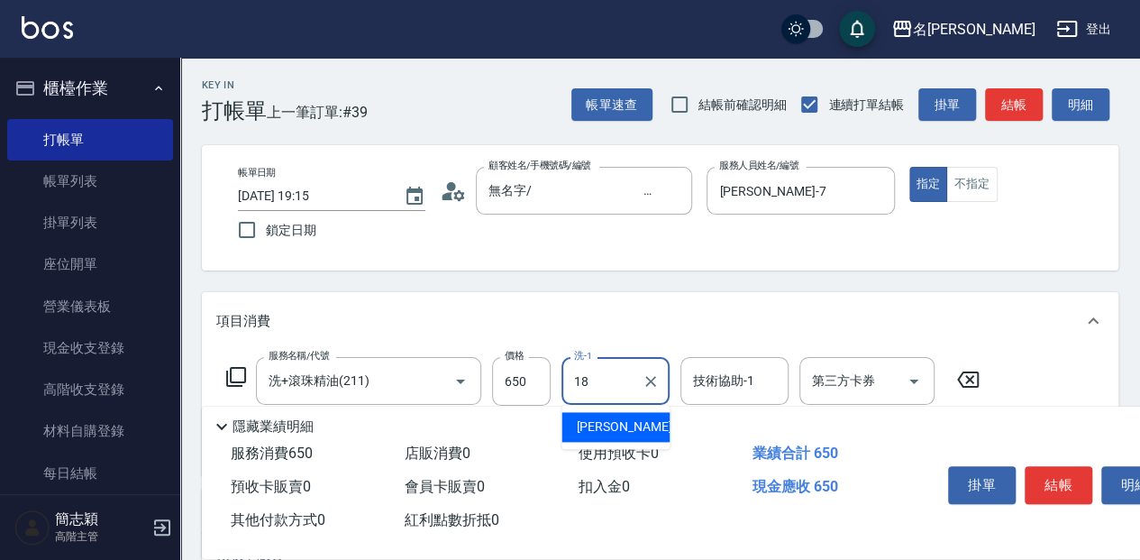
type input "沛岑-18"
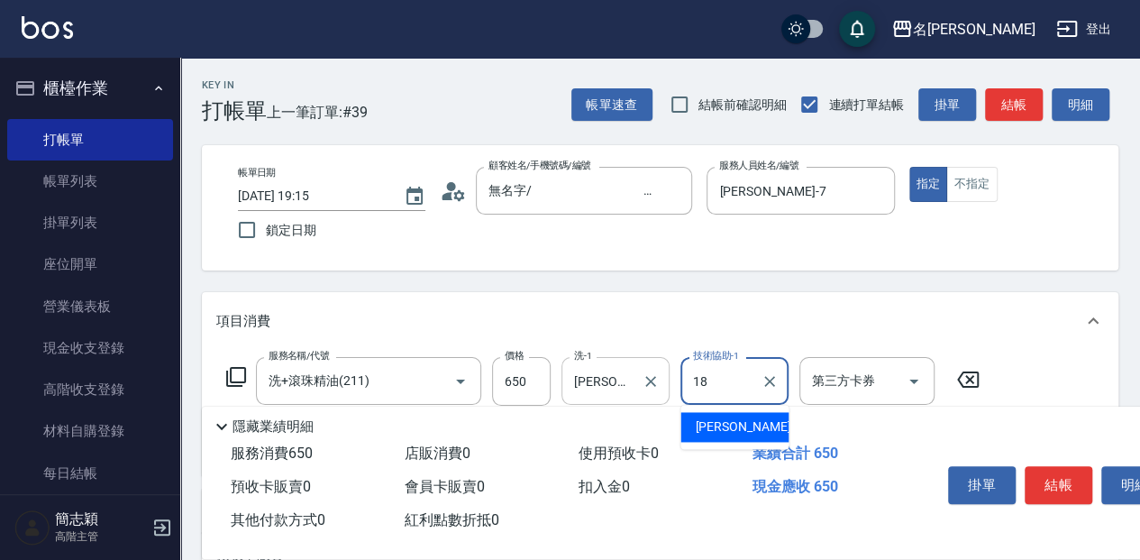
type input "沛岑-18"
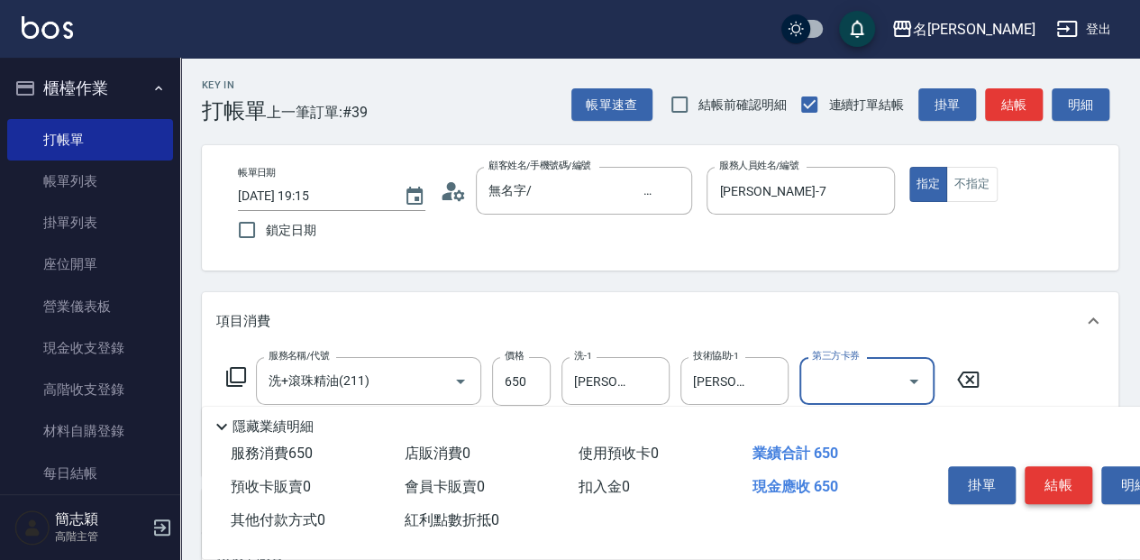
click at [1067, 473] on button "結帳" at bounding box center [1059, 485] width 68 height 38
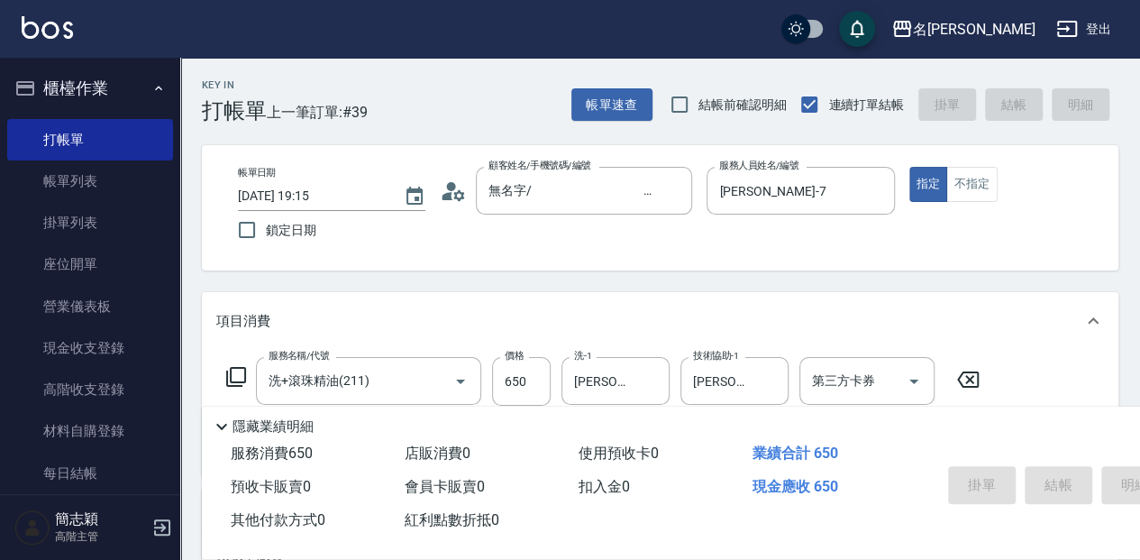
type input "2025/08/14 19:16"
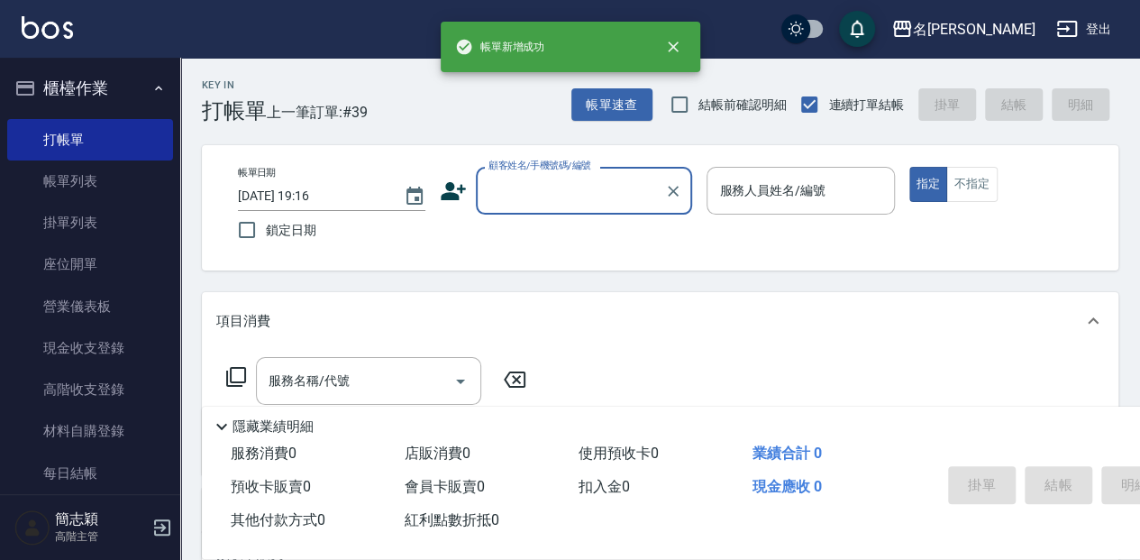
scroll to position [0, 0]
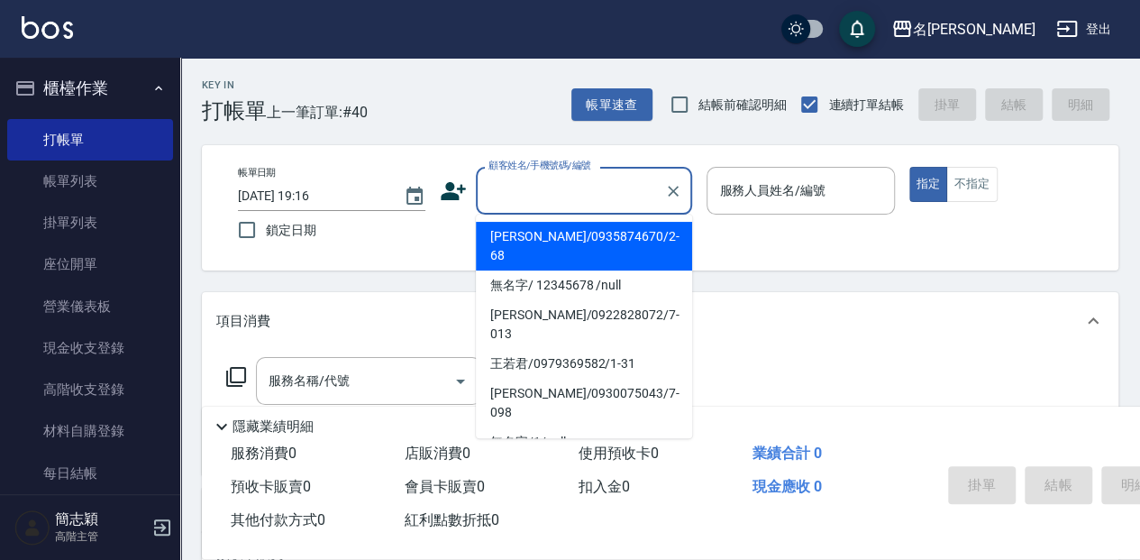
click at [558, 187] on input "顧客姓名/手機號碼/編號" at bounding box center [570, 191] width 173 height 32
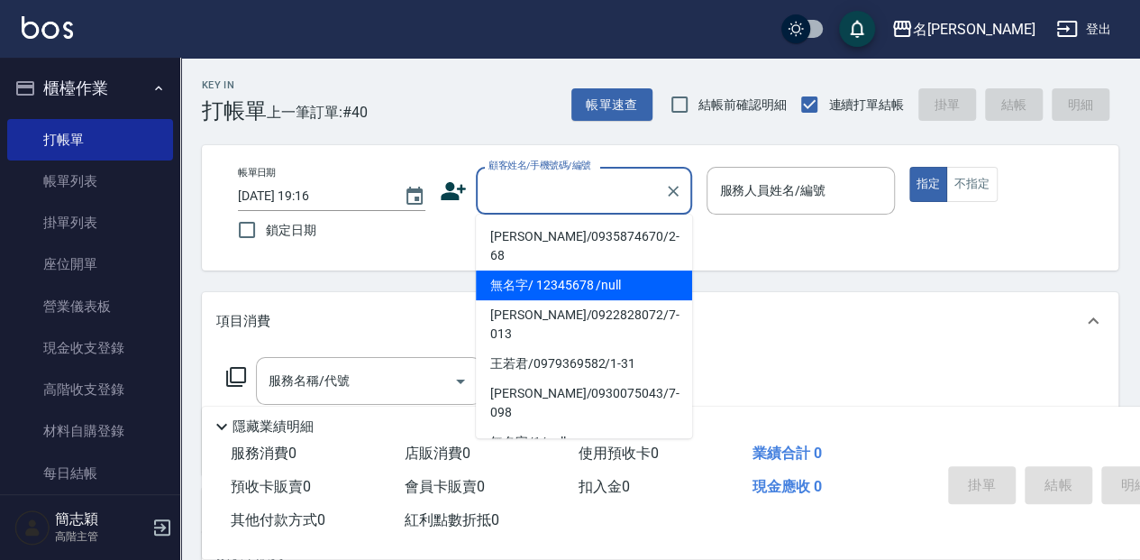
click at [546, 270] on li "無名字/ 12345678 /null" at bounding box center [584, 285] width 216 height 30
type input "無名字/ 12345678 /null"
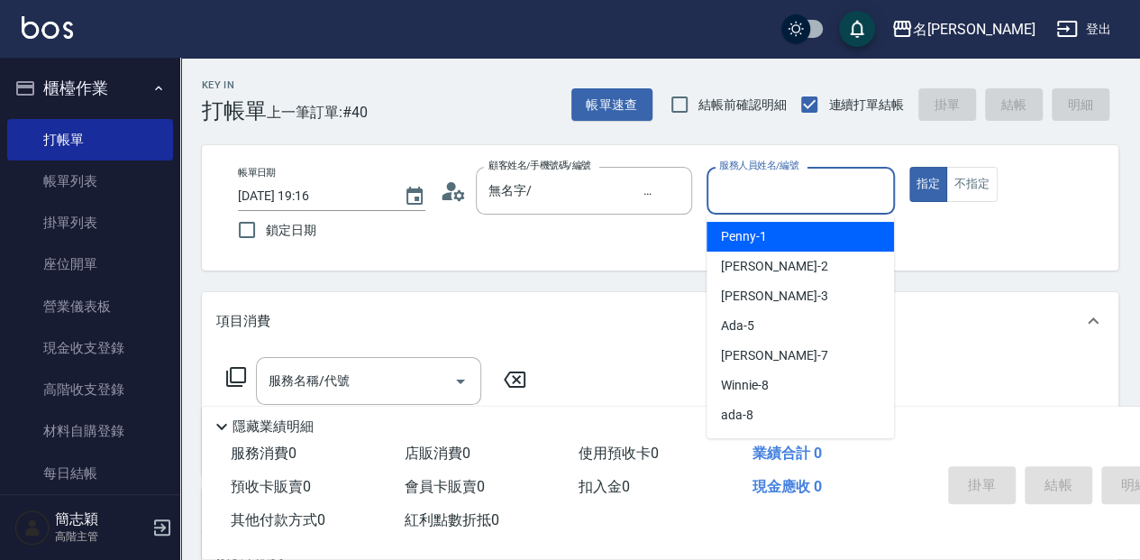
click at [770, 190] on input "服務人員姓名/編號" at bounding box center [800, 191] width 171 height 32
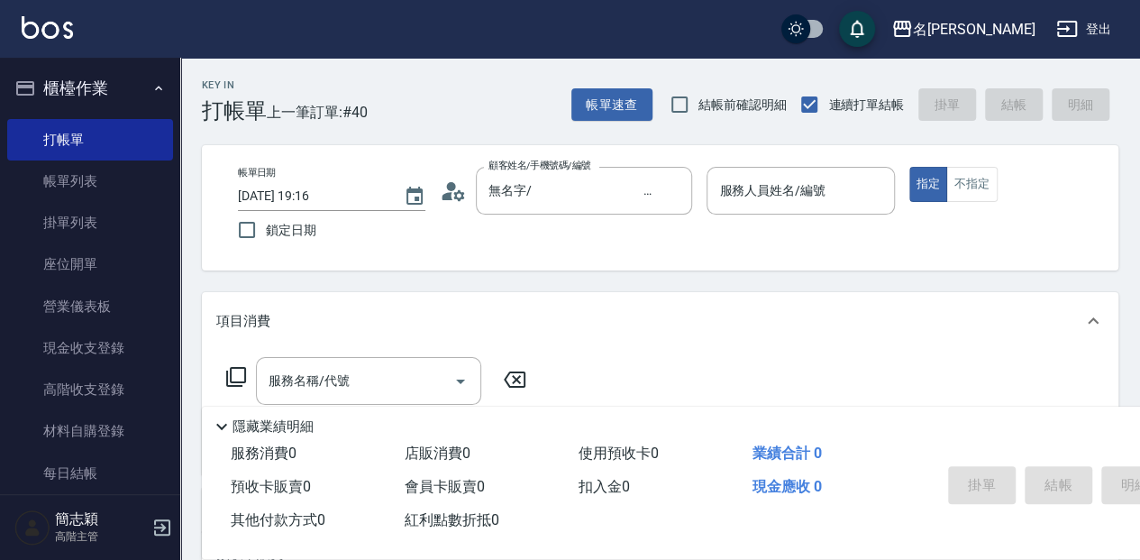
click at [896, 299] on div "項目消費" at bounding box center [660, 321] width 917 height 58
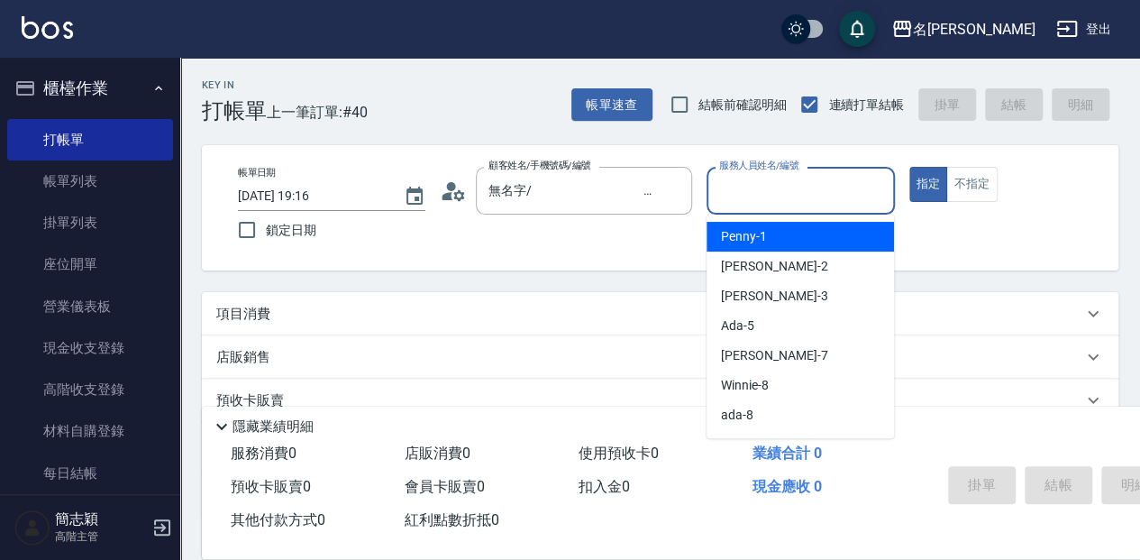
click at [845, 200] on input "服務人員姓名/編號" at bounding box center [800, 191] width 171 height 32
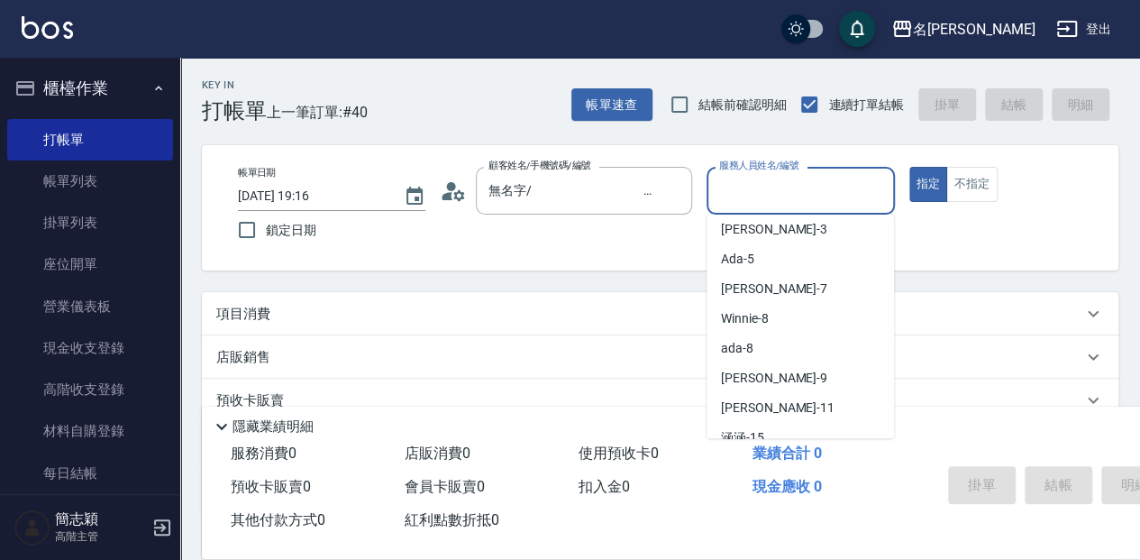
scroll to position [88, 0]
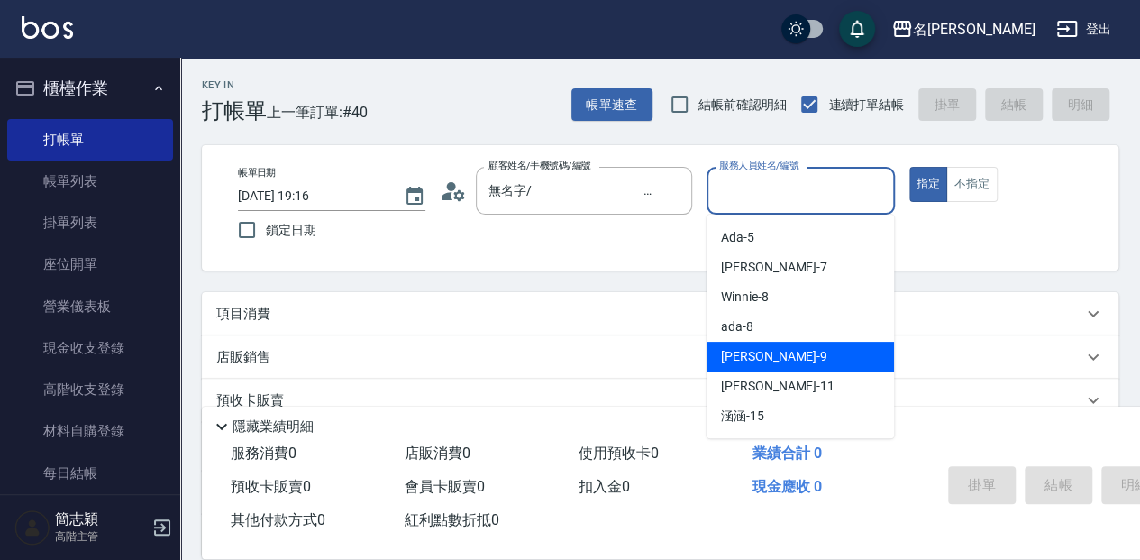
click at [808, 347] on div "Anna -9" at bounding box center [800, 357] width 187 height 30
type input "Anna-9"
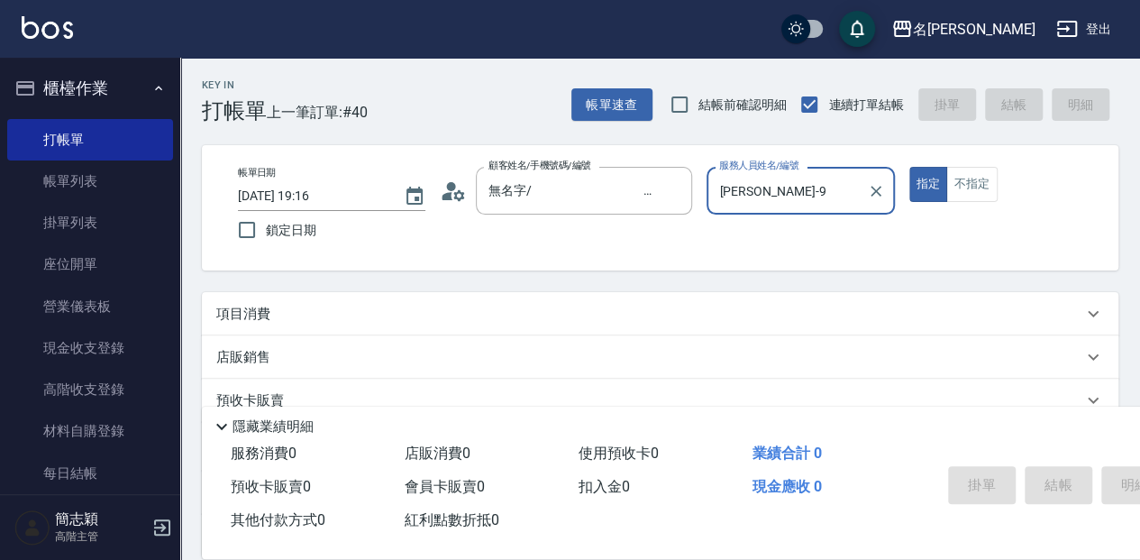
click at [252, 307] on p "項目消費" at bounding box center [243, 314] width 54 height 19
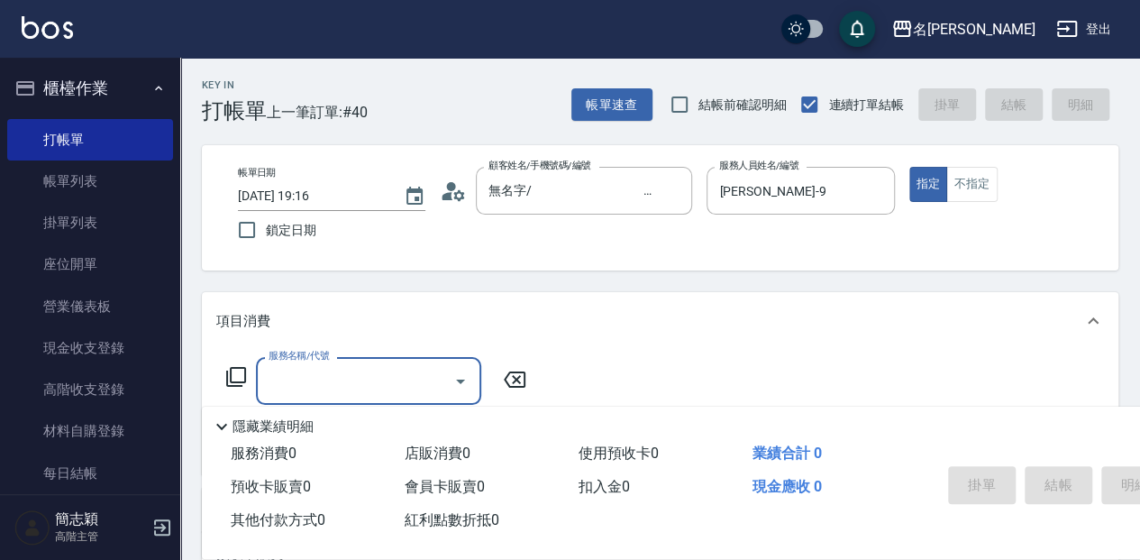
scroll to position [0, 0]
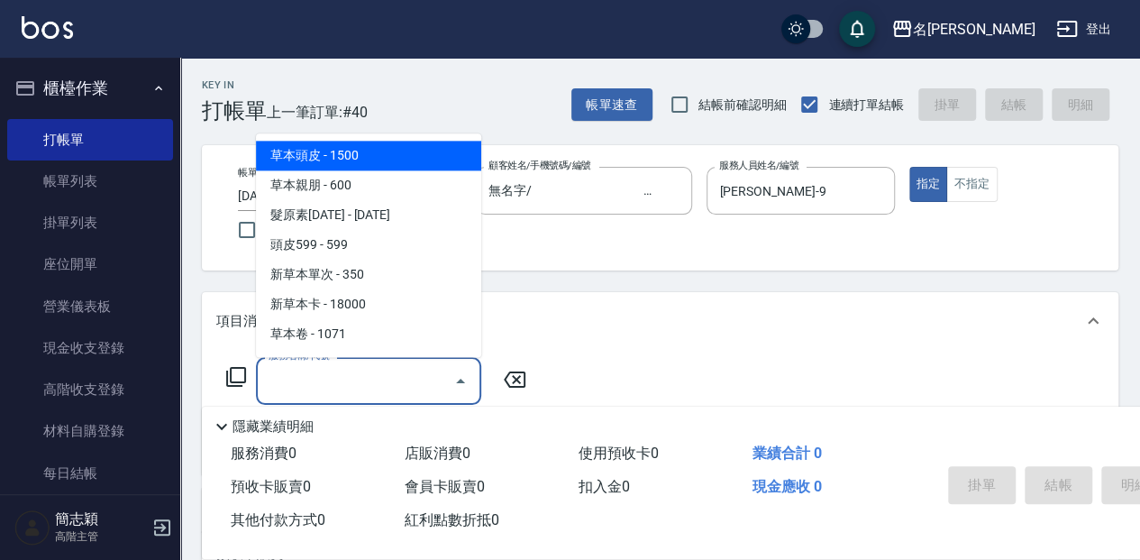
click at [314, 379] on input "服務名稱/代號" at bounding box center [355, 381] width 182 height 32
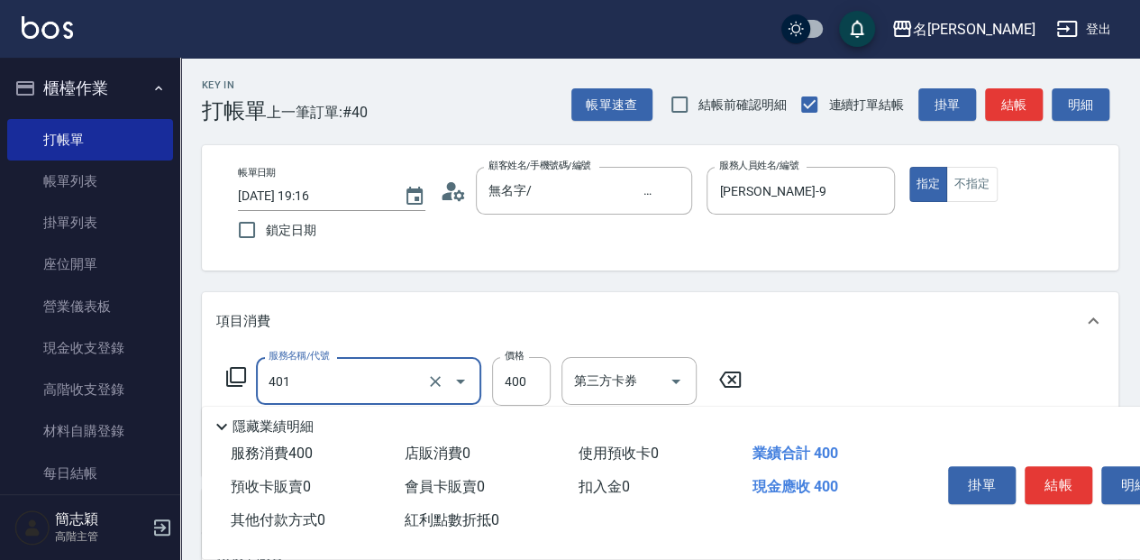
type input "剪髮(400)(401)"
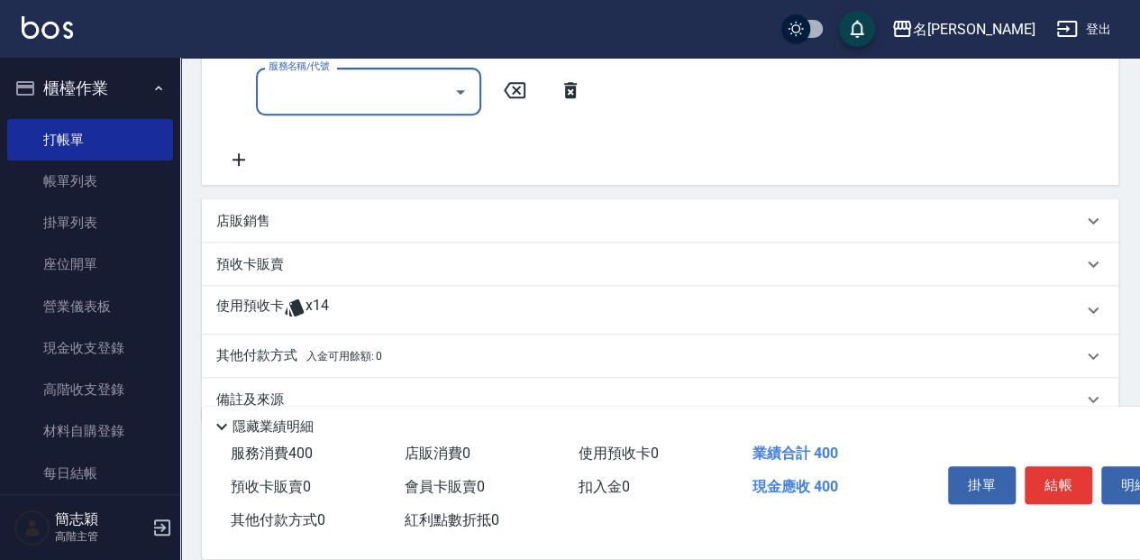
scroll to position [360, 0]
click at [291, 219] on div "店販銷售" at bounding box center [649, 220] width 866 height 19
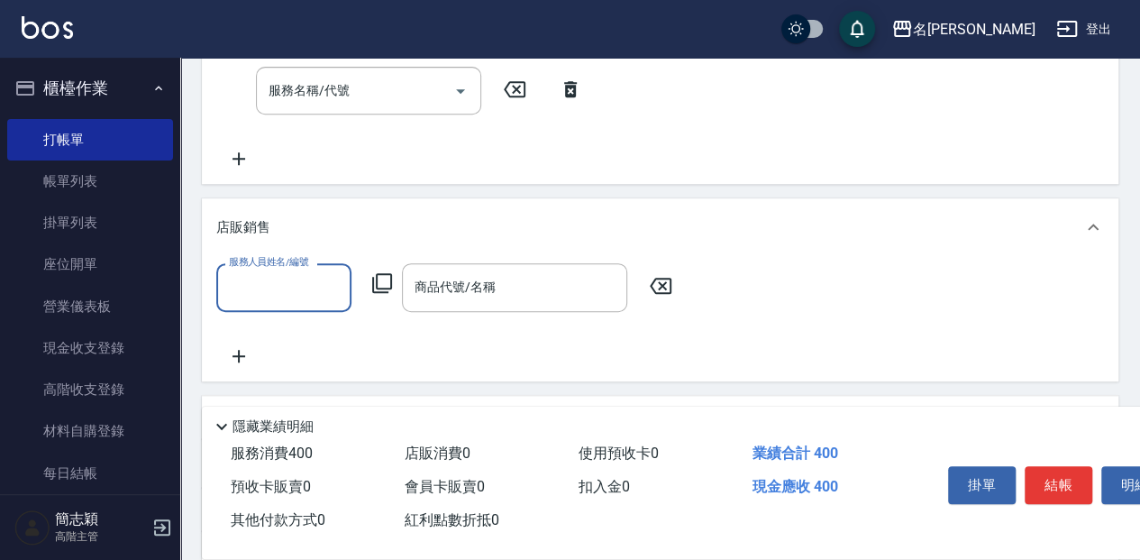
scroll to position [0, 0]
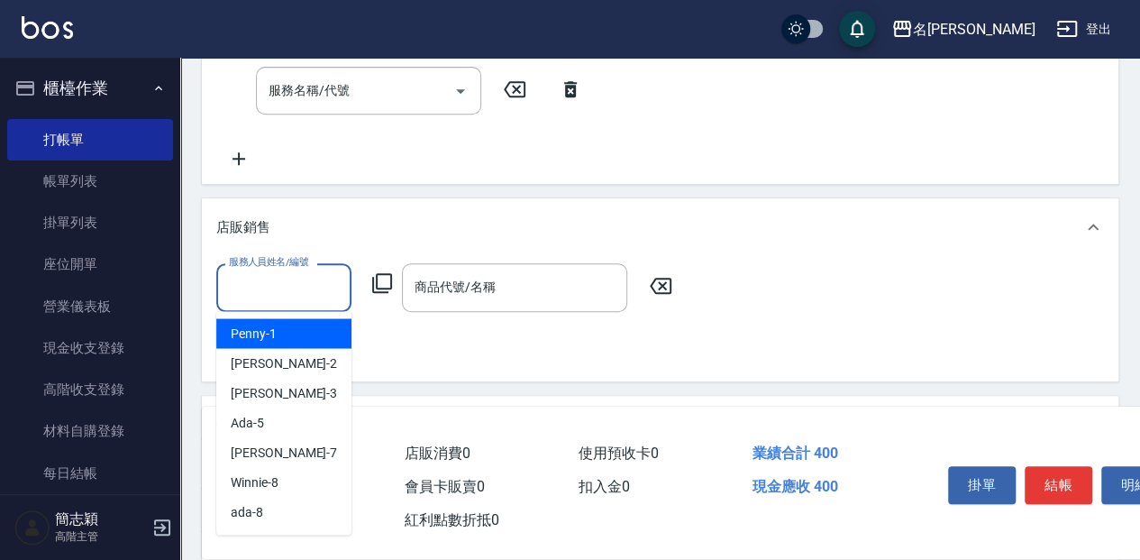
click at [314, 277] on input "服務人員姓名/編號" at bounding box center [283, 287] width 119 height 32
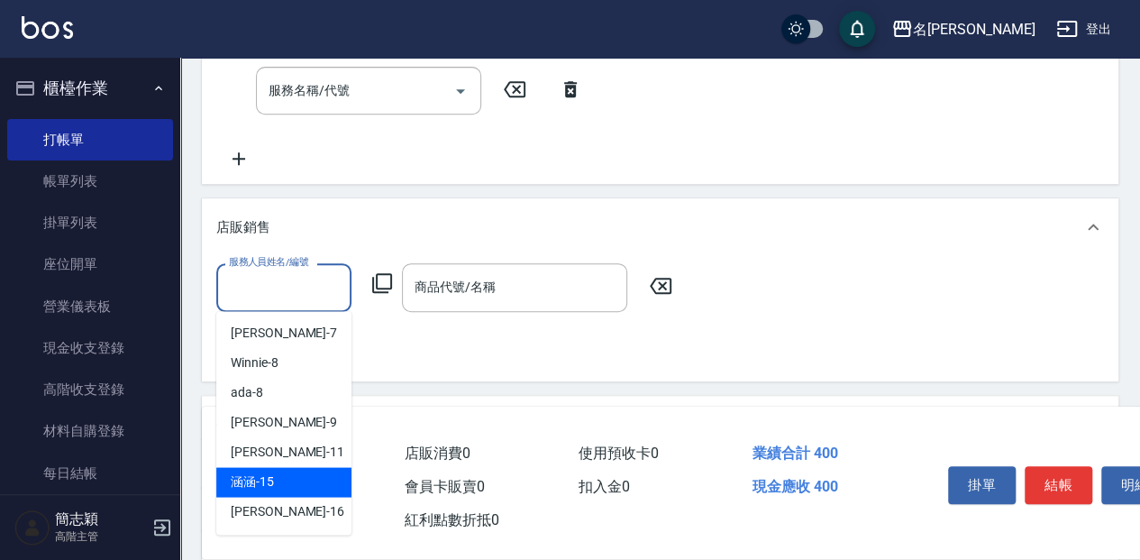
scroll to position [120, 0]
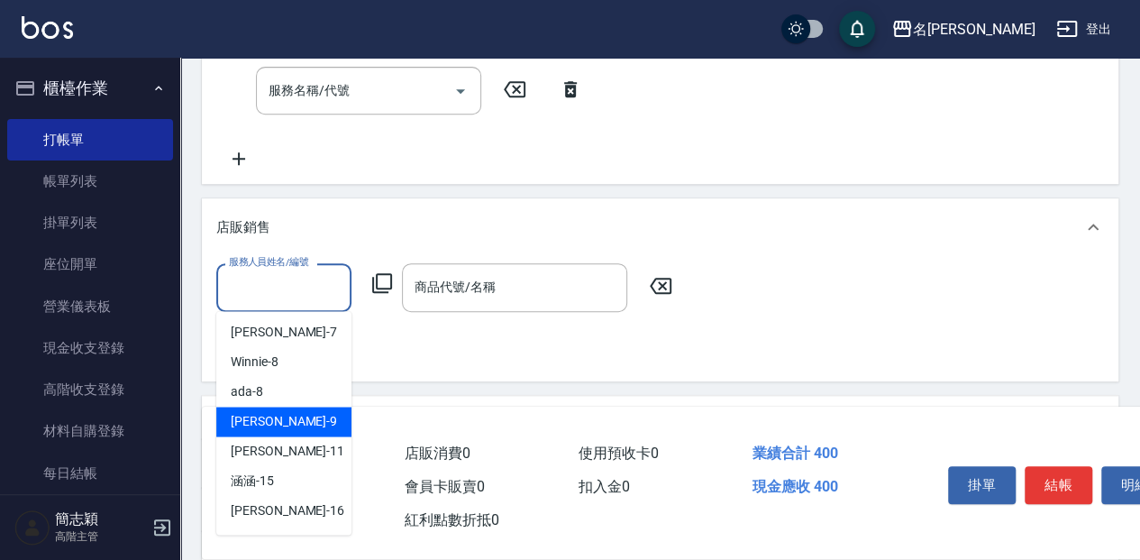
click at [272, 423] on div "Anna -9" at bounding box center [283, 421] width 135 height 30
type input "Anna-9"
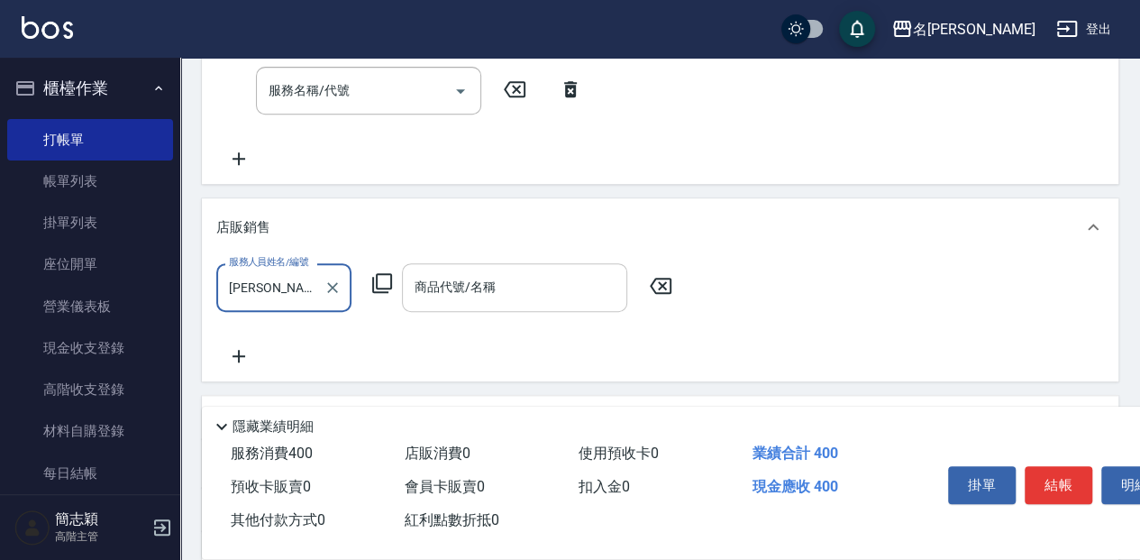
click at [487, 303] on div "商品代號/名稱" at bounding box center [514, 287] width 225 height 48
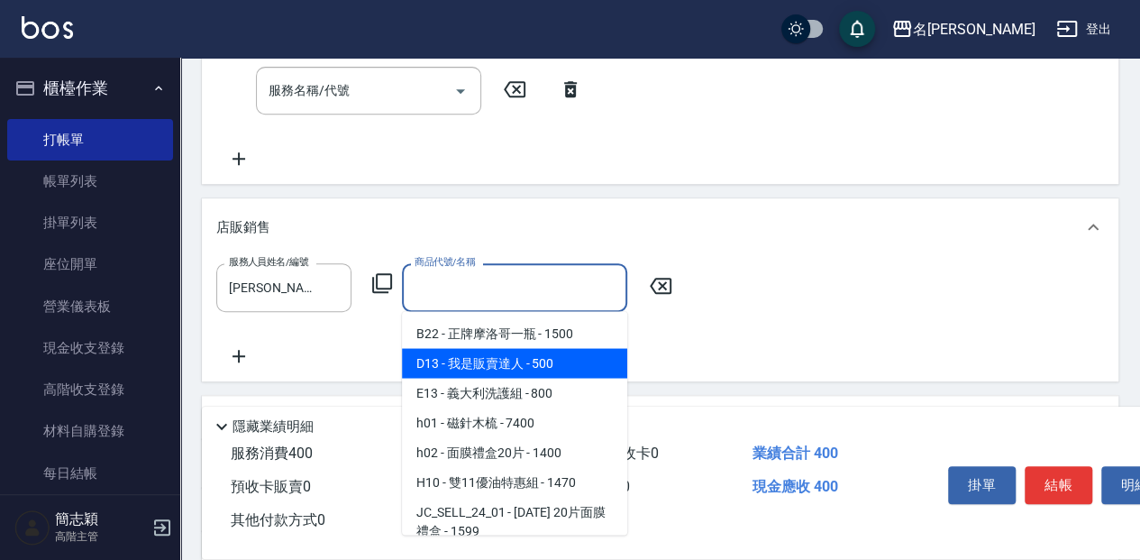
click at [481, 351] on span "D13 - 我是販賣達人 - 500" at bounding box center [514, 363] width 225 height 30
type input "我是販賣達人"
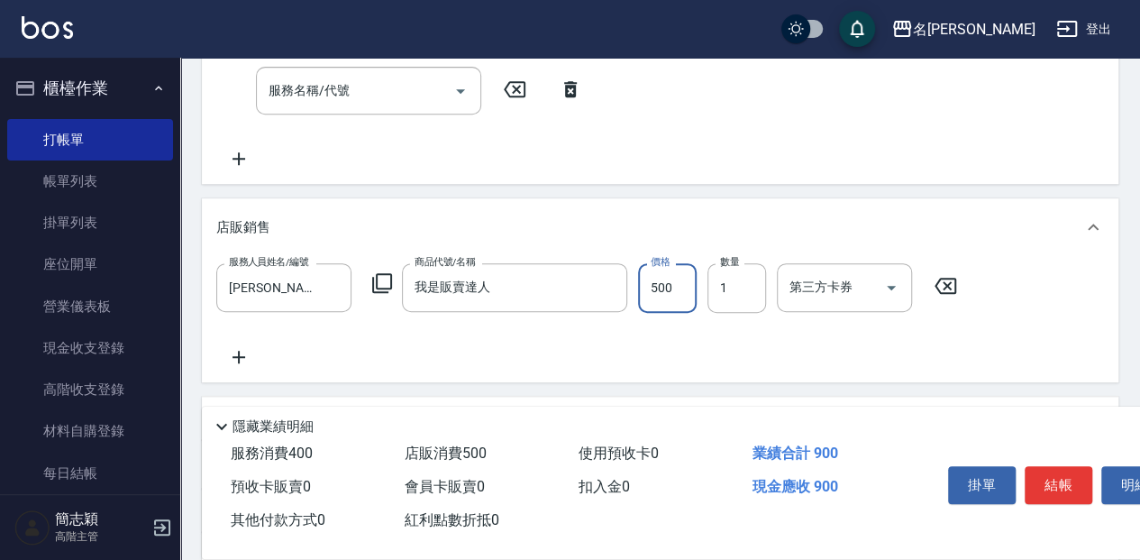
click at [647, 301] on input "500" at bounding box center [667, 287] width 59 height 49
type input "1440"
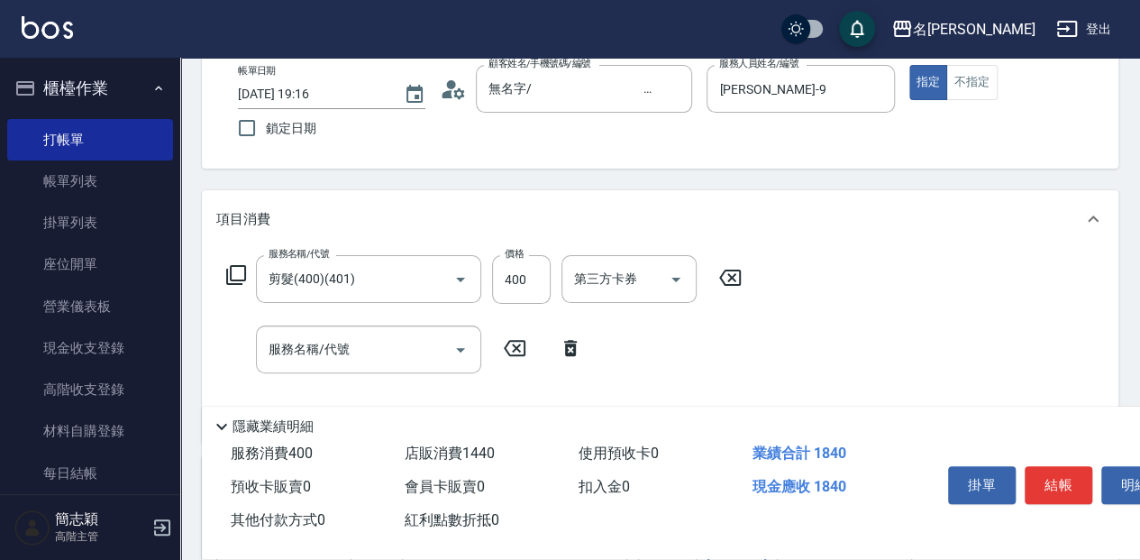
scroll to position [0, 0]
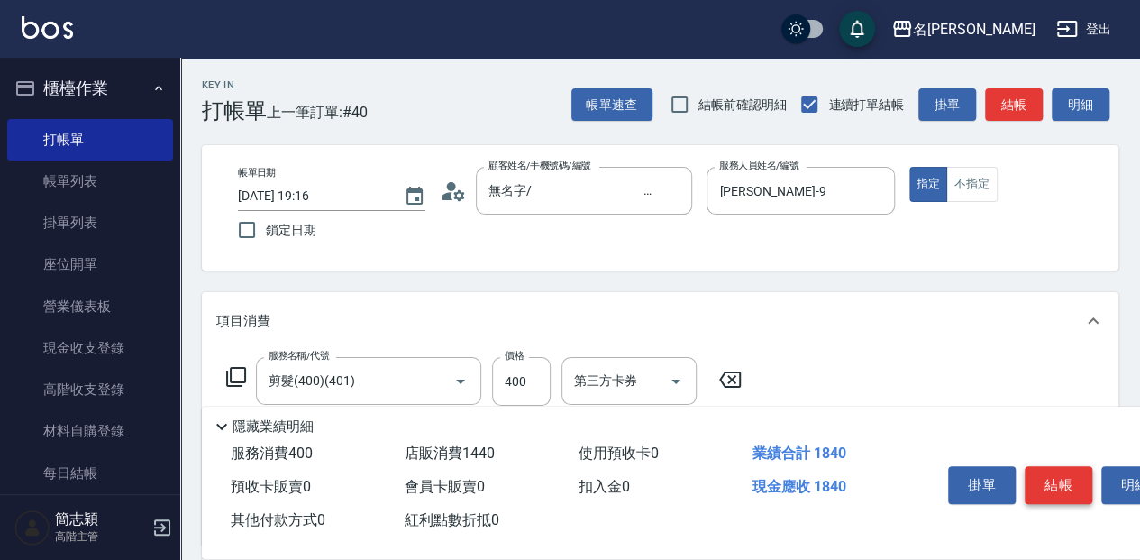
click at [1045, 466] on button "結帳" at bounding box center [1059, 485] width 68 height 38
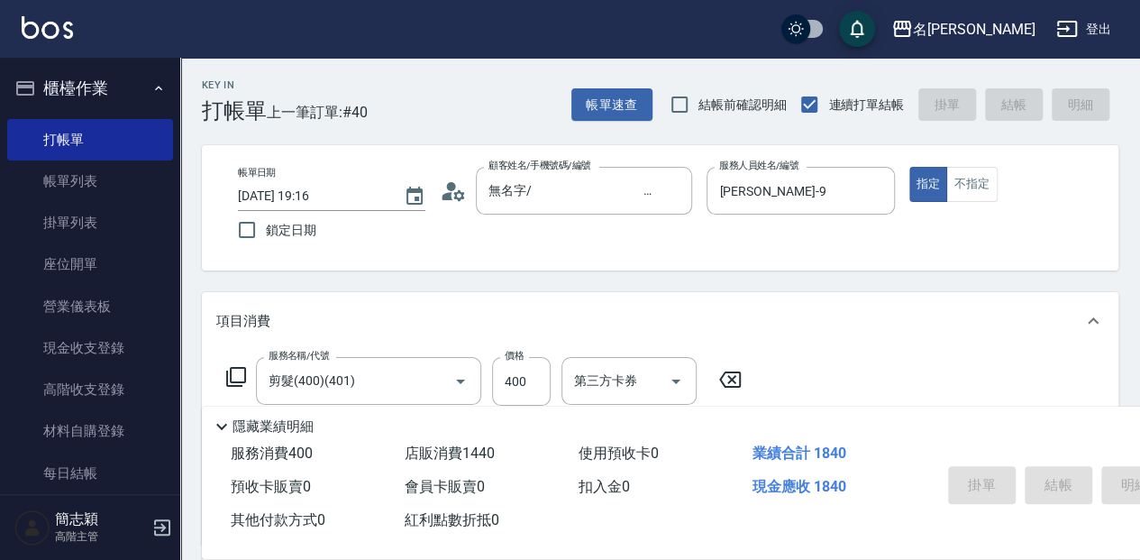
type input "2025/08/14 19:17"
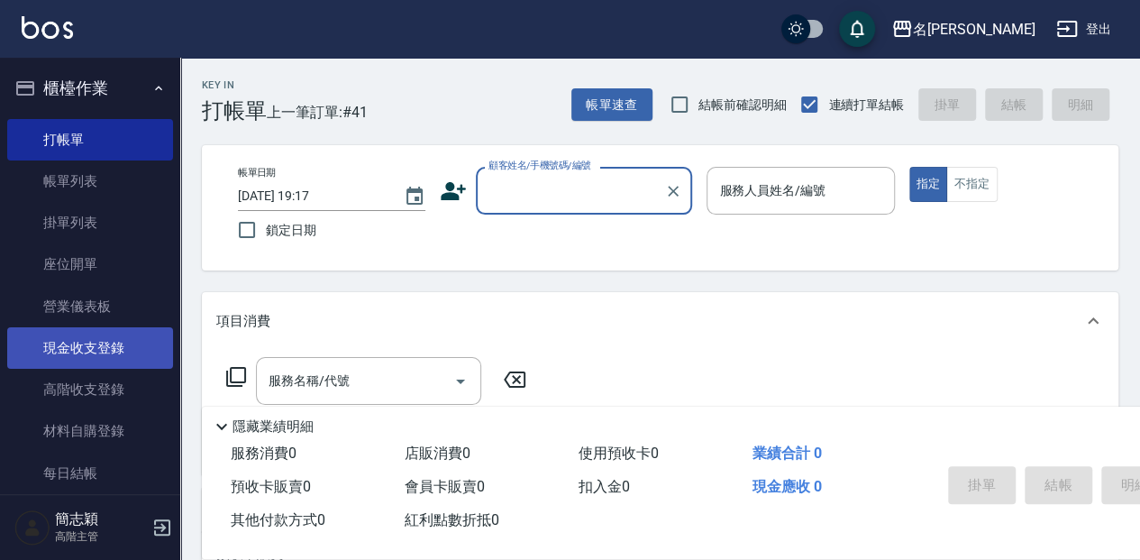
click at [87, 343] on link "現金收支登錄" at bounding box center [90, 347] width 166 height 41
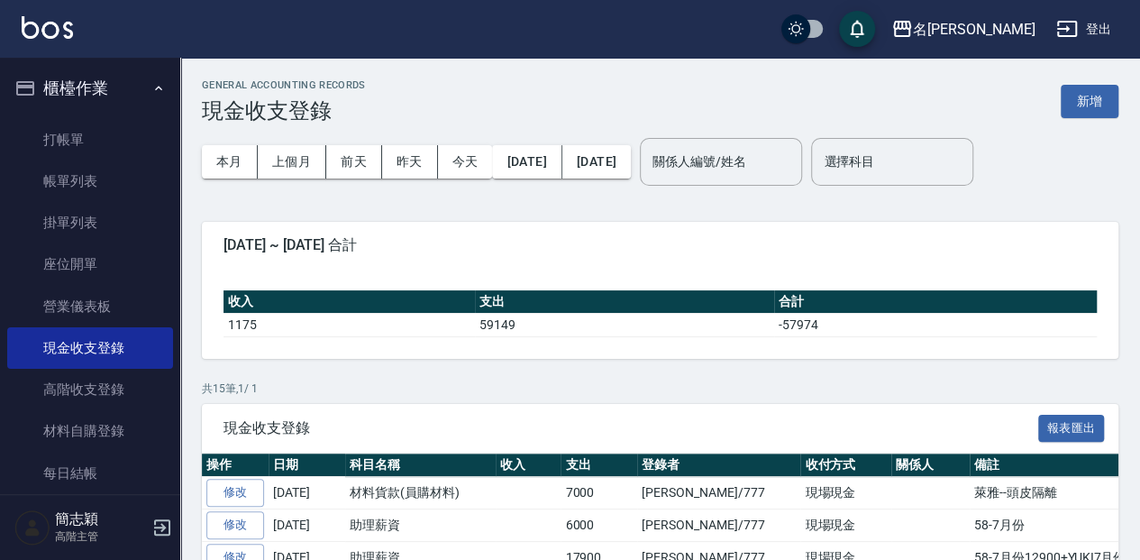
click at [1118, 81] on div "GENERAL ACCOUNTING RECORDS 現金收支登錄 新增 本月 上個月 前天 昨天 今天 2025/08/01 2025/08/14 關係人編…" at bounding box center [660, 544] width 960 height 973
click at [1107, 94] on button "新增" at bounding box center [1090, 101] width 58 height 33
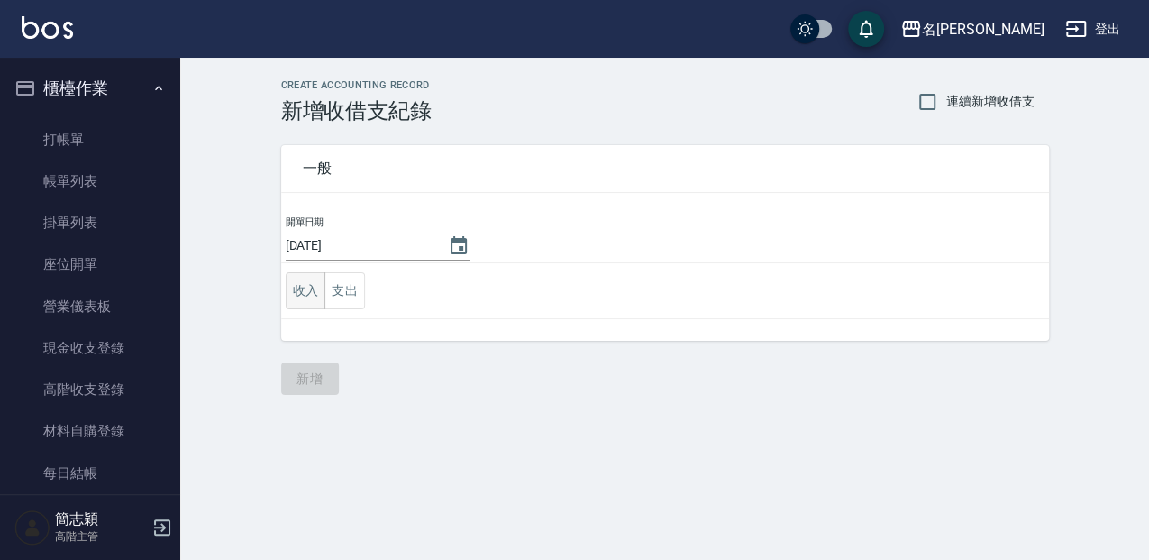
click at [287, 286] on button "收入" at bounding box center [306, 290] width 41 height 37
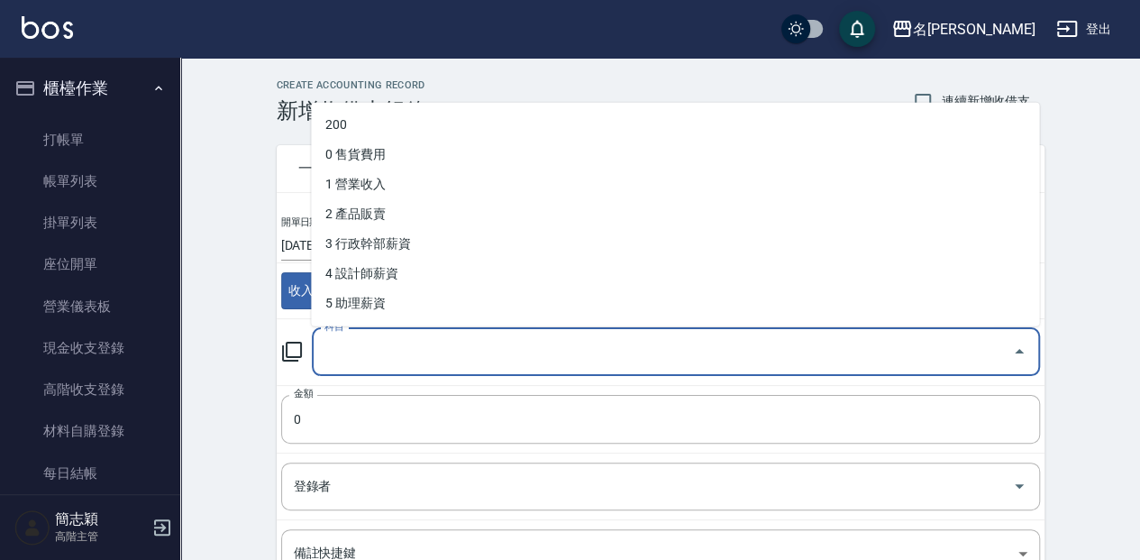
click at [393, 347] on input "科目" at bounding box center [662, 352] width 685 height 32
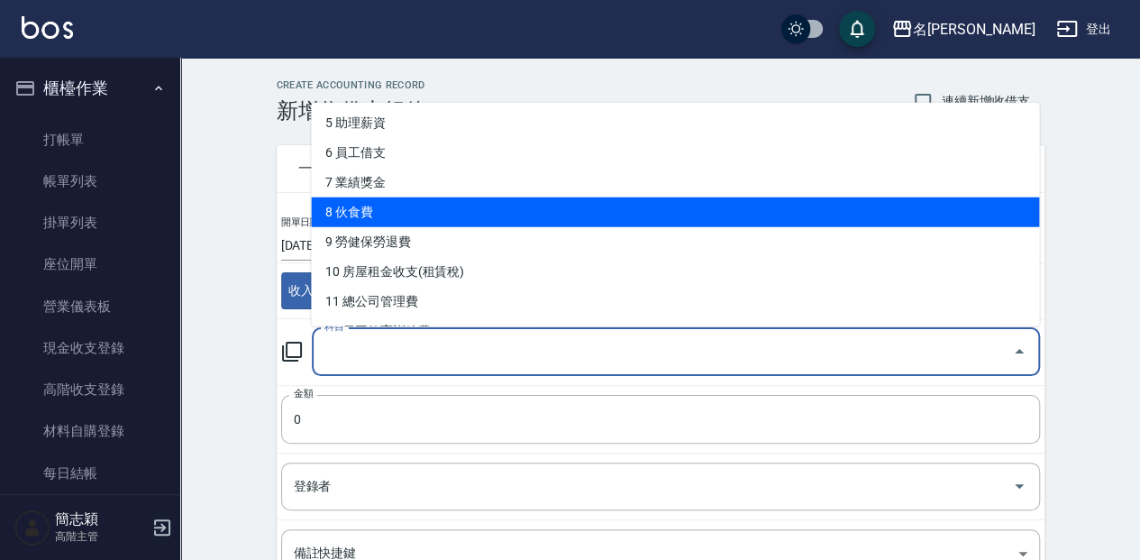
scroll to position [300, 0]
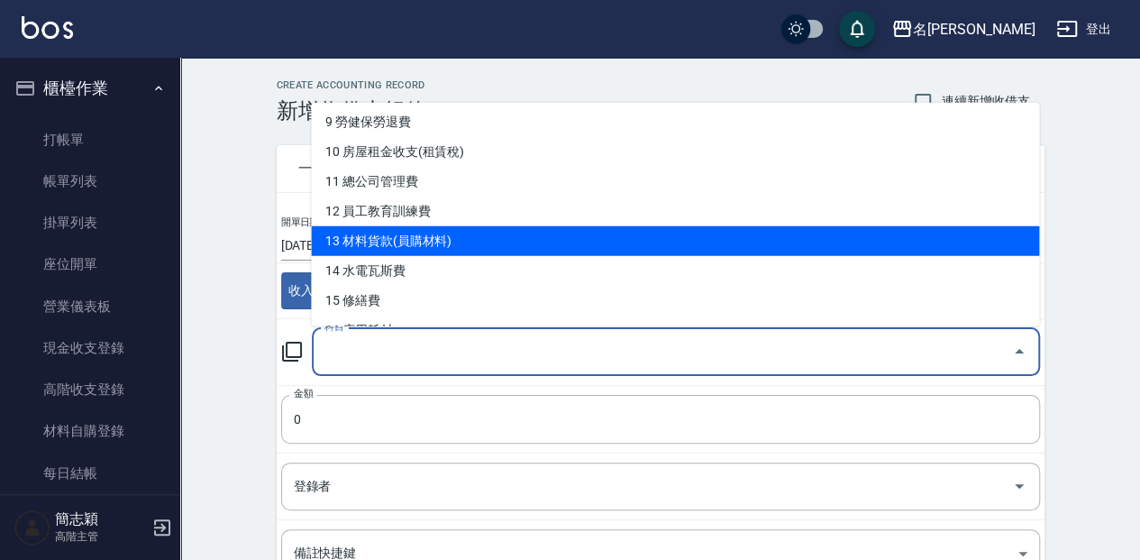
click at [409, 245] on li "13 材料貨款(員購材料)" at bounding box center [675, 240] width 728 height 30
type input "13 材料貨款(員購材料)"
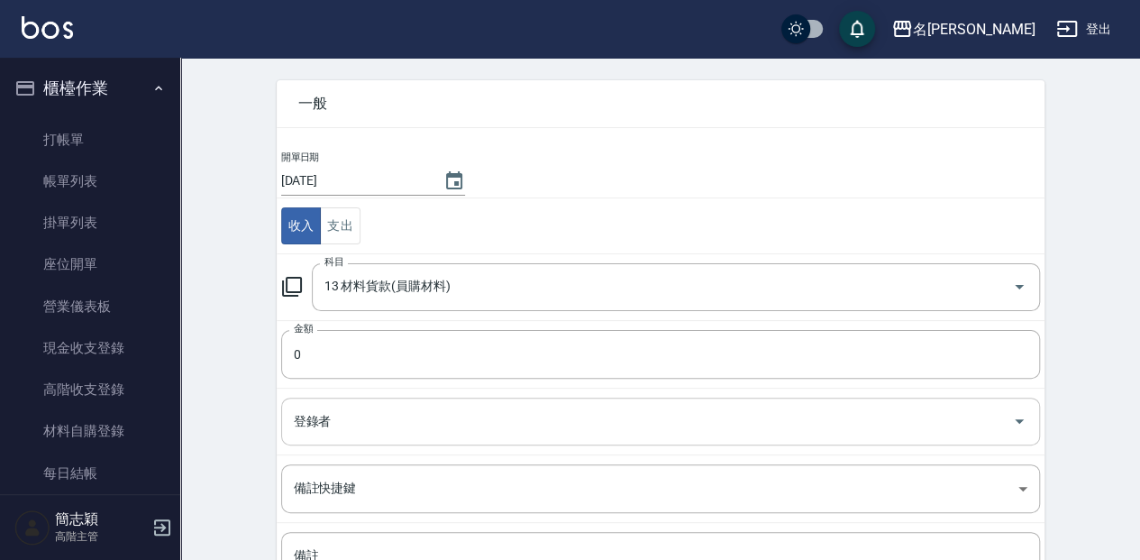
scroll to position [120, 0]
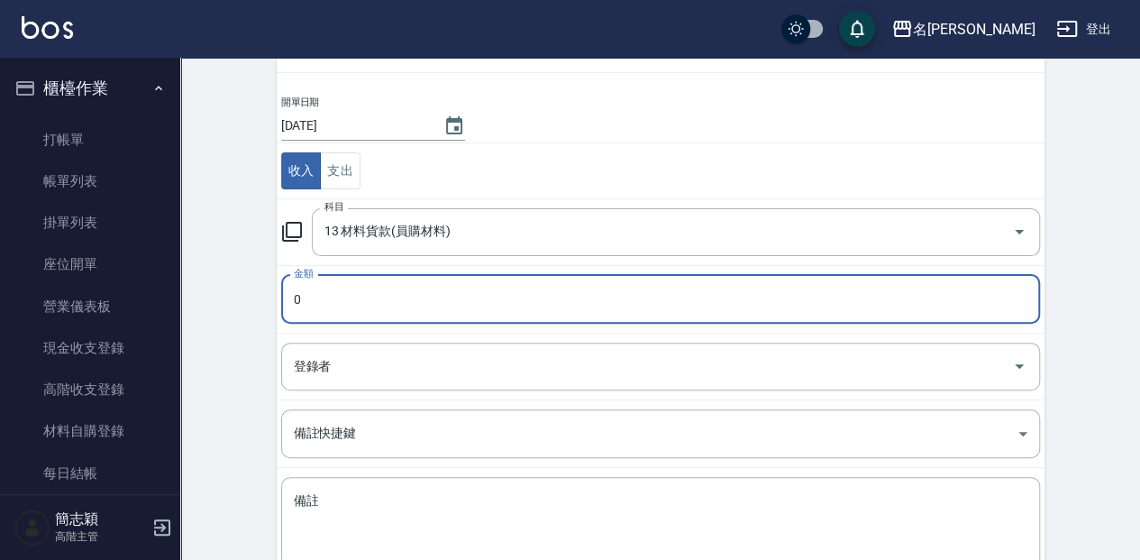
click at [360, 302] on input "0" at bounding box center [660, 299] width 759 height 49
click at [494, 282] on input "0" at bounding box center [660, 299] width 759 height 49
drag, startPoint x: 436, startPoint y: 294, endPoint x: 265, endPoint y: 286, distance: 171.4
click at [267, 284] on div "一般 開單日期 2025/08/14 收入 支出 科目 13 材料貨款(員購材料) 科目 金額 0 金額 登錄者 登錄者 備註快捷鍵 ​ 備註快捷鍵 備註 x…" at bounding box center [649, 302] width 789 height 596
type input "182"
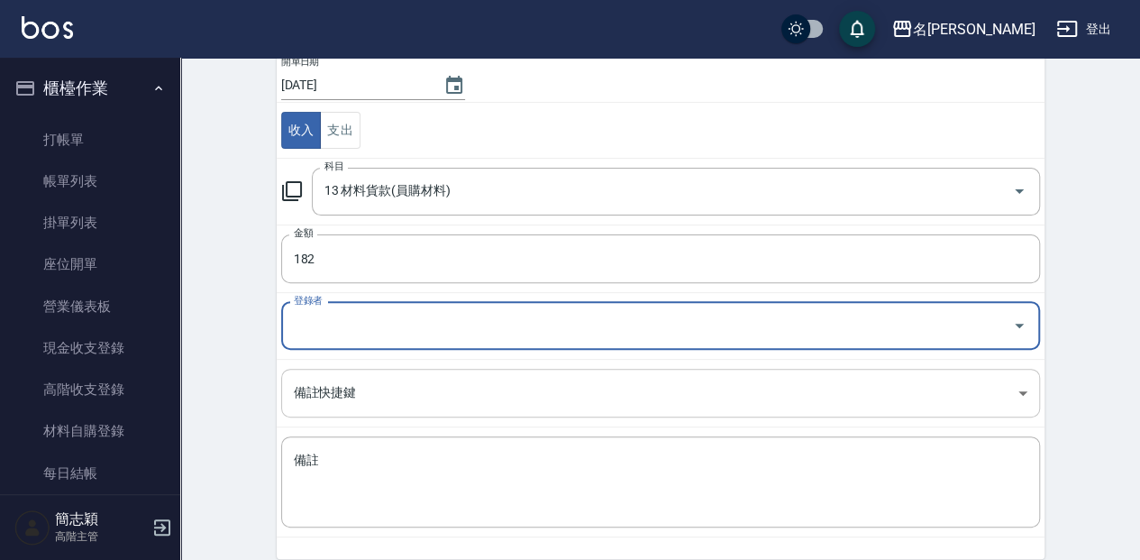
scroll to position [180, 0]
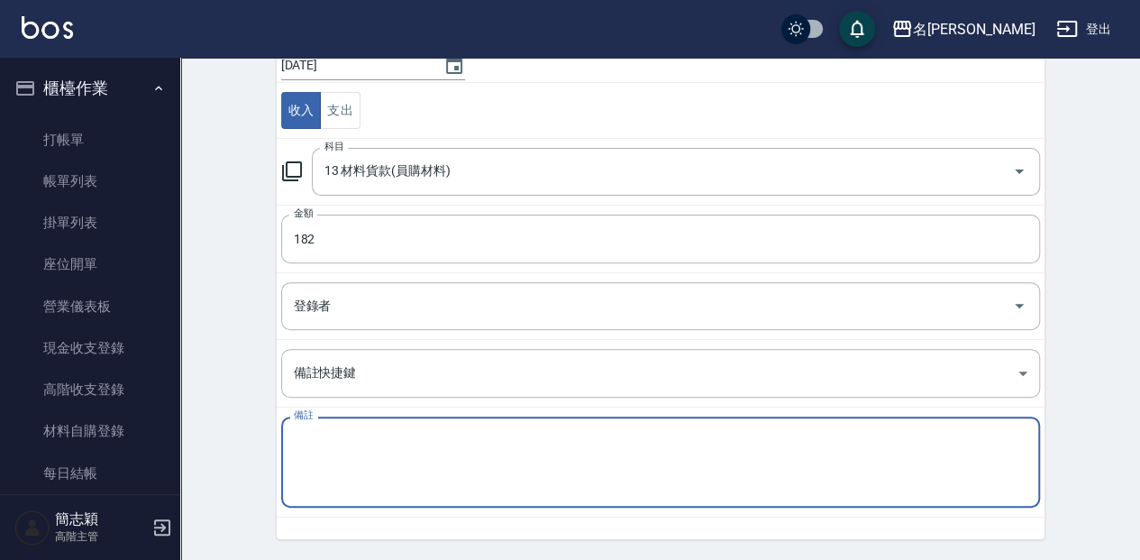
click at [435, 460] on textarea "備註" at bounding box center [661, 462] width 734 height 61
type textarea "ㄊ"
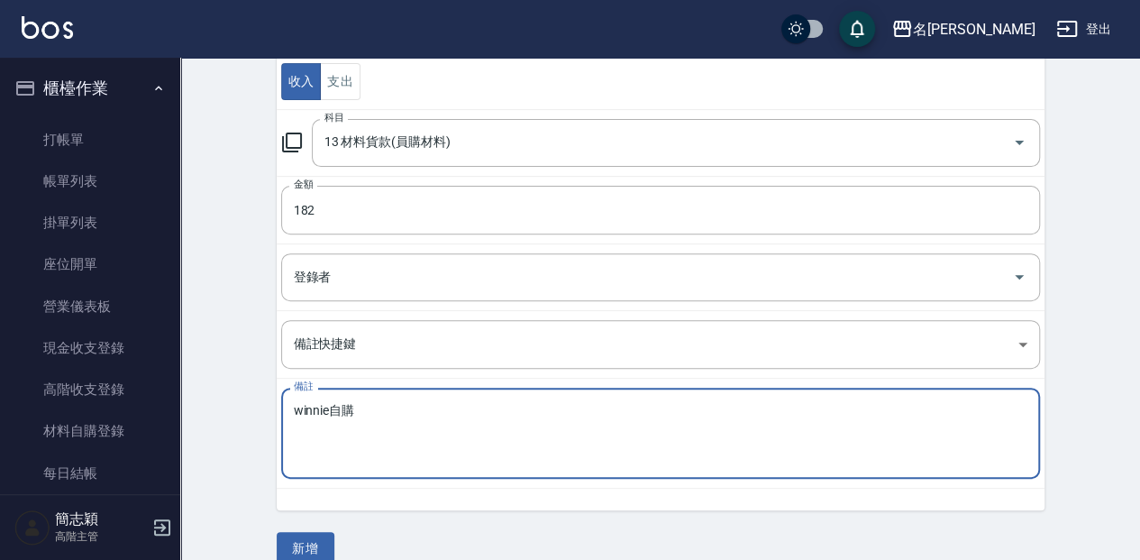
scroll to position [233, 0]
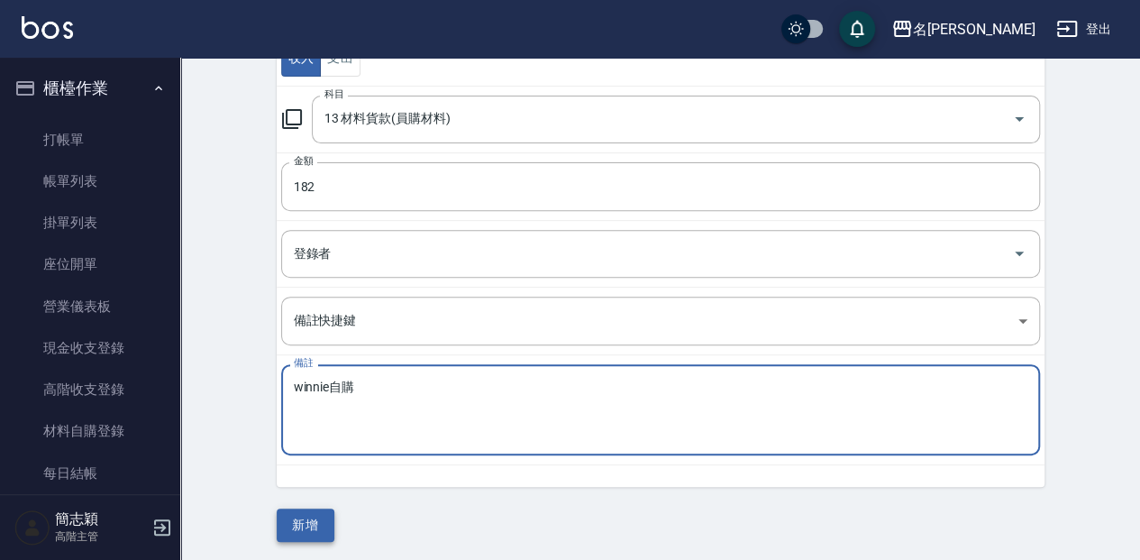
type textarea "winnie自購"
click at [325, 508] on button "新增" at bounding box center [306, 524] width 58 height 33
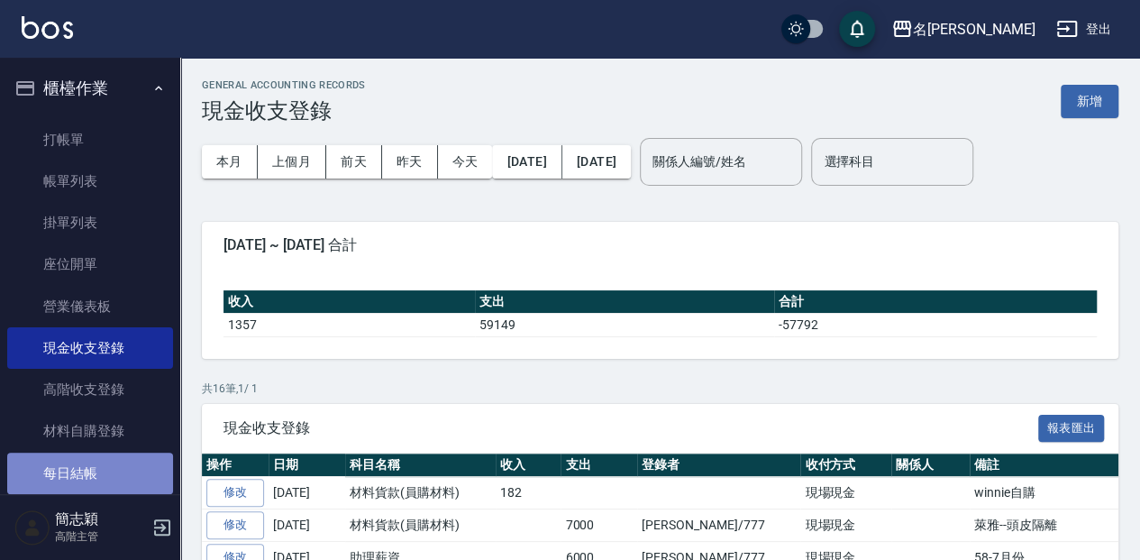
click at [102, 456] on link "每日結帳" at bounding box center [90, 472] width 166 height 41
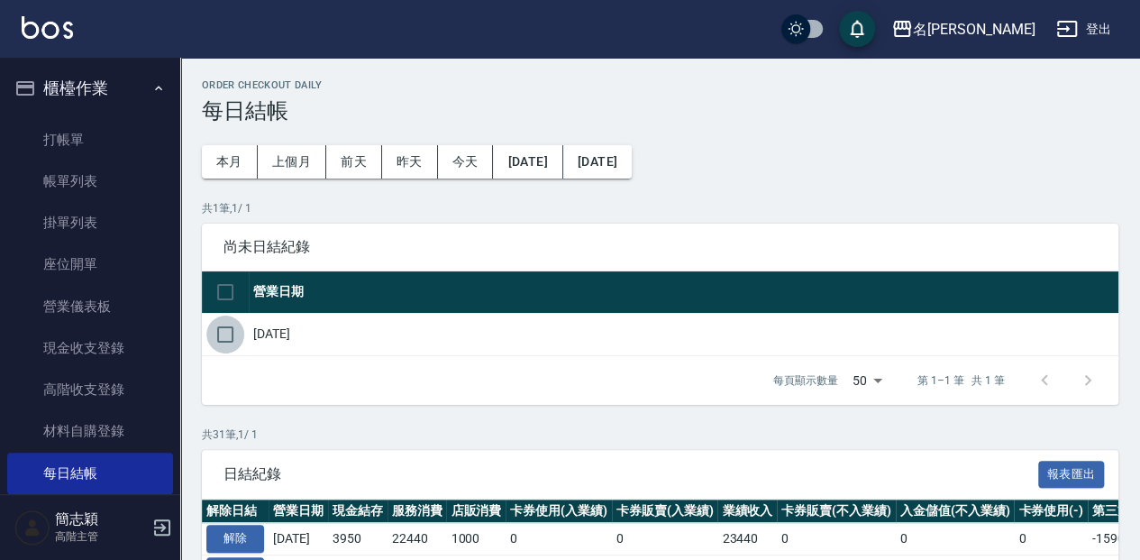
click at [231, 317] on input "checkbox" at bounding box center [225, 334] width 38 height 38
checkbox input "true"
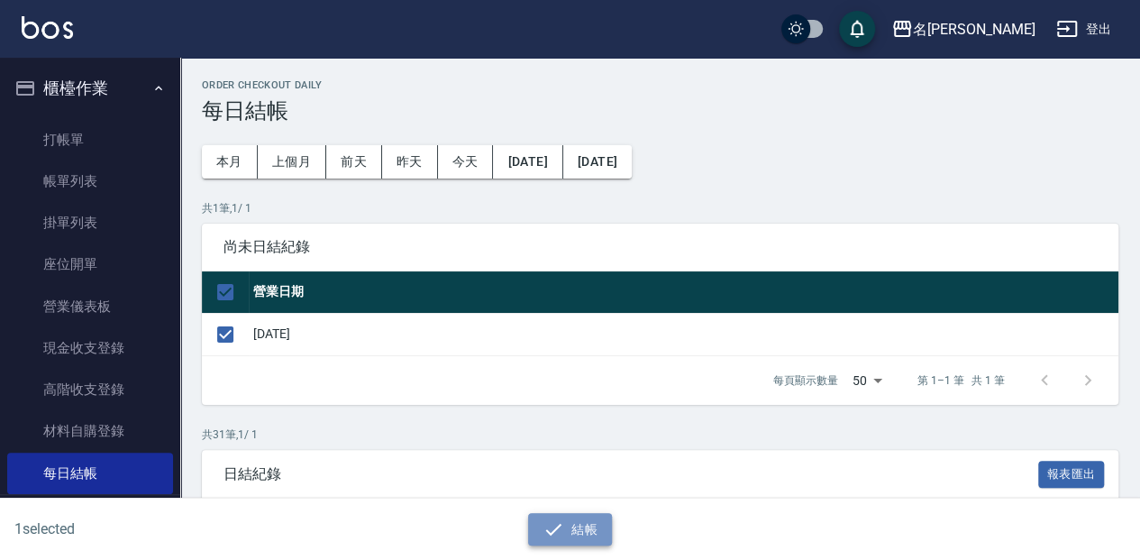
click at [577, 542] on button "結帳" at bounding box center [570, 529] width 84 height 33
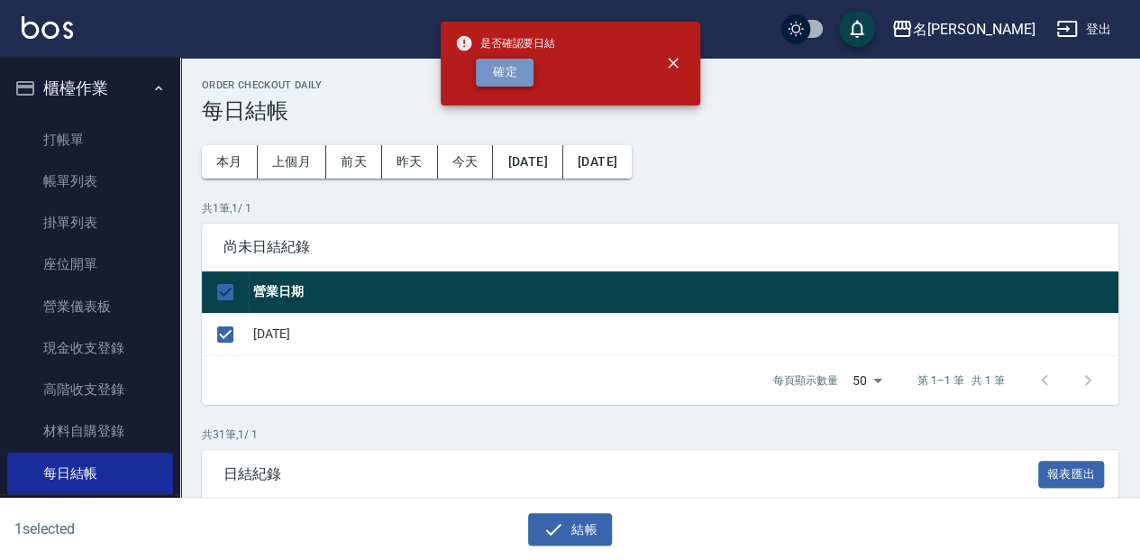
click at [506, 82] on button "確定" at bounding box center [505, 73] width 58 height 28
checkbox input "false"
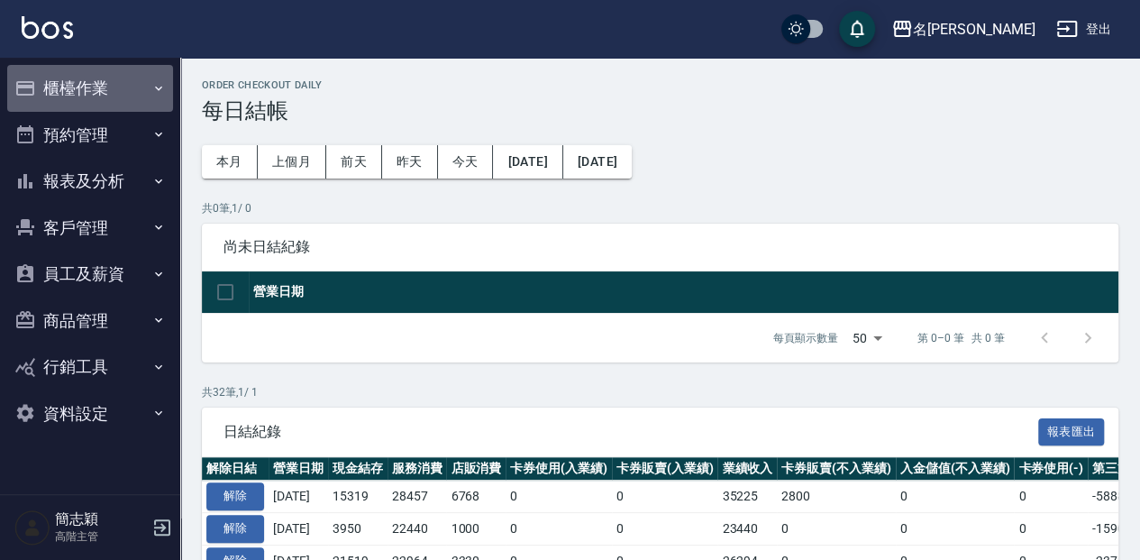
click at [135, 97] on button "櫃檯作業" at bounding box center [90, 88] width 166 height 47
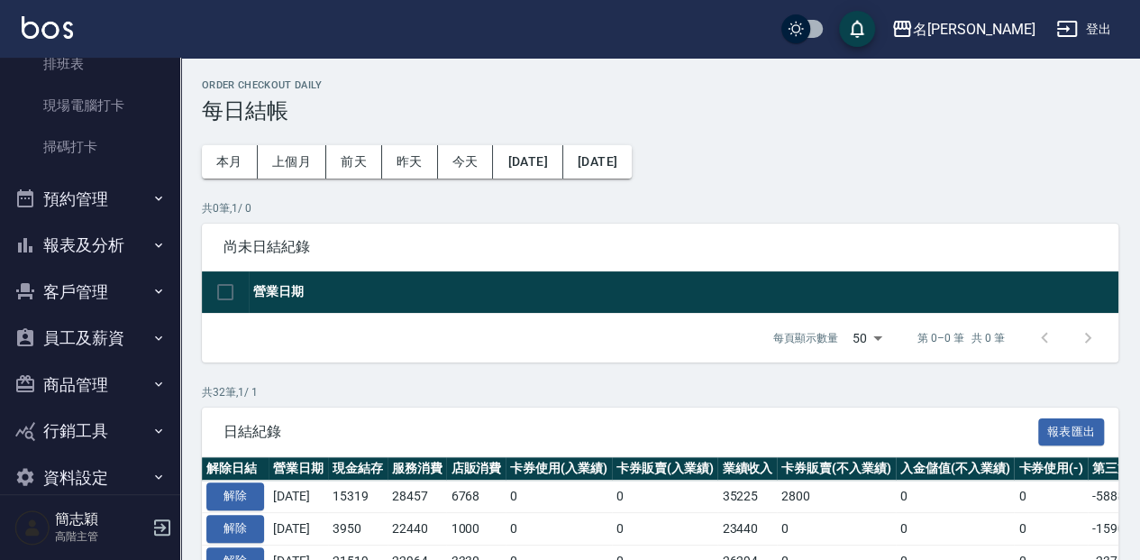
scroll to position [463, 0]
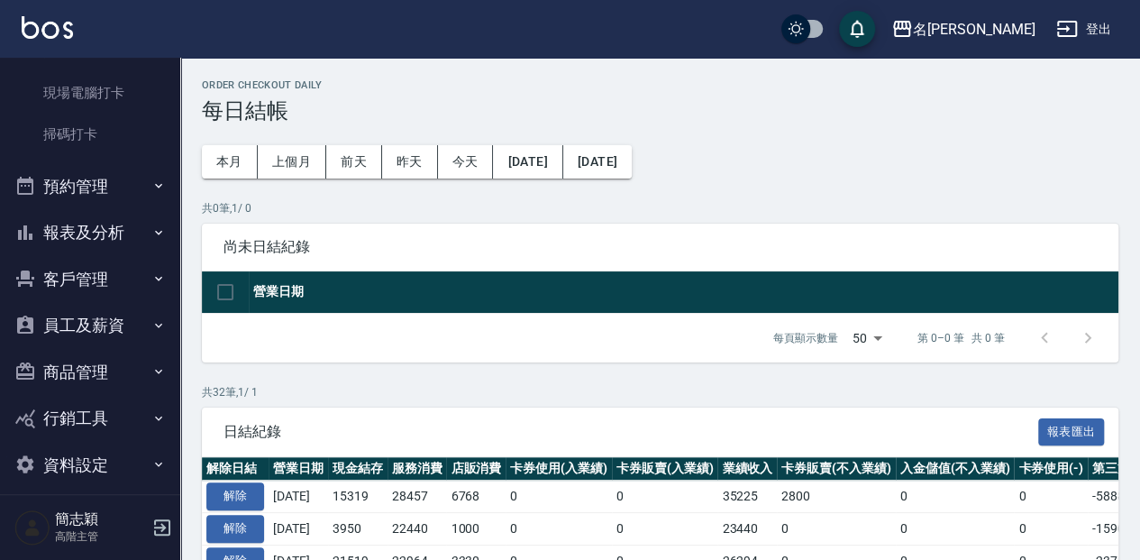
click at [103, 224] on button "報表及分析" at bounding box center [90, 232] width 166 height 47
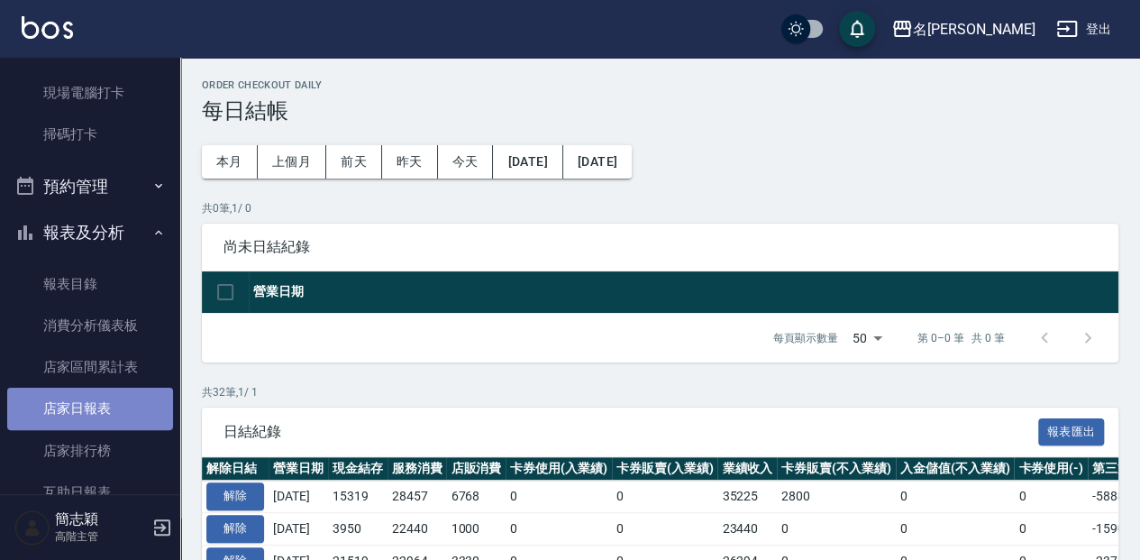
click at [109, 397] on link "店家日報表" at bounding box center [90, 408] width 166 height 41
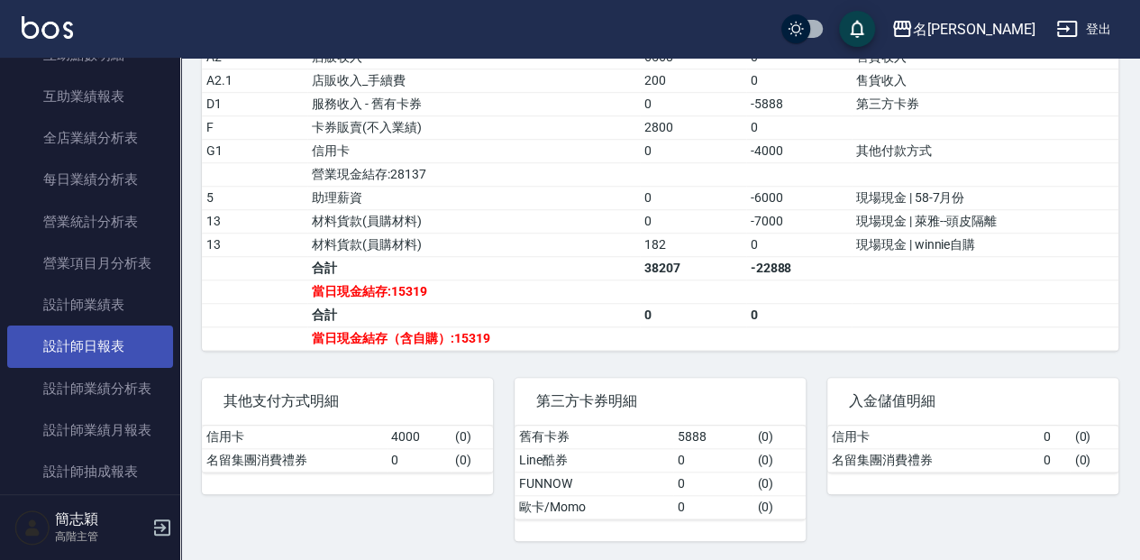
scroll to position [1063, 0]
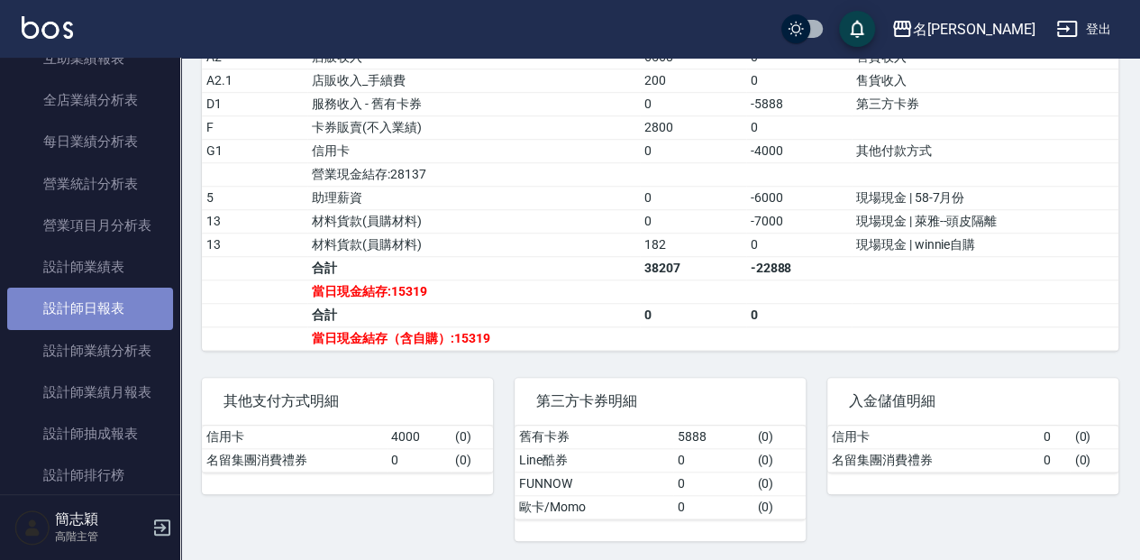
click at [105, 306] on link "設計師日報表" at bounding box center [90, 307] width 166 height 41
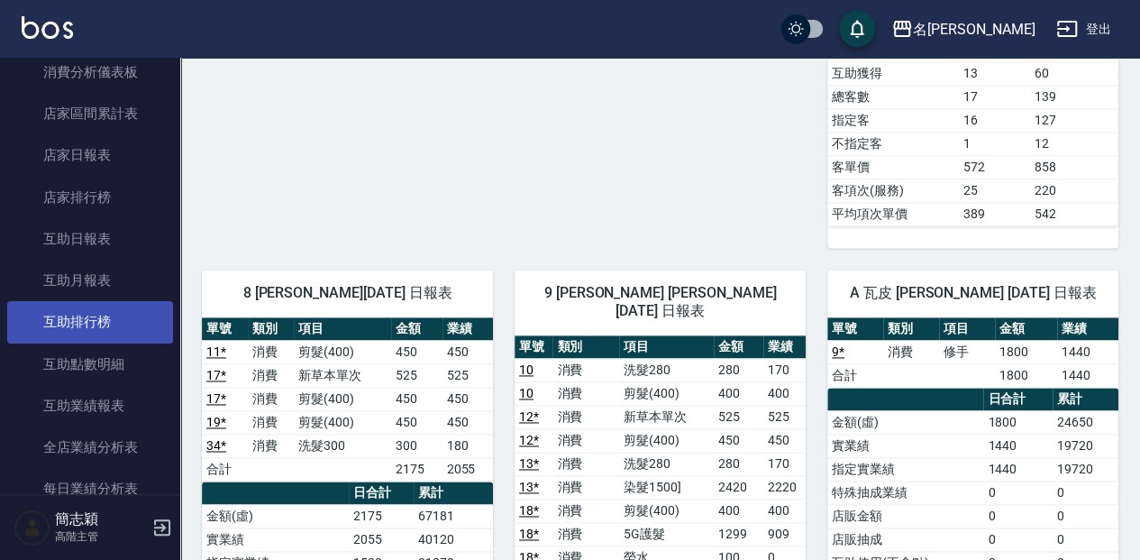
scroll to position [703, 0]
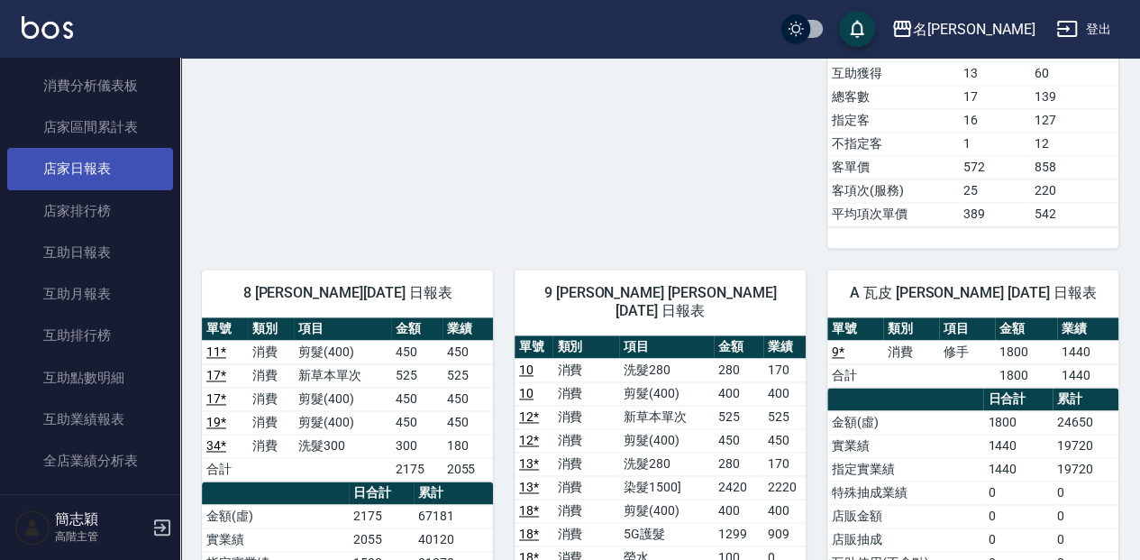
click at [115, 160] on link "店家日報表" at bounding box center [90, 168] width 166 height 41
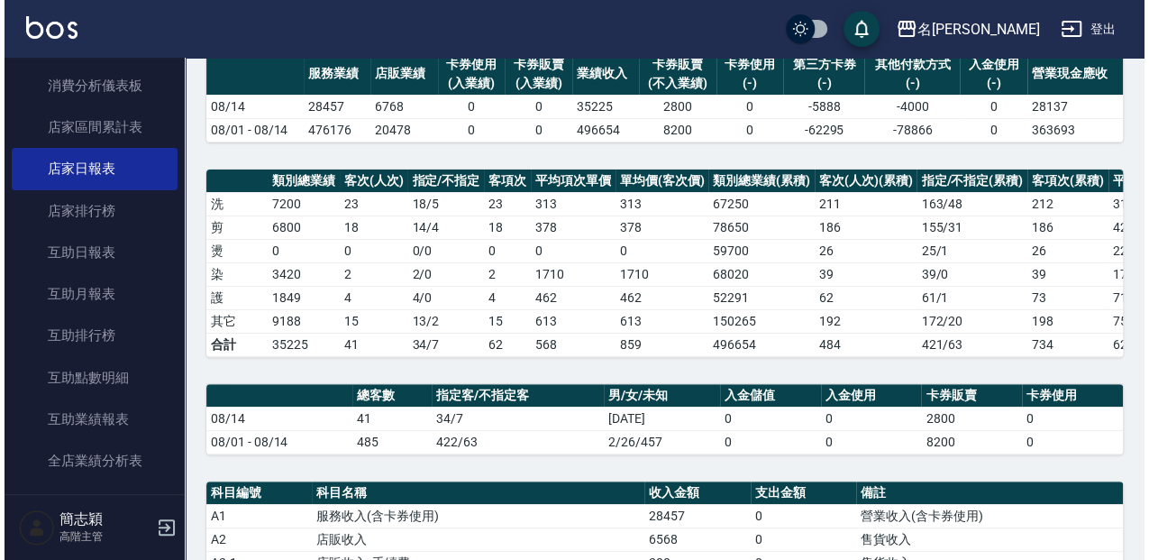
scroll to position [120, 0]
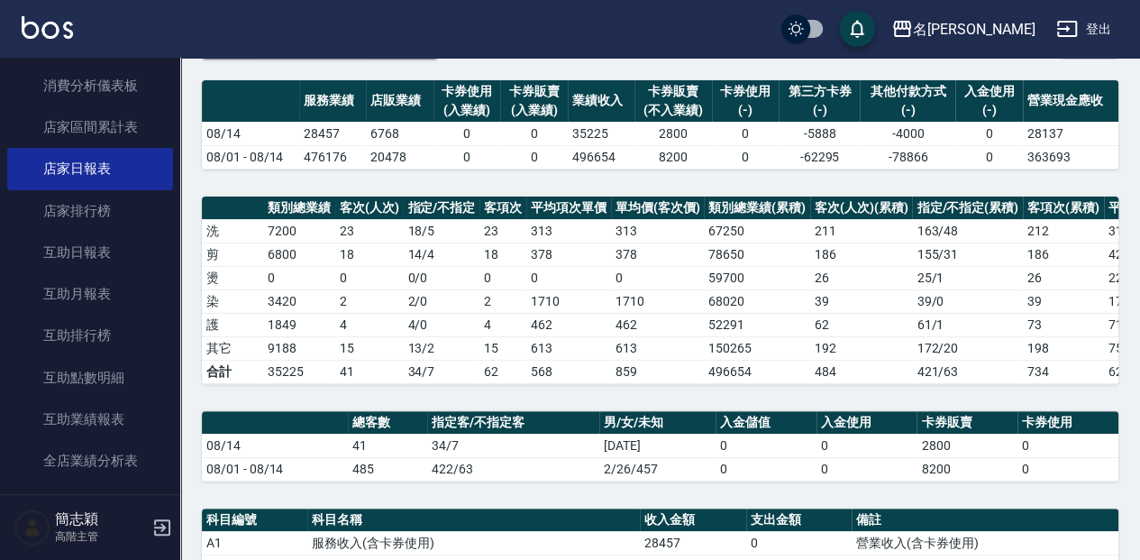
click at [911, 28] on icon "button" at bounding box center [902, 29] width 18 height 16
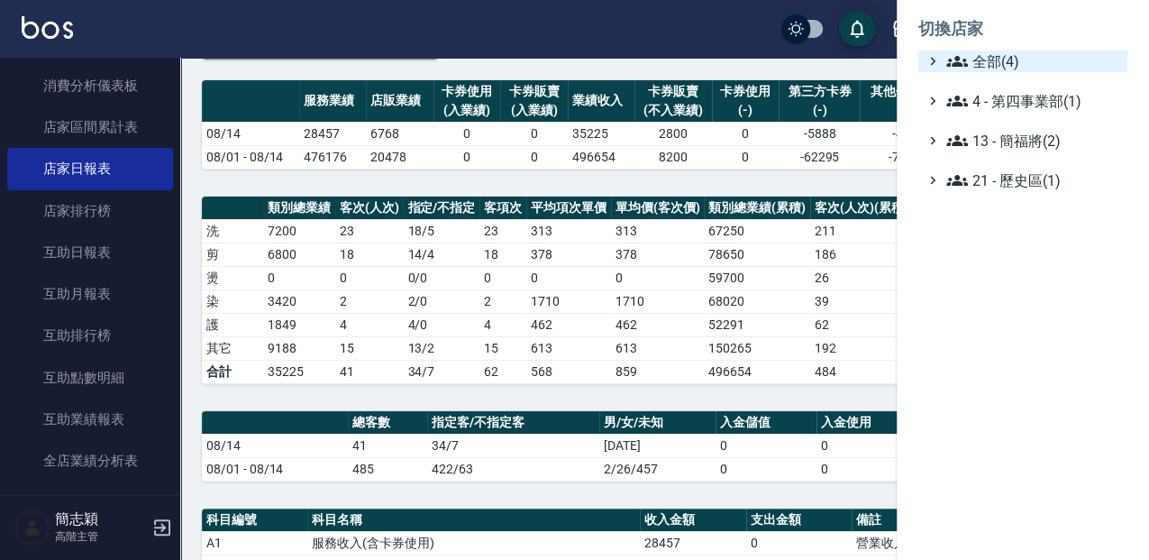
click at [961, 65] on icon at bounding box center [957, 61] width 22 height 11
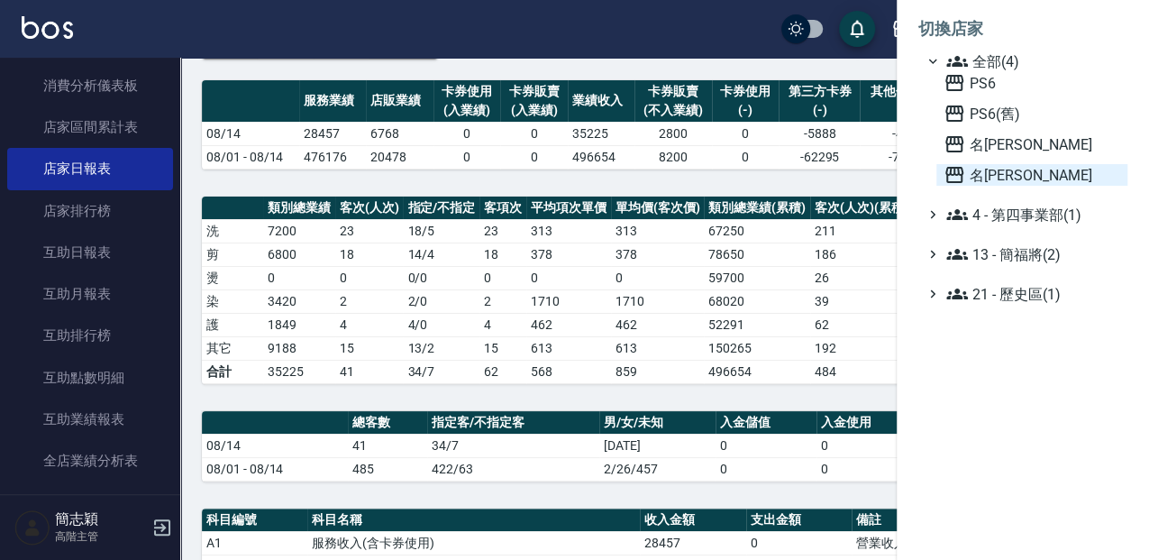
click at [951, 174] on icon at bounding box center [954, 175] width 18 height 16
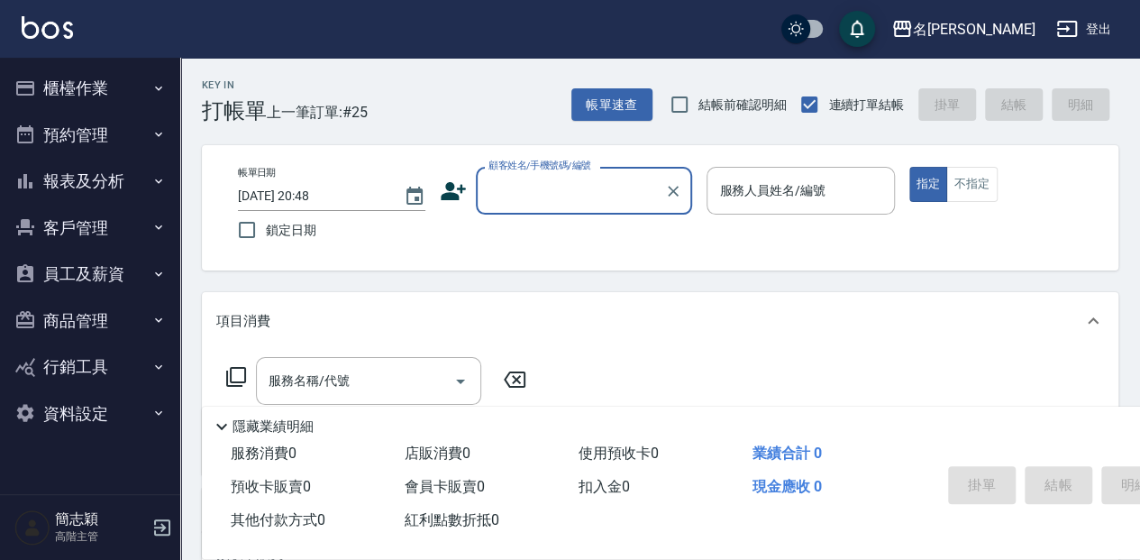
click at [162, 177] on icon "button" at bounding box center [158, 181] width 14 height 14
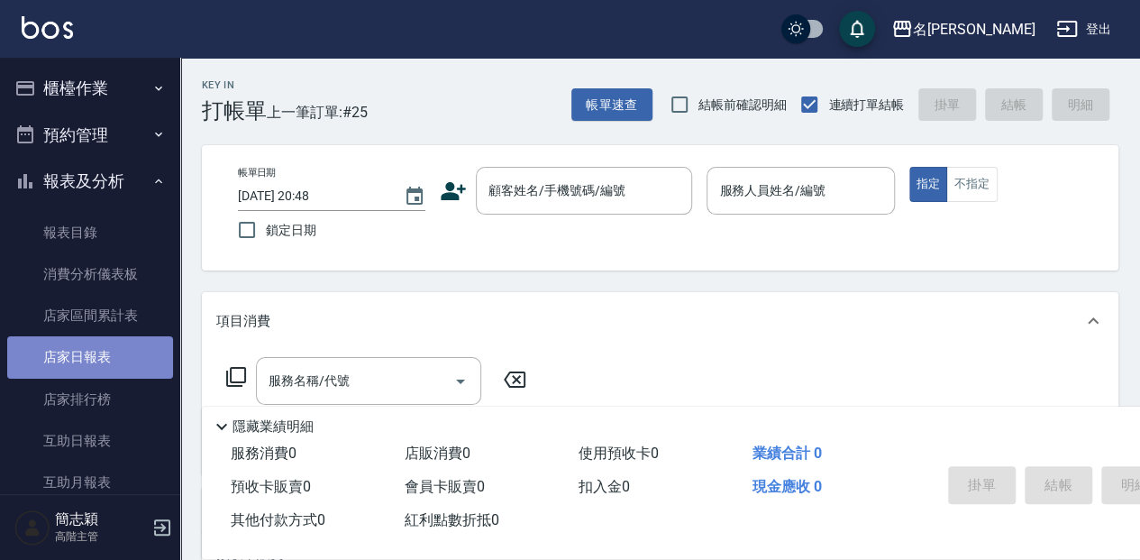
click at [105, 355] on link "店家日報表" at bounding box center [90, 356] width 166 height 41
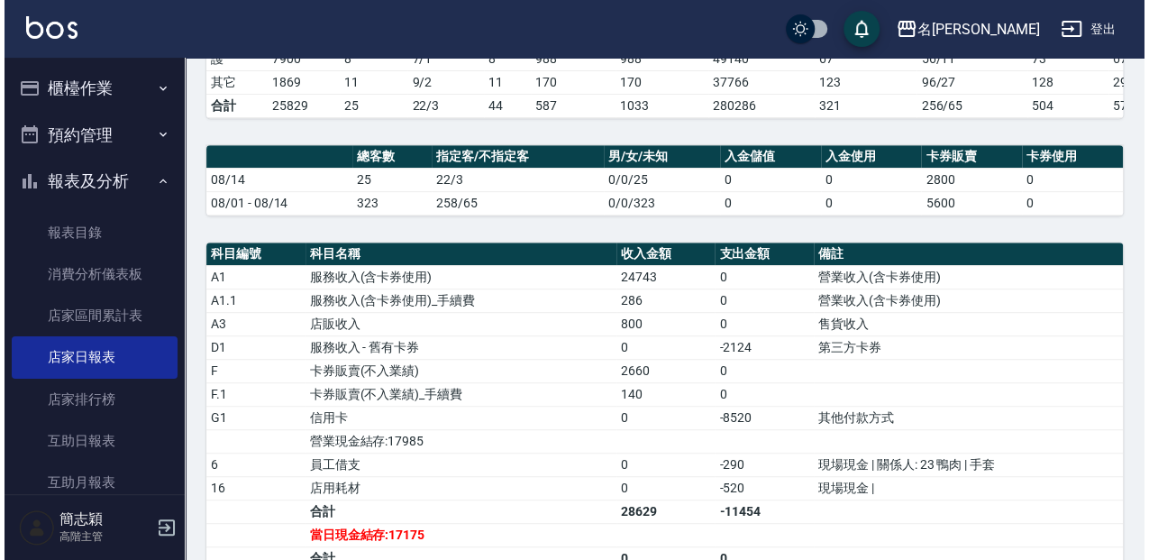
scroll to position [360, 0]
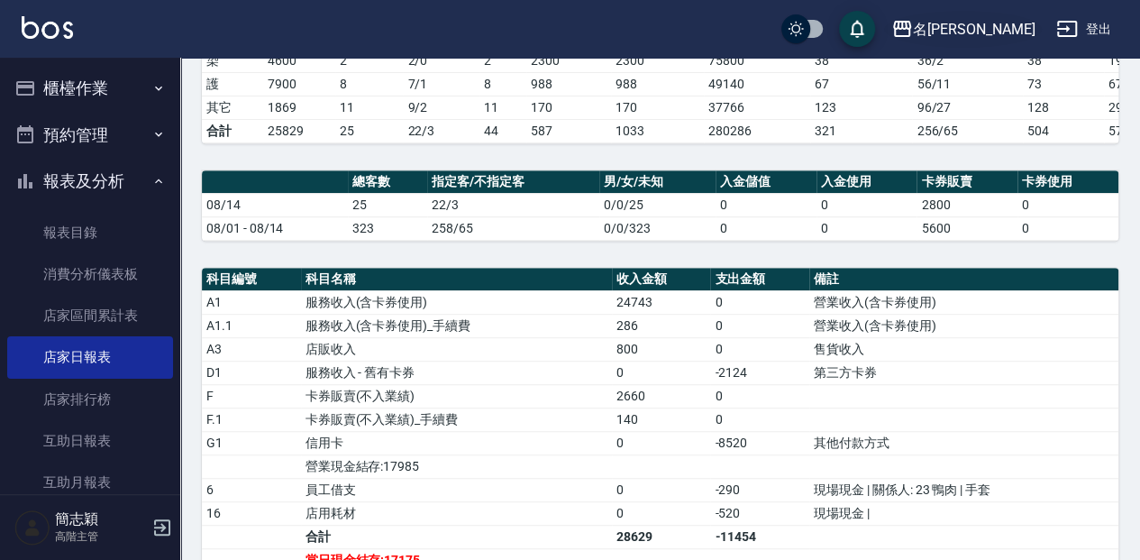
click at [913, 30] on icon "button" at bounding box center [902, 29] width 22 height 22
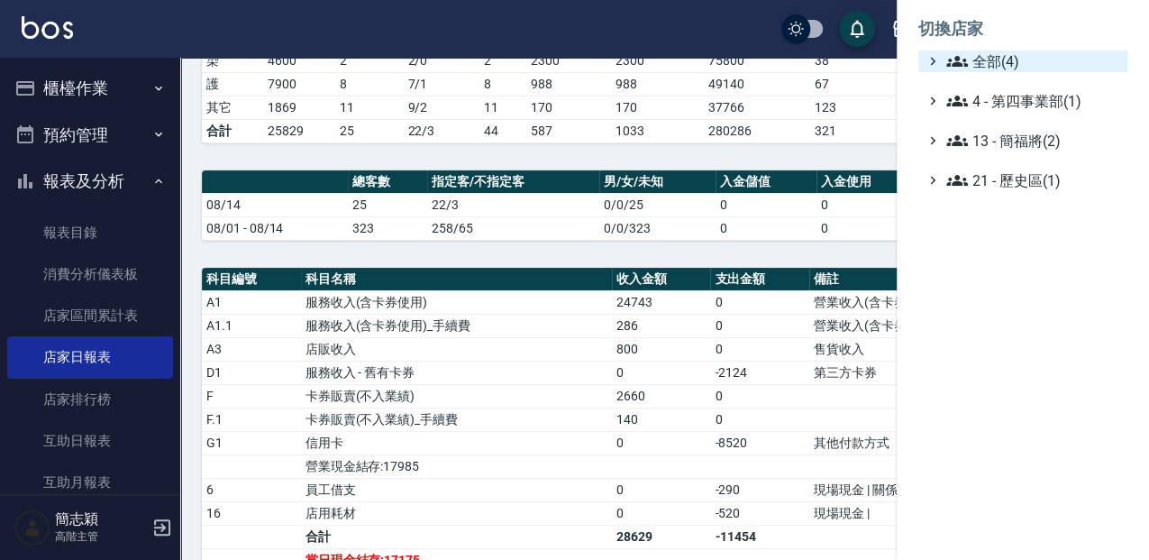
click at [957, 61] on icon at bounding box center [957, 61] width 22 height 22
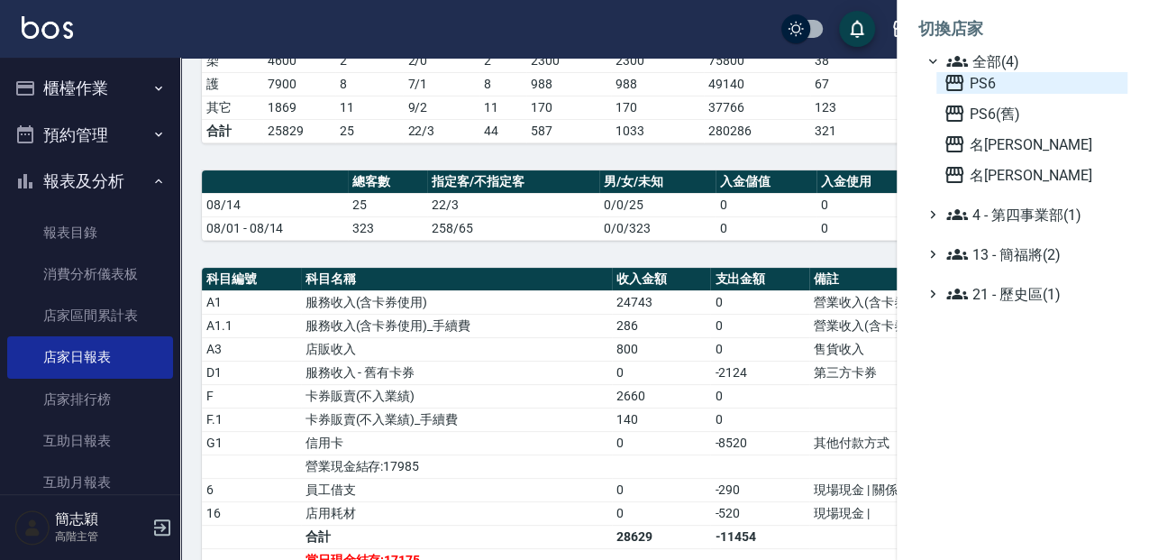
click at [953, 82] on icon at bounding box center [954, 83] width 18 height 16
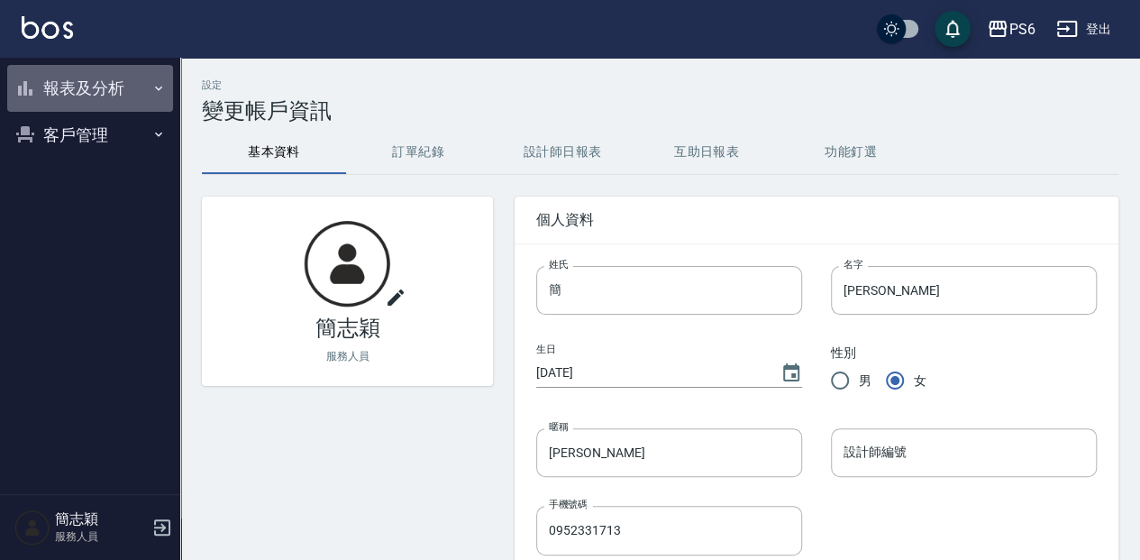
click at [155, 88] on icon "button" at bounding box center [158, 88] width 14 height 14
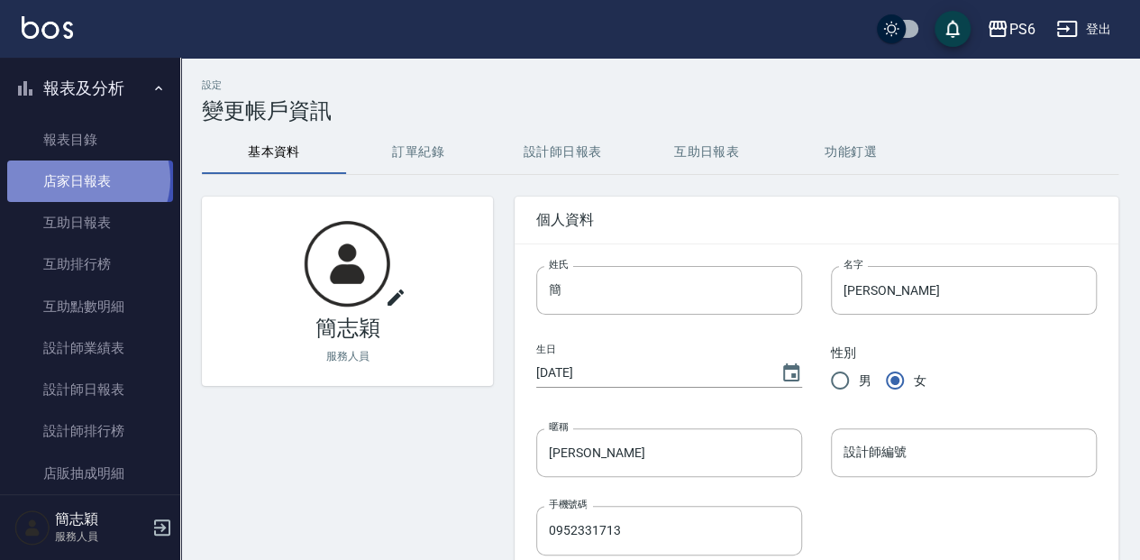
click at [87, 179] on link "店家日報表" at bounding box center [90, 180] width 166 height 41
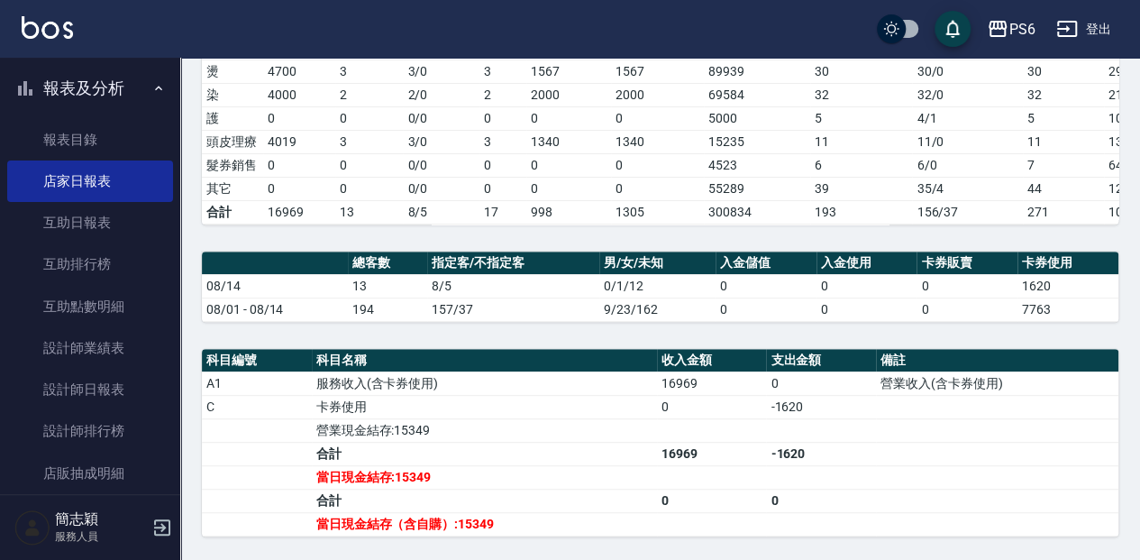
scroll to position [300, 0]
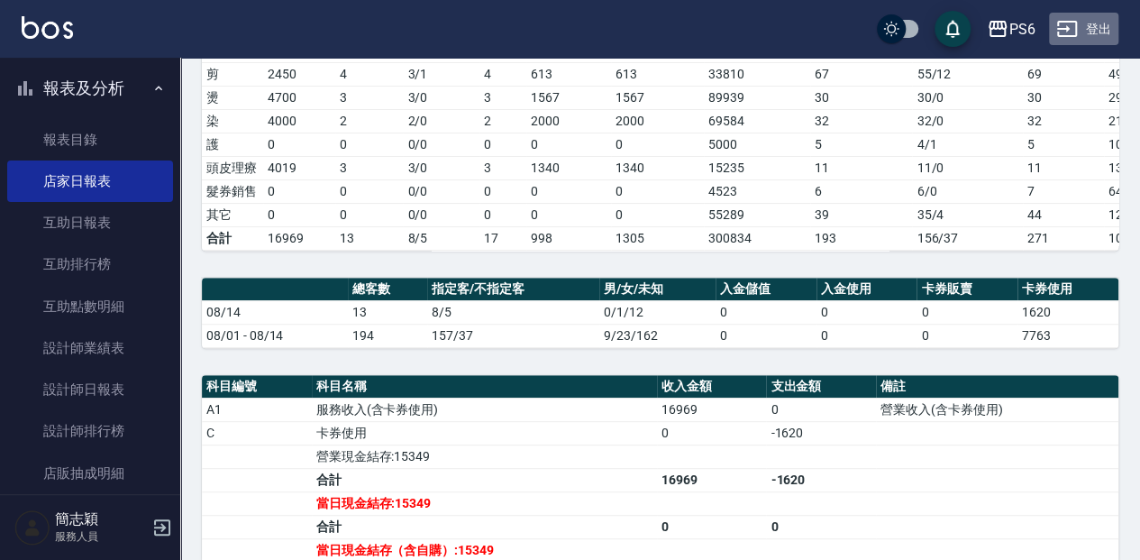
click at [1101, 25] on button "登出" at bounding box center [1083, 29] width 69 height 33
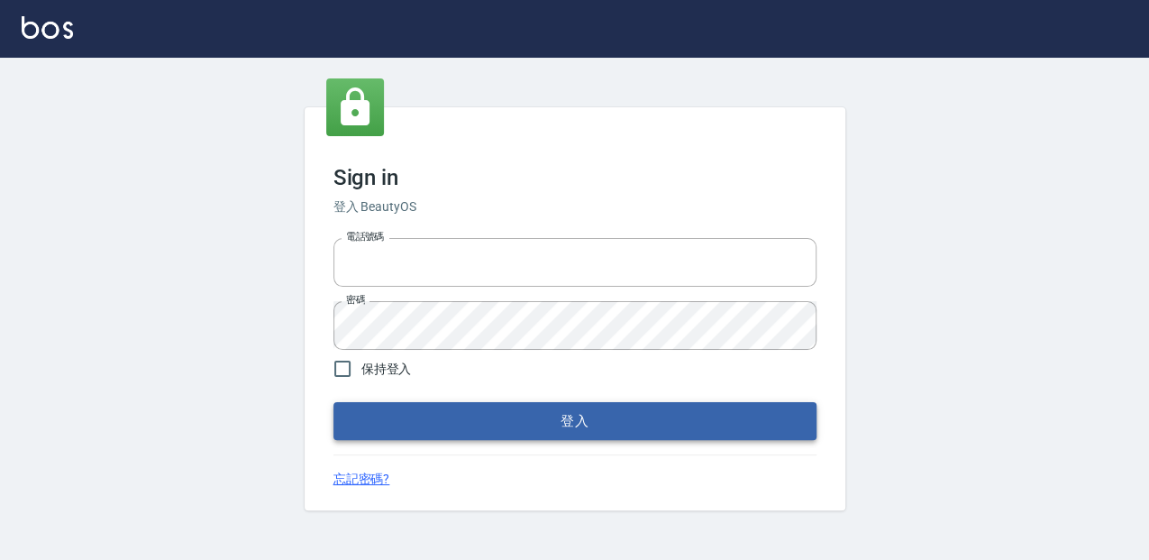
type input "0952331713"
click at [570, 421] on button "登入" at bounding box center [574, 421] width 483 height 38
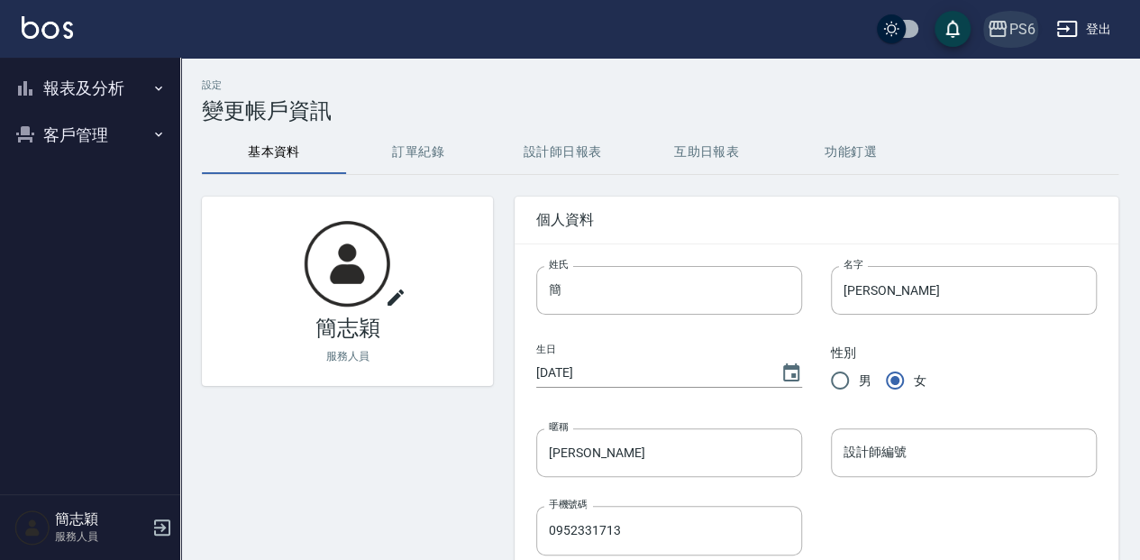
click at [1000, 31] on icon "button" at bounding box center [998, 29] width 22 height 22
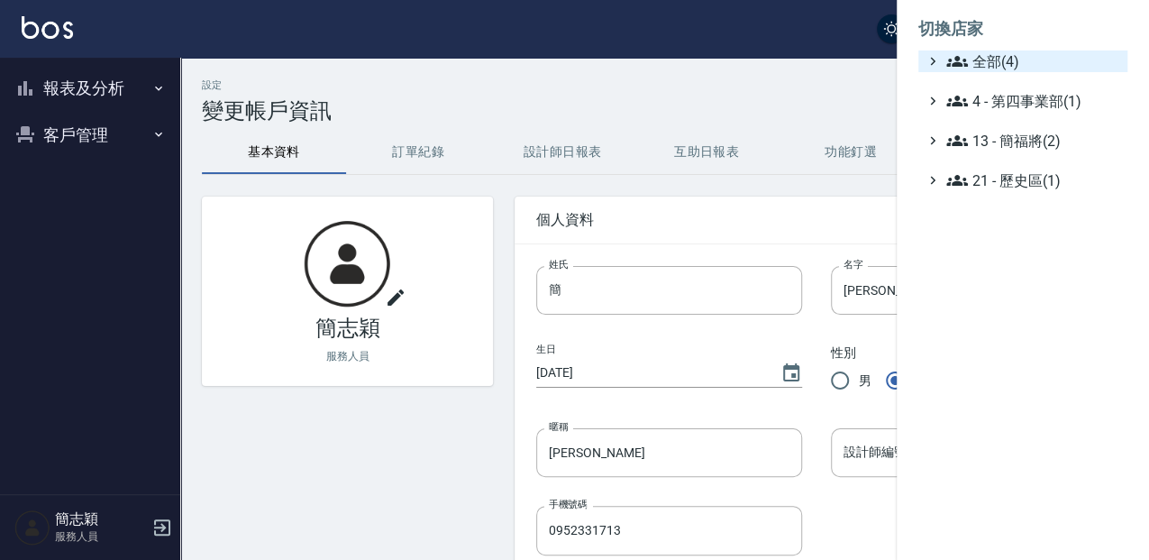
click at [956, 59] on icon at bounding box center [957, 61] width 22 height 11
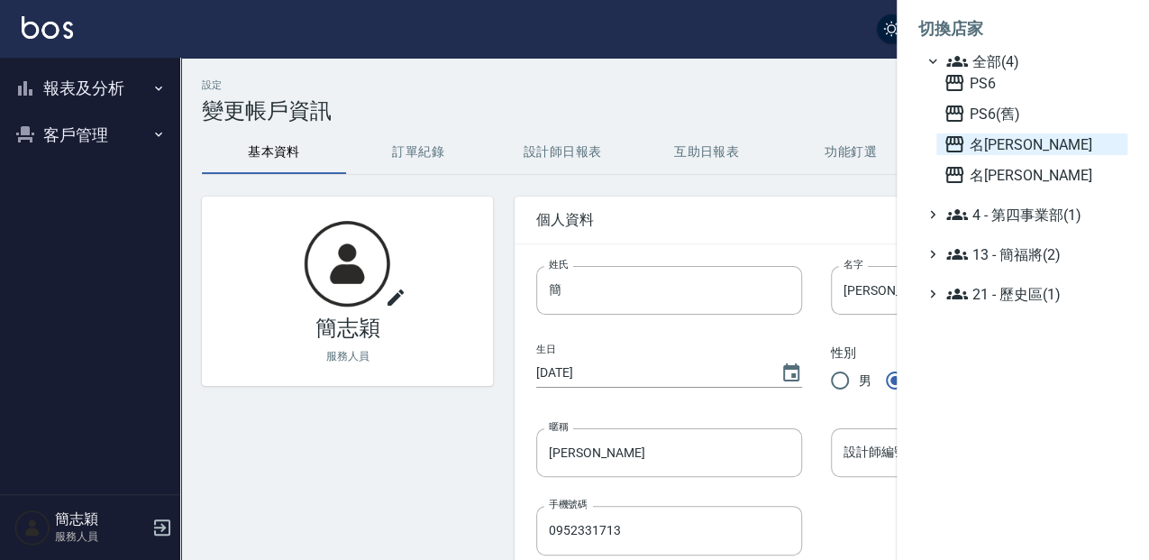
click at [950, 145] on icon at bounding box center [955, 144] width 22 height 22
